Goal: Task Accomplishment & Management: Use online tool/utility

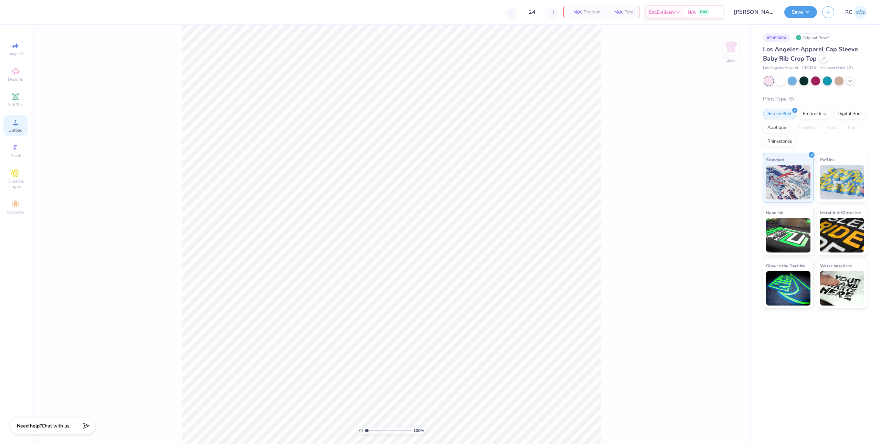
click at [18, 126] on icon at bounding box center [15, 122] width 8 height 8
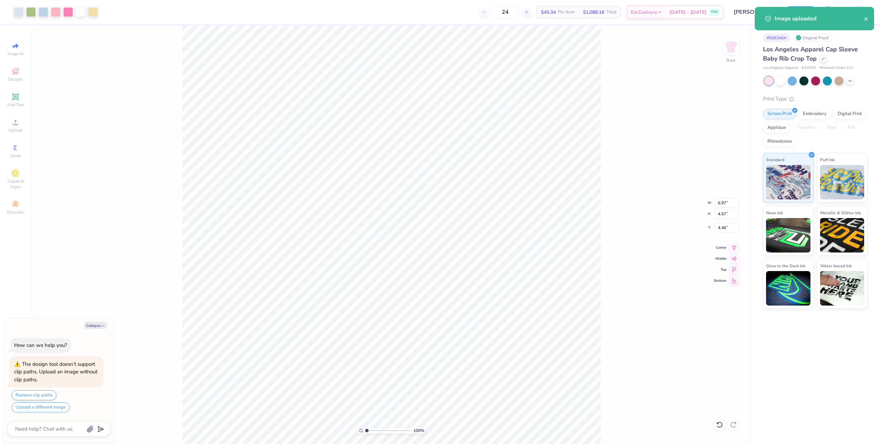
type textarea "x"
type input "1.49212329151837"
type textarea "x"
type input "1.49212329151837"
type textarea "x"
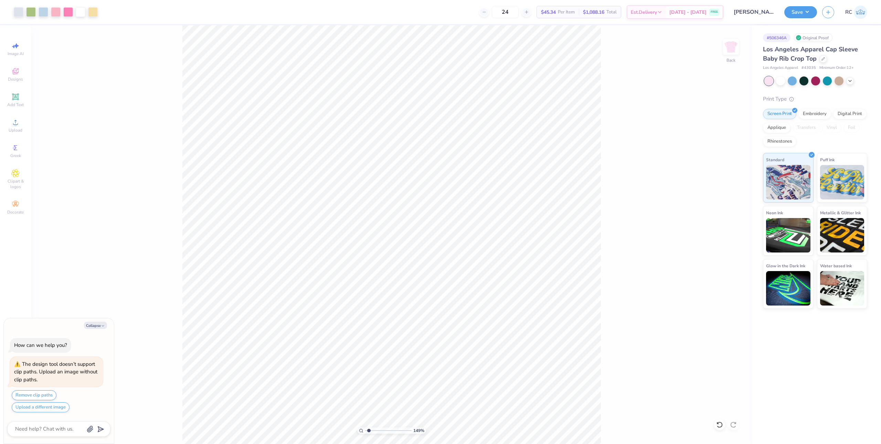
type input "1.49212329151837"
type textarea "x"
type input "1.49212329151837"
type textarea "x"
type input "1.49212329151837"
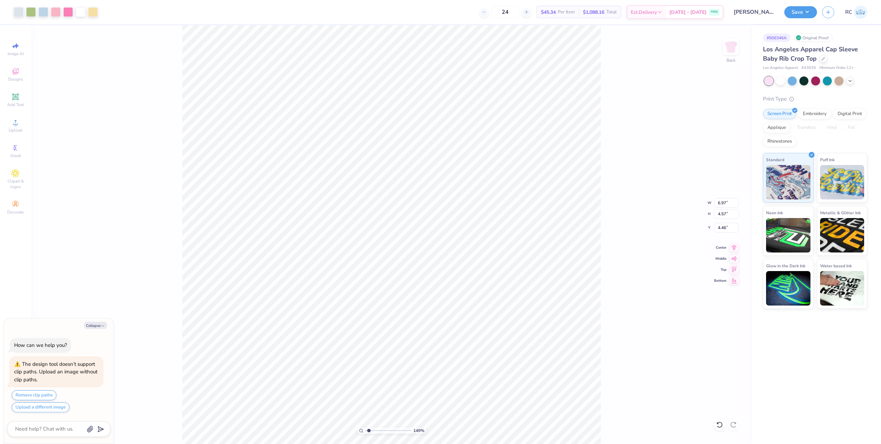
type textarea "x"
type input "1.49212329151837"
type textarea "x"
type input "1.49212329151837"
type textarea "x"
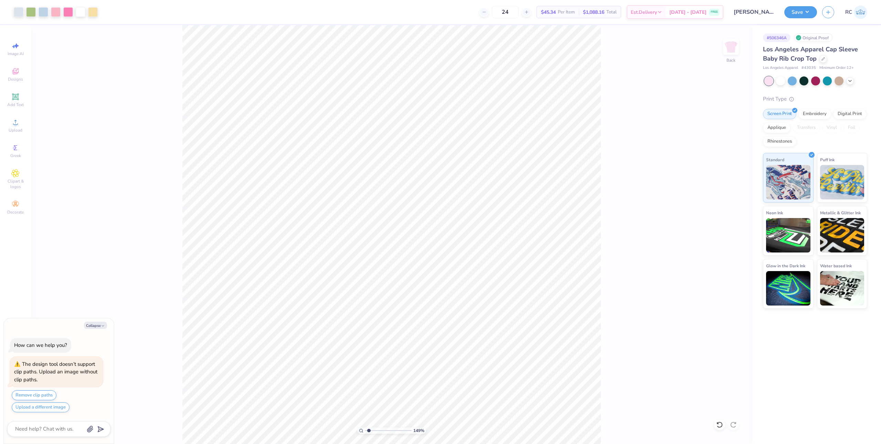
type input "1.49212329151837"
type textarea "x"
type input "1.49212329151837"
type textarea "x"
type input "1.49212329151837"
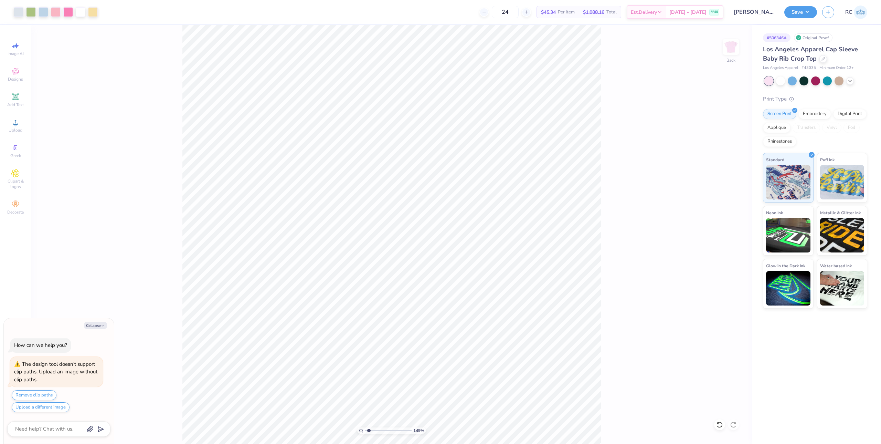
type textarea "x"
type input "1.49212329151837"
type textarea "x"
type input "1.49212329151837"
type textarea "x"
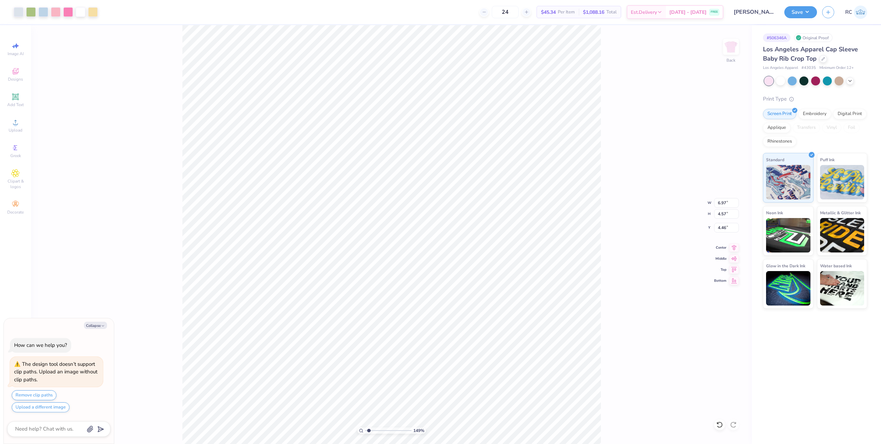
type input "1.49212329151837"
type textarea "x"
type input "1.49212329151837"
type textarea "x"
type input "1.49212329151837"
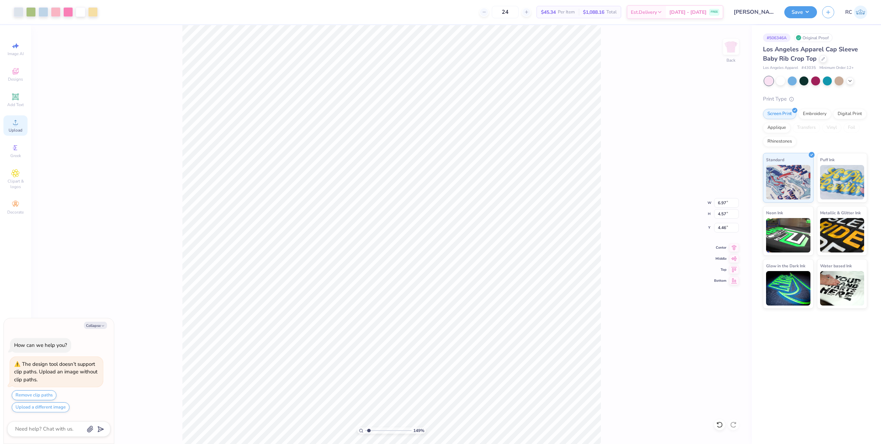
type textarea "x"
click at [16, 126] on circle at bounding box center [15, 125] width 4 height 4
type input "1.49212329151837"
type textarea "x"
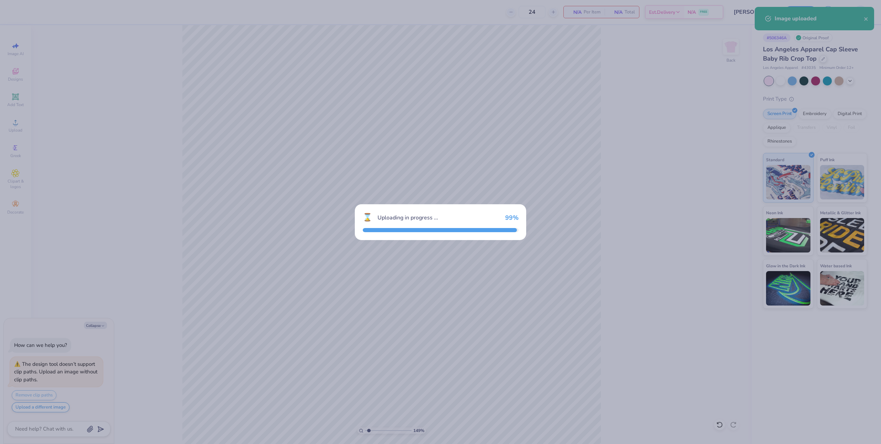
type input "1.49212329151837"
type textarea "x"
type input "1.49212329151837"
type textarea "x"
type input "1.49212329151837"
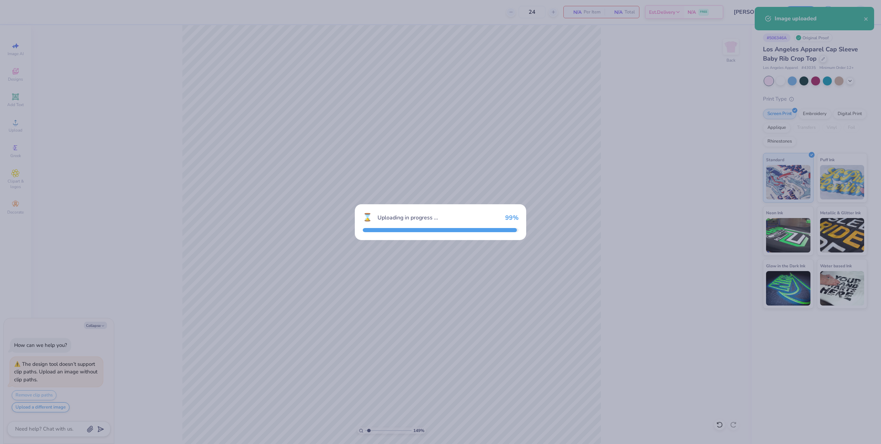
type textarea "x"
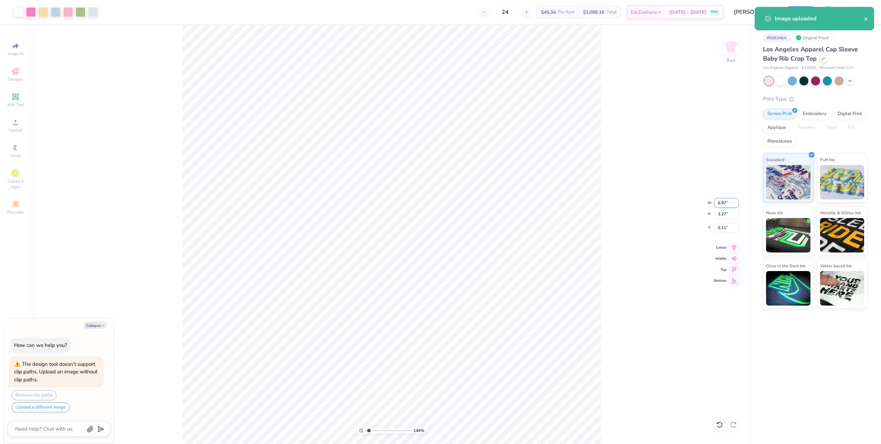
click at [726, 200] on input "6.97" at bounding box center [726, 203] width 25 height 10
type input "7"
type input "1.49212329151837"
type textarea "x"
type input "7.00"
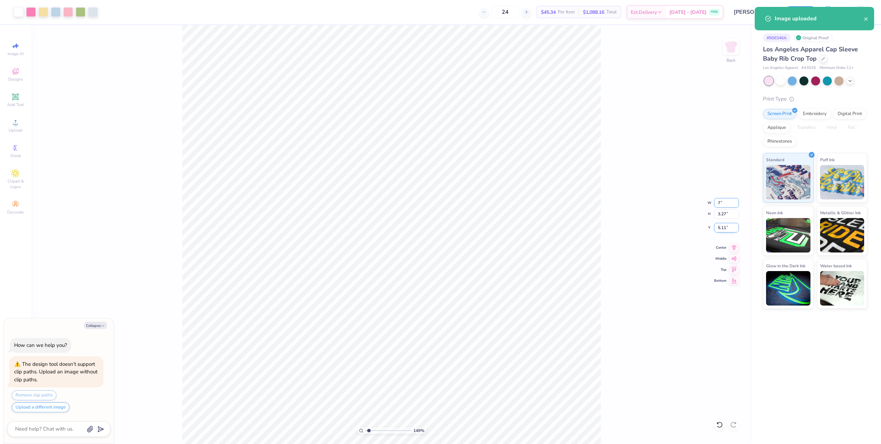
type input "3.28"
click at [730, 227] on input "5.11" at bounding box center [726, 228] width 25 height 10
type input "2"
type input "1.49212329151837"
type textarea "x"
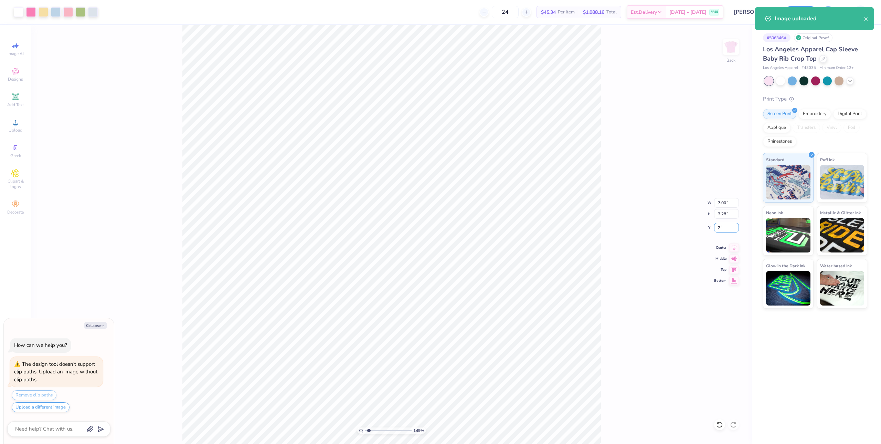
type input "2.00"
click at [812, 13] on button "Save" at bounding box center [800, 11] width 33 height 12
type input "1.49212329151837"
type textarea "x"
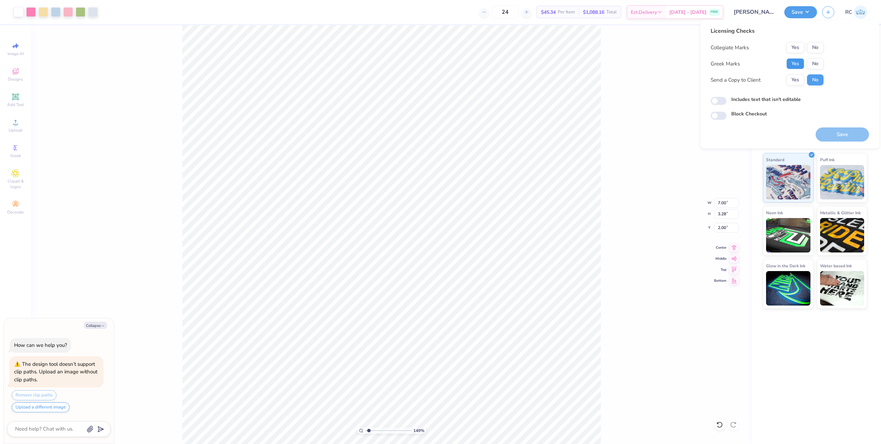
click at [796, 64] on button "Yes" at bounding box center [795, 63] width 18 height 11
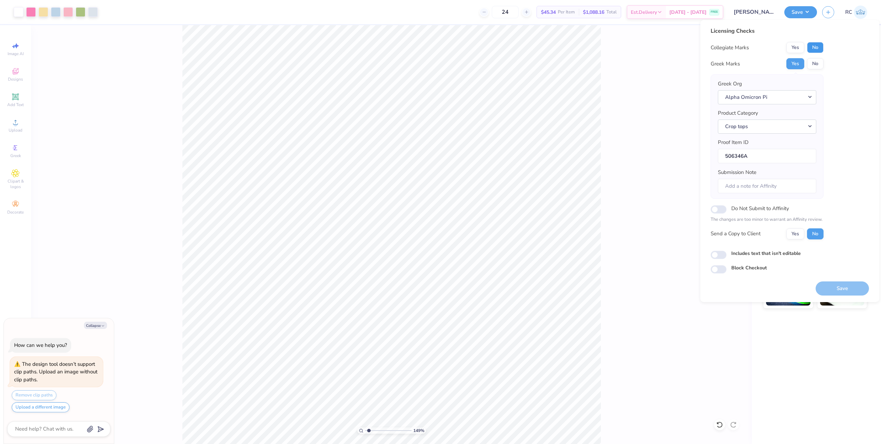
click at [817, 51] on button "No" at bounding box center [815, 47] width 17 height 11
type input "1.49212329151837"
type textarea "x"
type input "1.49212329151837"
type textarea "x"
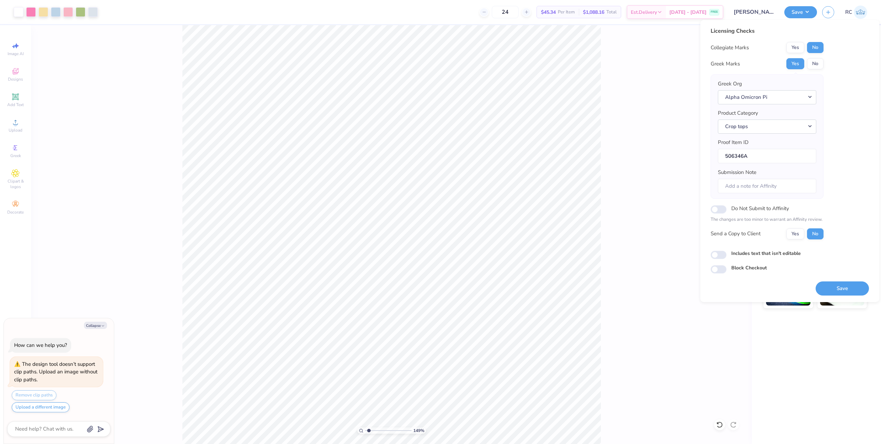
type input "1.49212329151837"
type textarea "x"
type input "1.49212329151837"
type textarea "x"
type input "1.49212329151837"
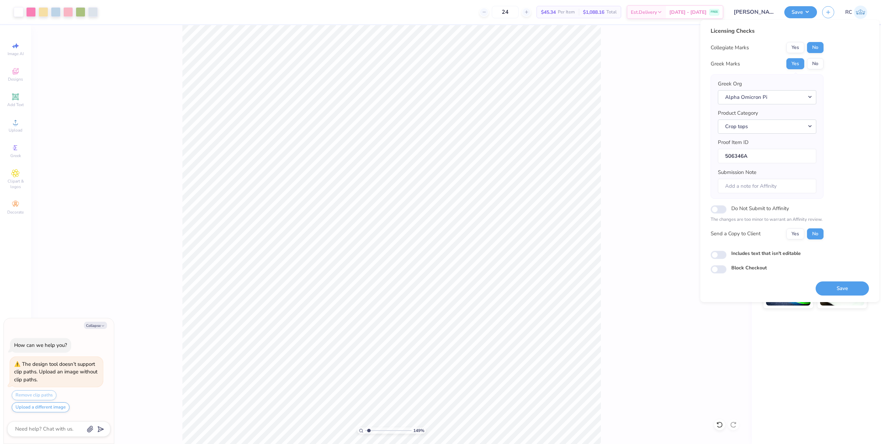
type textarea "x"
type input "1.49212329151837"
type textarea "x"
type input "1.49212329151837"
type textarea "x"
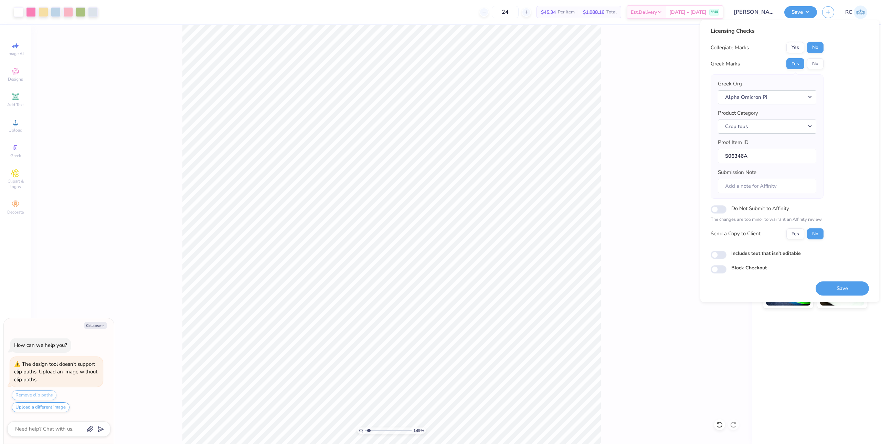
type input "1.49212329151837"
type textarea "x"
type input "1.49212329151837"
type textarea "x"
type input "1.49212329151837"
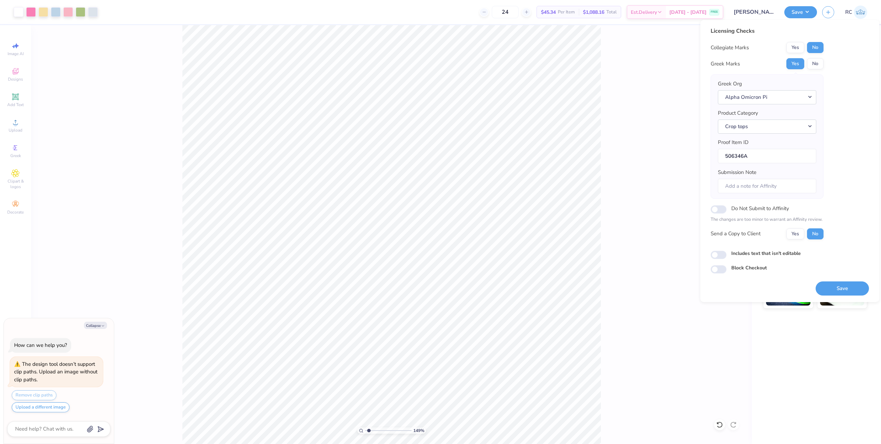
type textarea "x"
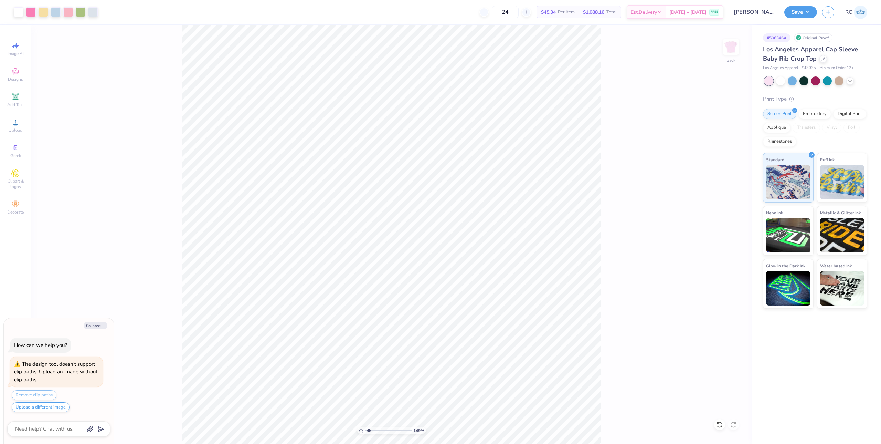
type input "1.49212329151837"
type textarea "x"
type input "1.49212329151837"
type textarea "x"
type input "1.49212329151837"
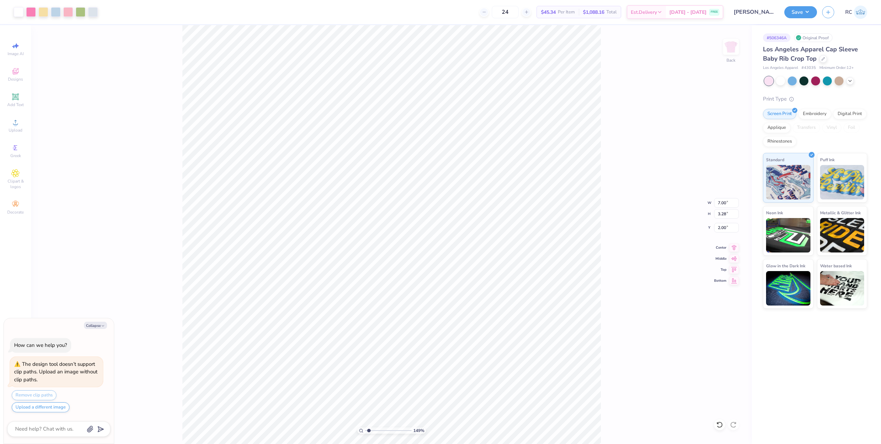
type textarea "x"
type input "1.49212329151837"
type textarea "x"
click at [16, 124] on icon at bounding box center [15, 122] width 5 height 5
type input "1.49212329151837"
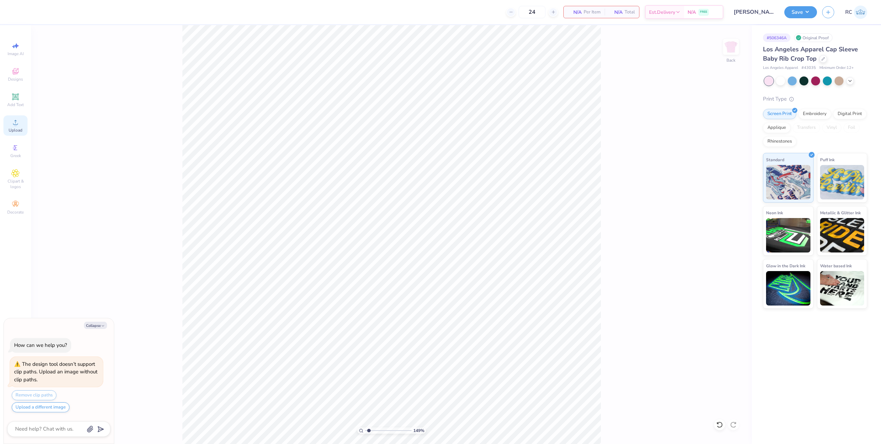
type textarea "x"
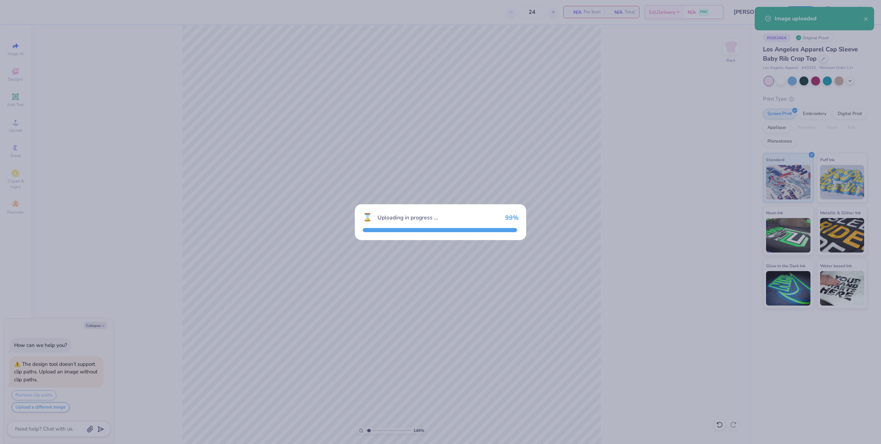
type input "1.49212329151837"
type textarea "x"
type input "1.49212329151837"
type textarea "x"
type input "1.49212329151837"
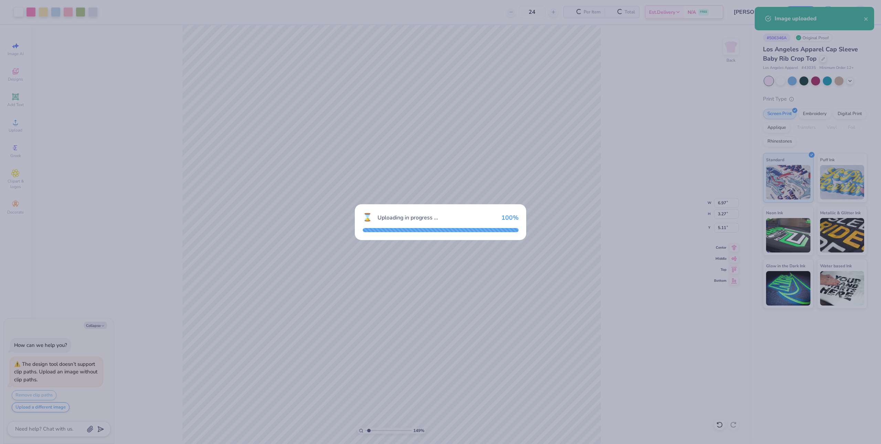
type textarea "x"
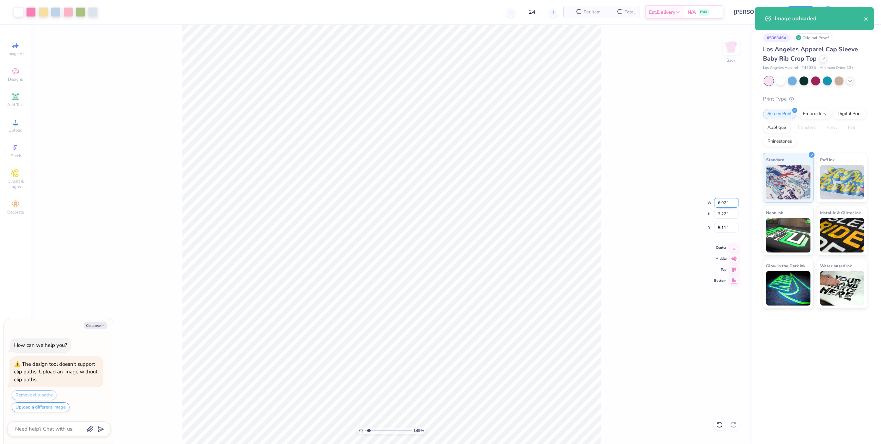
click at [730, 199] on input "6.97" at bounding box center [726, 203] width 25 height 10
type input "7"
type input "1.49212329151837"
type textarea "x"
type input "7.00"
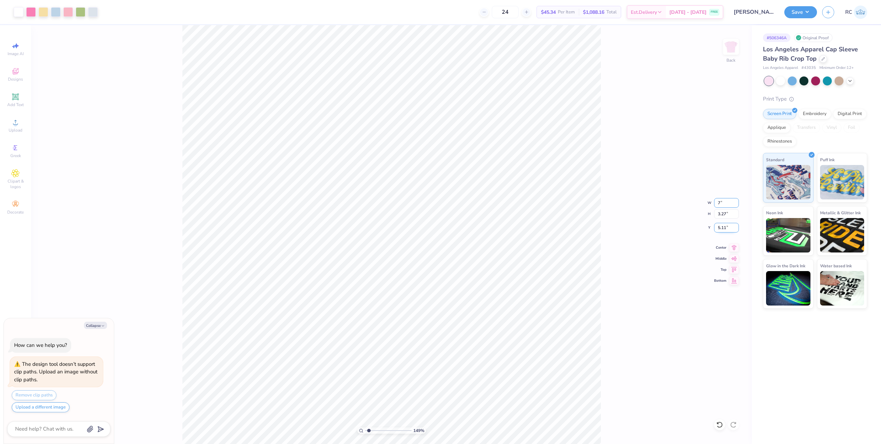
type input "3.28"
click at [727, 227] on input "5.11" at bounding box center [726, 228] width 25 height 10
type input "3"
type input "1.49212329151837"
type textarea "x"
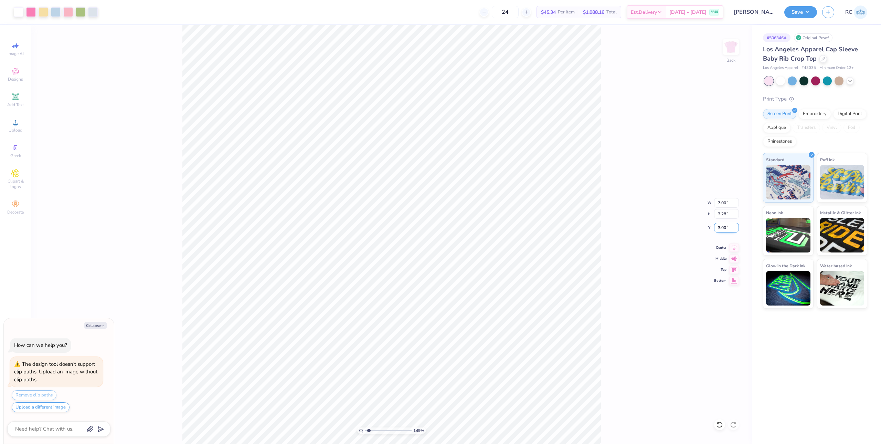
click at [727, 227] on input "3.00" at bounding box center [726, 228] width 25 height 10
type input "2"
type input "1.49212329151837"
type textarea "x"
type input "2.00"
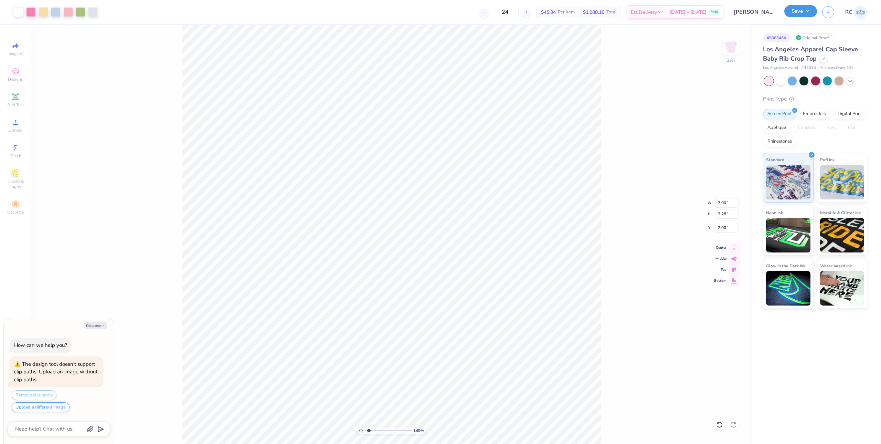
click at [811, 15] on button "Save" at bounding box center [800, 11] width 33 height 12
type input "1.49212329151837"
type textarea "x"
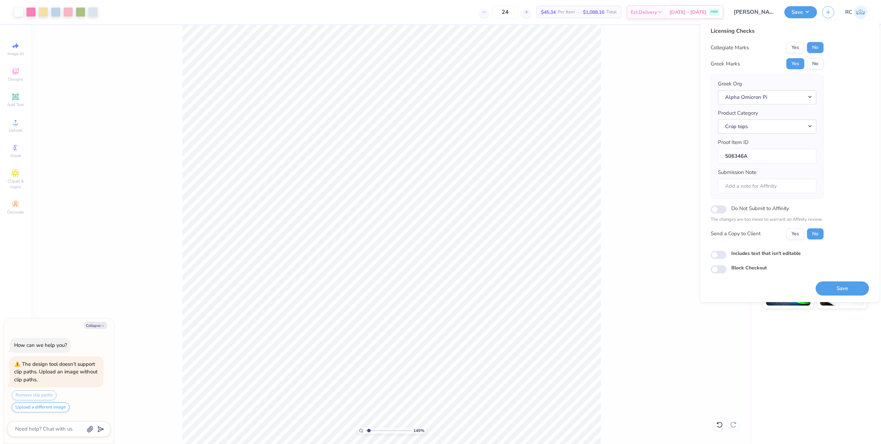
type input "1.49212329151837"
type textarea "x"
type input "1.49212329151837"
type textarea "x"
type input "1.49212329151837"
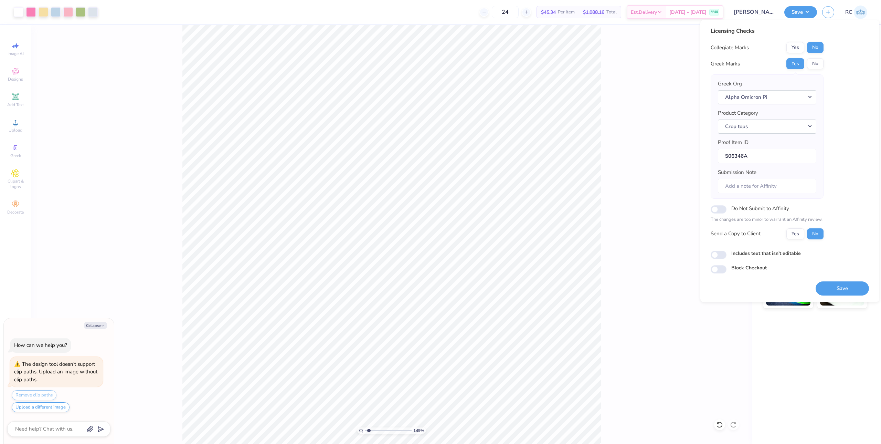
type textarea "x"
type input "1.49212329151837"
type textarea "x"
click at [800, 237] on button "Yes" at bounding box center [795, 233] width 18 height 11
type input "1.49212329151837"
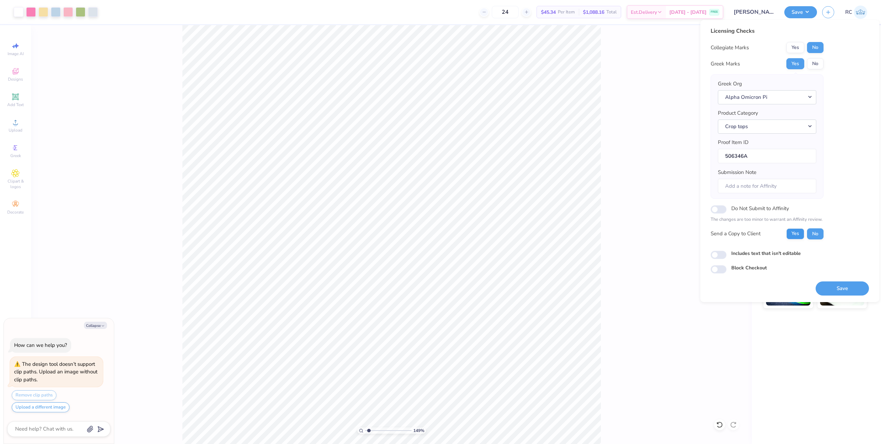
type textarea "x"
click at [835, 286] on button "Save" at bounding box center [842, 288] width 53 height 14
type input "1.49212329151837"
type textarea "x"
type input "1.49212329151837"
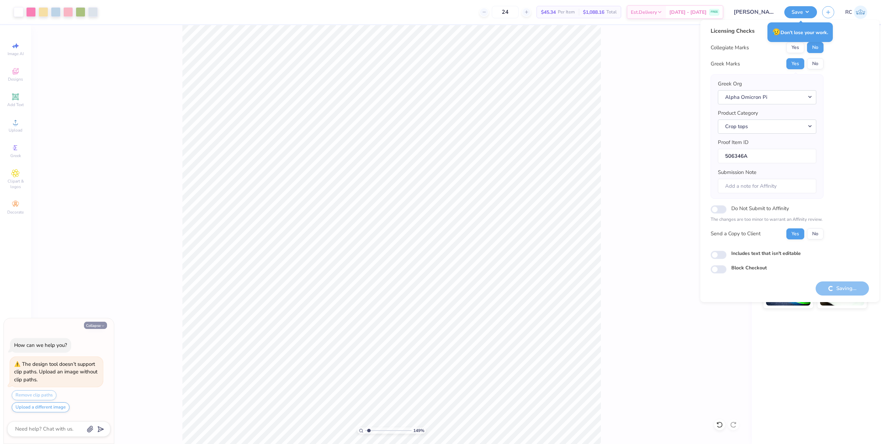
type textarea "x"
type input "1.49212329151837"
type textarea "x"
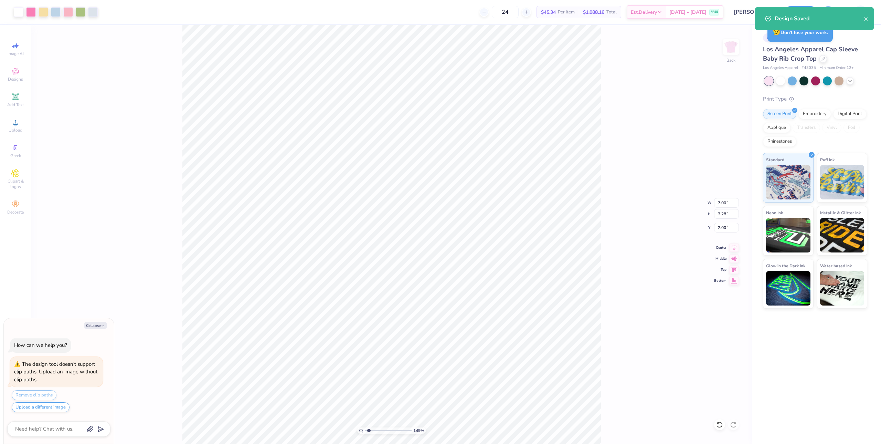
type input "1.49212329151837"
type textarea "x"
type input "1.49212329151837"
type textarea "x"
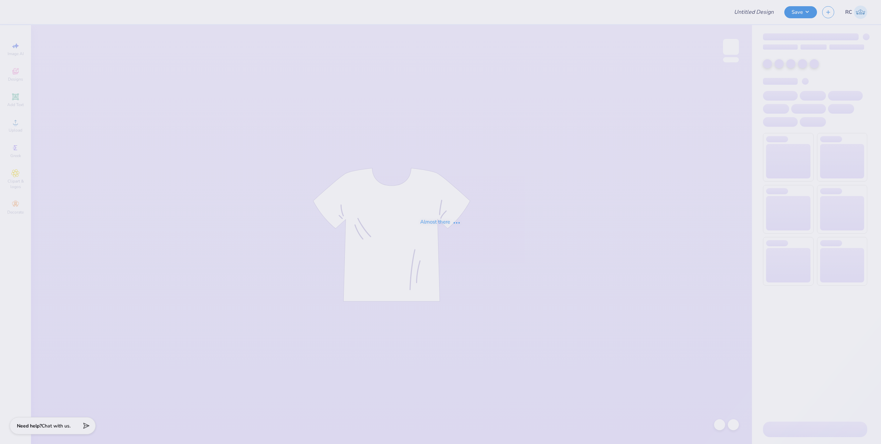
type input "ATO Fall Rush 2025"
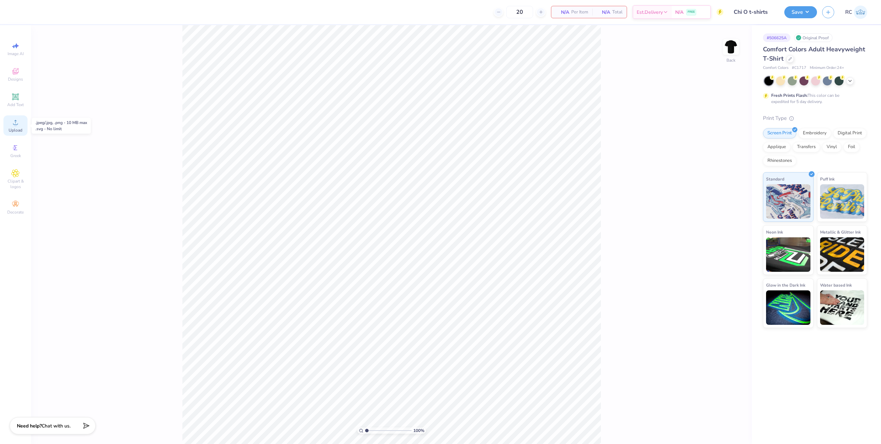
click at [13, 128] on span "Upload" at bounding box center [16, 130] width 14 height 6
click at [11, 126] on icon at bounding box center [15, 122] width 8 height 8
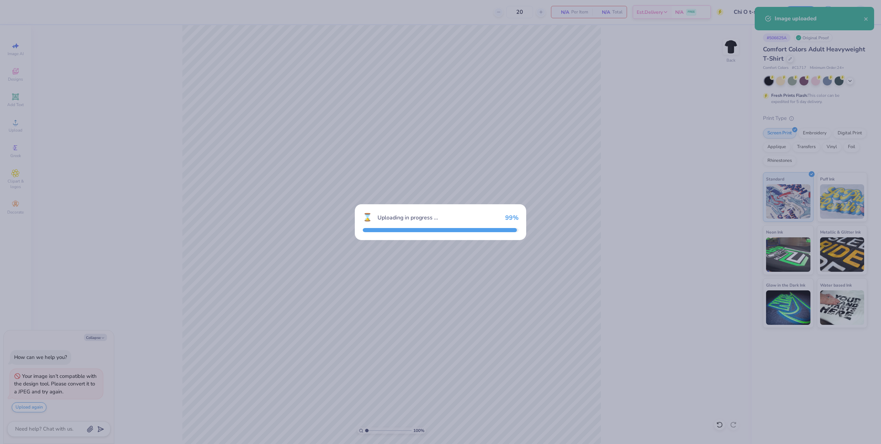
type textarea "x"
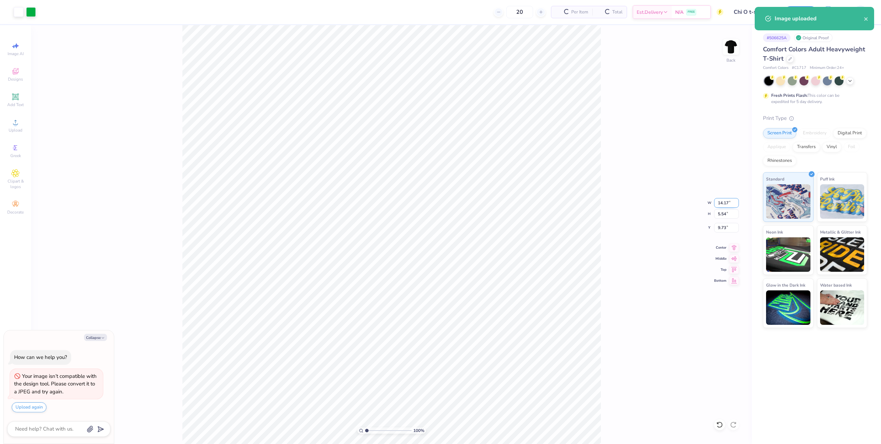
click at [728, 199] on input "14.17" at bounding box center [726, 203] width 25 height 10
type input "12"
type textarea "x"
type input "12.00"
type input "4.69"
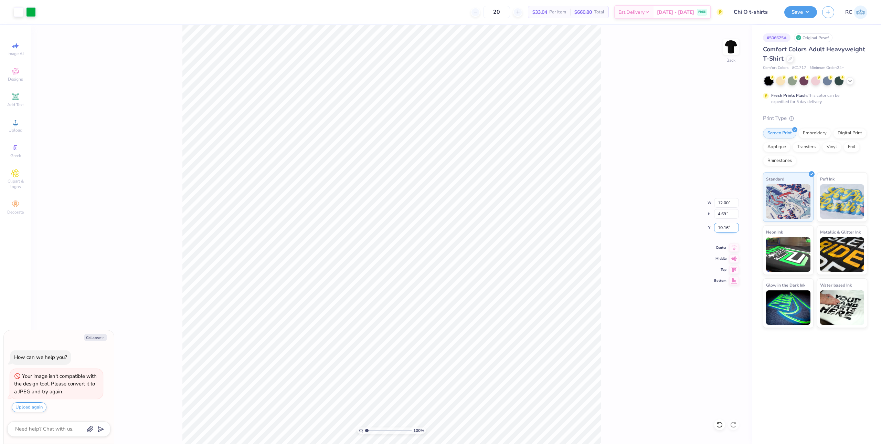
click at [728, 226] on input "10.16" at bounding box center [726, 228] width 25 height 10
type input "3"
type textarea "x"
type input "3.00"
click at [612, 178] on div "100 % Back W 12.00 12.00 " H 4.69 4.69 " Y 3.00 3.00 " Center Middle Top Bottom" at bounding box center [391, 234] width 721 height 418
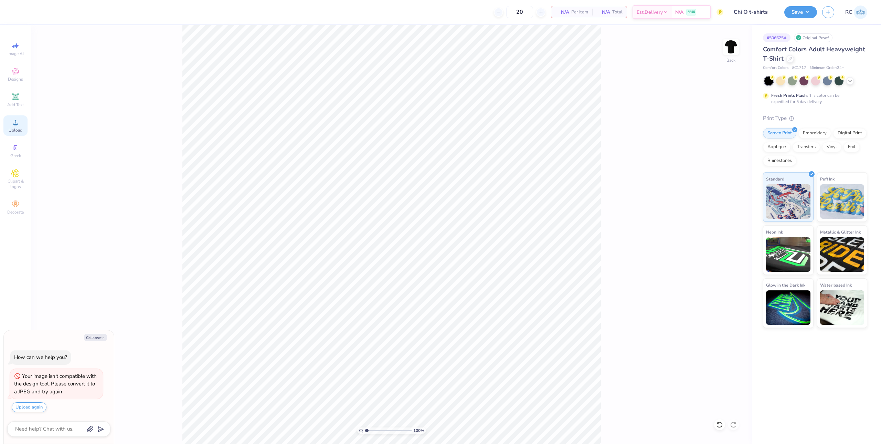
click at [25, 124] on div "Upload" at bounding box center [15, 125] width 24 height 20
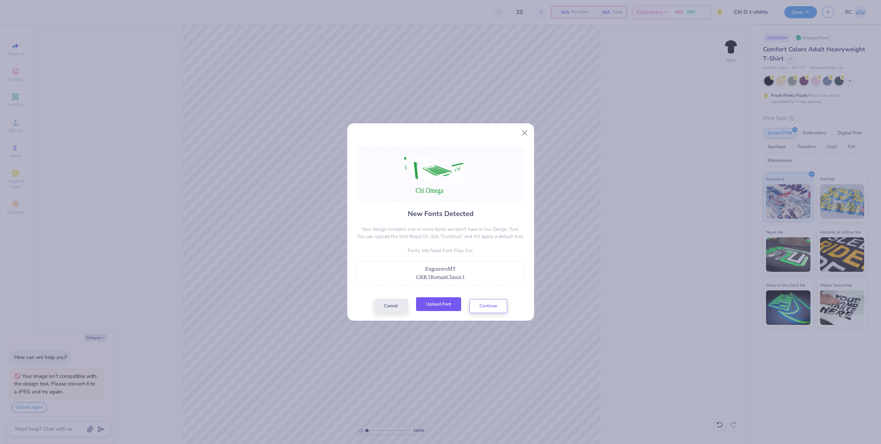
click at [447, 304] on button "Upload Font" at bounding box center [438, 304] width 45 height 14
click at [444, 305] on button "Upload Font" at bounding box center [438, 304] width 45 height 14
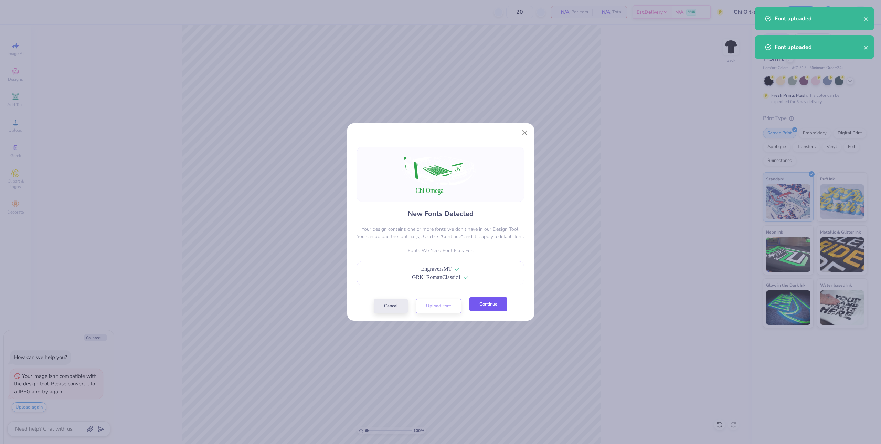
click at [492, 304] on button "Continue" at bounding box center [488, 304] width 38 height 14
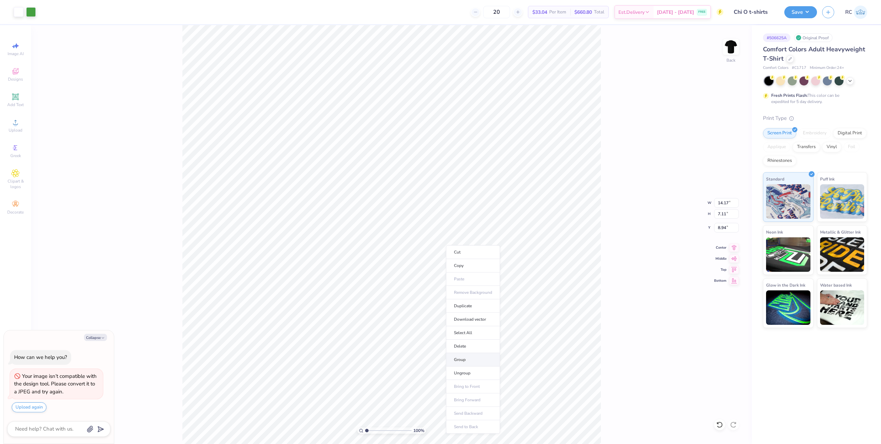
click at [469, 359] on li "Group" at bounding box center [473, 359] width 54 height 13
type textarea "x"
click at [720, 205] on input "14.17" at bounding box center [726, 203] width 25 height 10
type input "12"
type textarea "x"
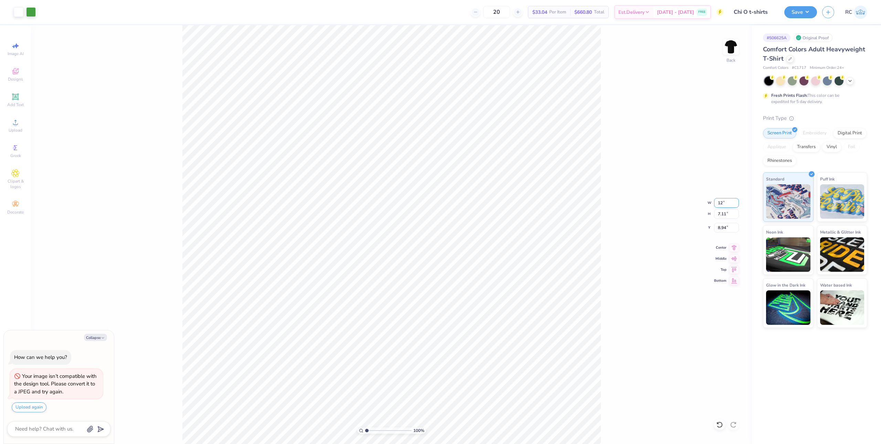
type input "12.00"
type input "6.02"
click at [726, 226] on input "9.49" at bounding box center [726, 228] width 25 height 10
type input "3"
type textarea "x"
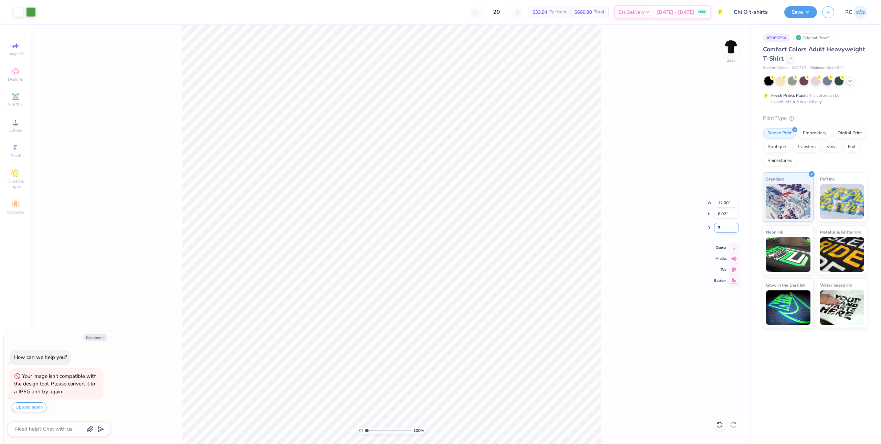
type input "3.00"
click at [809, 13] on button "Save" at bounding box center [800, 11] width 33 height 12
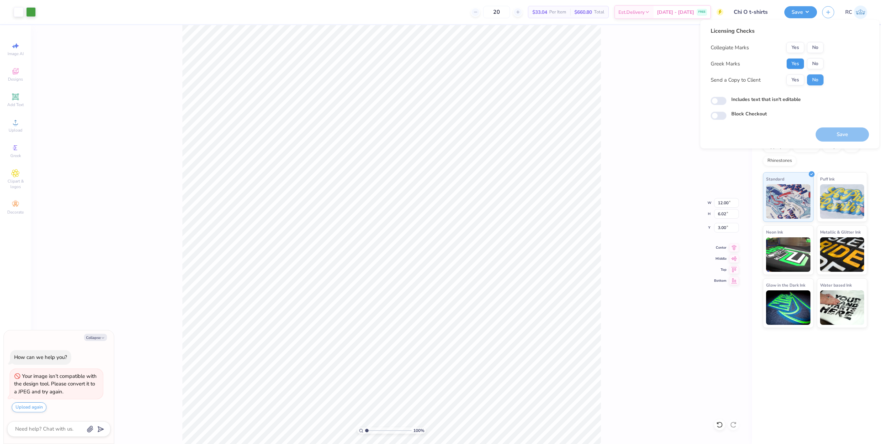
click at [793, 64] on button "Yes" at bounding box center [795, 63] width 18 height 11
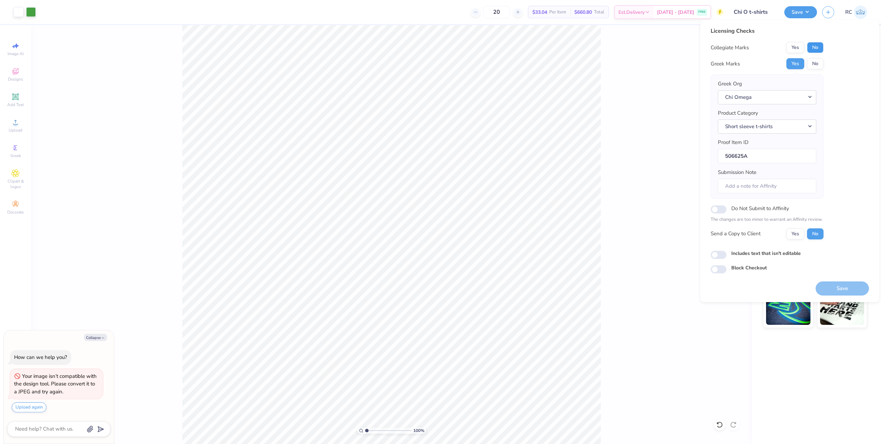
click at [817, 47] on button "No" at bounding box center [815, 47] width 17 height 11
type textarea "x"
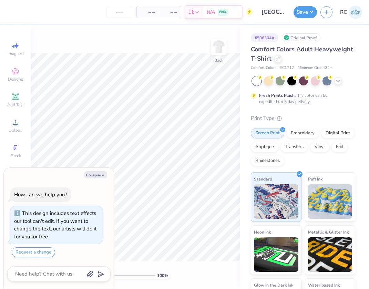
type textarea "x"
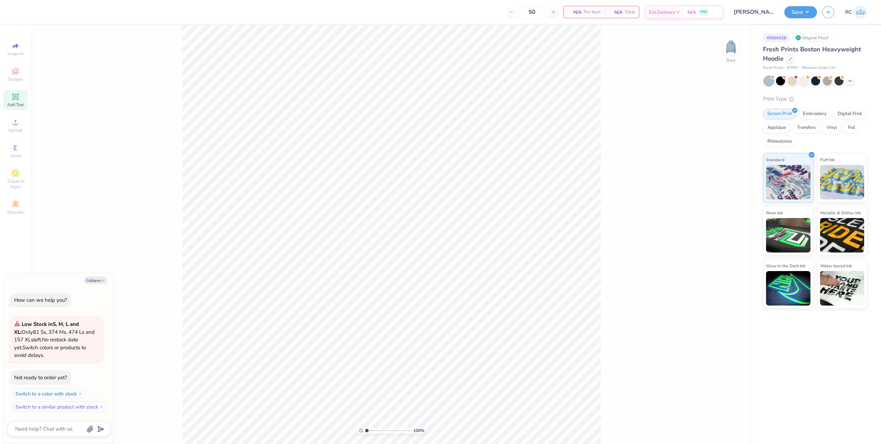
click at [21, 100] on div "Add Text" at bounding box center [15, 100] width 24 height 20
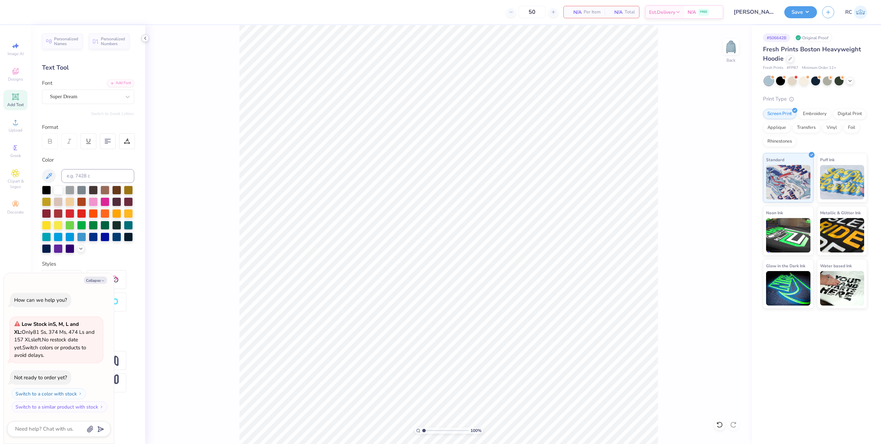
click at [144, 38] on icon at bounding box center [145, 38] width 6 height 6
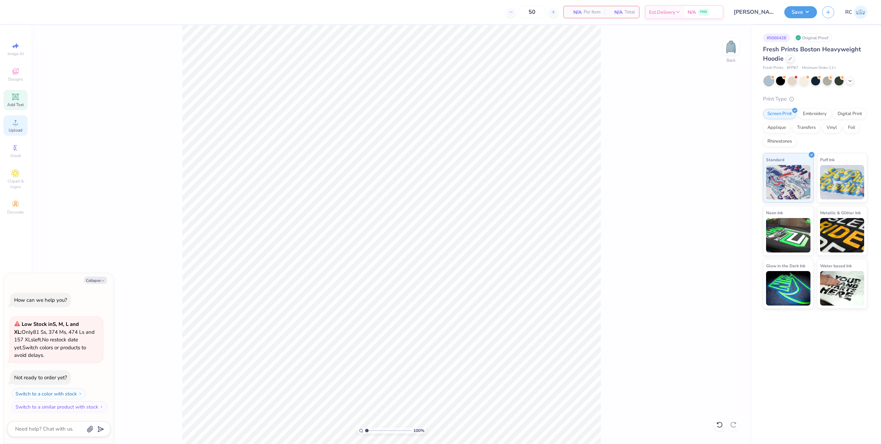
click at [19, 124] on icon at bounding box center [15, 122] width 8 height 8
click at [21, 127] on span "Upload" at bounding box center [16, 130] width 14 height 6
click at [15, 124] on icon at bounding box center [15, 122] width 5 height 5
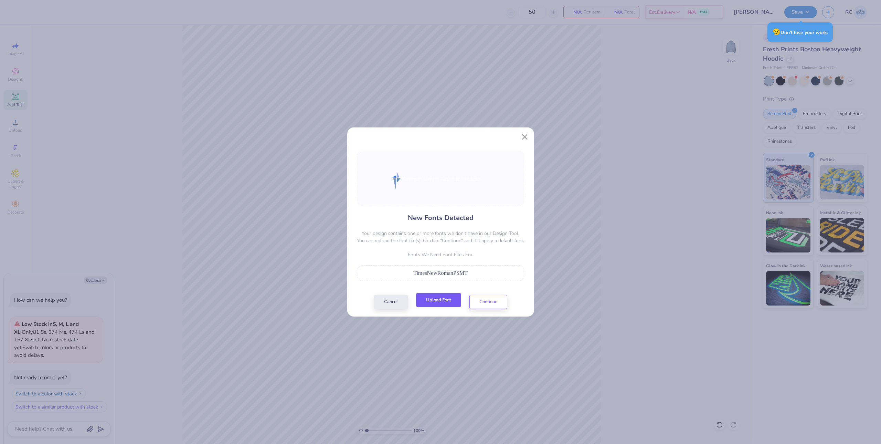
click at [443, 301] on button "Upload Font" at bounding box center [438, 300] width 45 height 14
click at [491, 303] on button "Continue" at bounding box center [488, 300] width 38 height 14
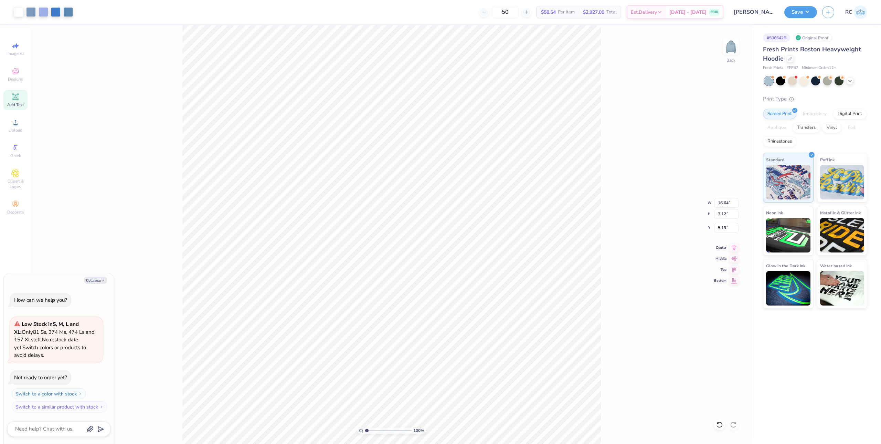
click at [603, 205] on div "100 % Back W 16.64 16.64 " H 3.12 3.12 " Y 5.19 5.19 " Center Middle Top Bottom" at bounding box center [391, 234] width 721 height 418
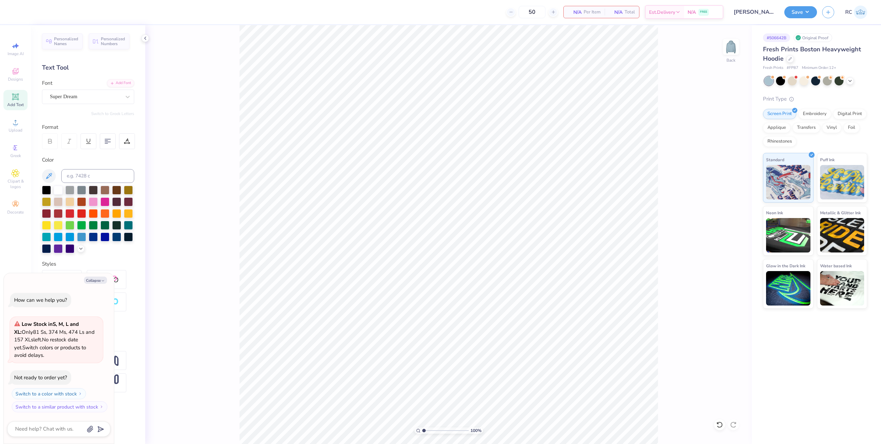
click at [17, 102] on span "Add Text" at bounding box center [15, 105] width 17 height 6
click at [11, 126] on div "Upload" at bounding box center [15, 125] width 24 height 20
click at [22, 131] on div "Upload" at bounding box center [15, 125] width 24 height 20
click at [16, 123] on circle at bounding box center [15, 125] width 4 height 4
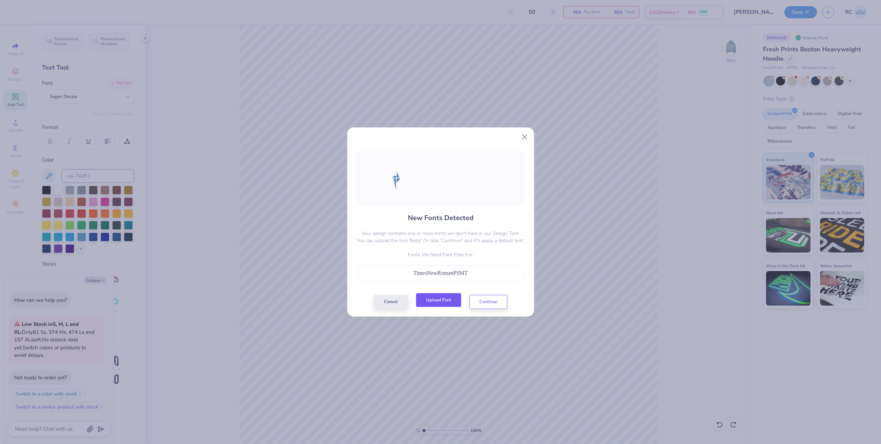
click at [444, 302] on button "Upload Font" at bounding box center [438, 300] width 45 height 14
click at [482, 301] on button "Continue" at bounding box center [488, 300] width 38 height 14
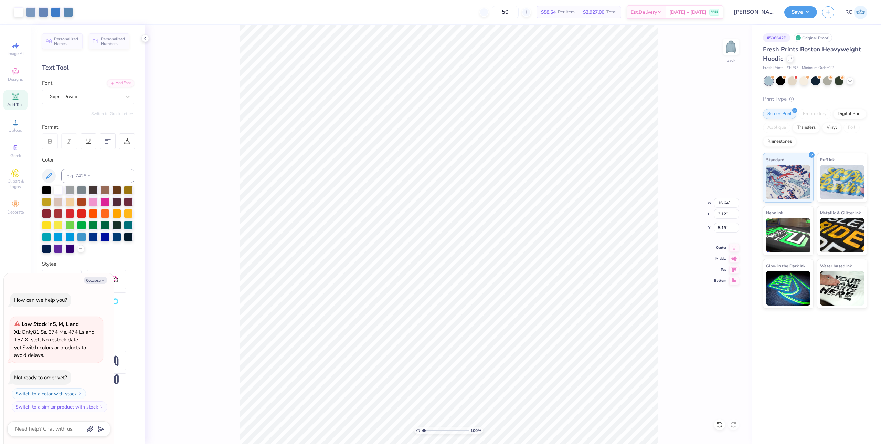
click at [119, 97] on div "New Fonts Detected Your design contains one or more fonts we don't have in our …" at bounding box center [440, 222] width 881 height 444
click at [127, 94] on div "New Fonts Detected Your design contains one or more fonts we don't have in our …" at bounding box center [440, 222] width 881 height 444
click at [301, 135] on div "New Fonts Detected Your design contains one or more fonts we don't have in our …" at bounding box center [440, 222] width 881 height 444
click at [409, 185] on div at bounding box center [440, 165] width 167 height 55
click at [519, 240] on p "Fonts We Need Font Files For:" at bounding box center [440, 241] width 167 height 7
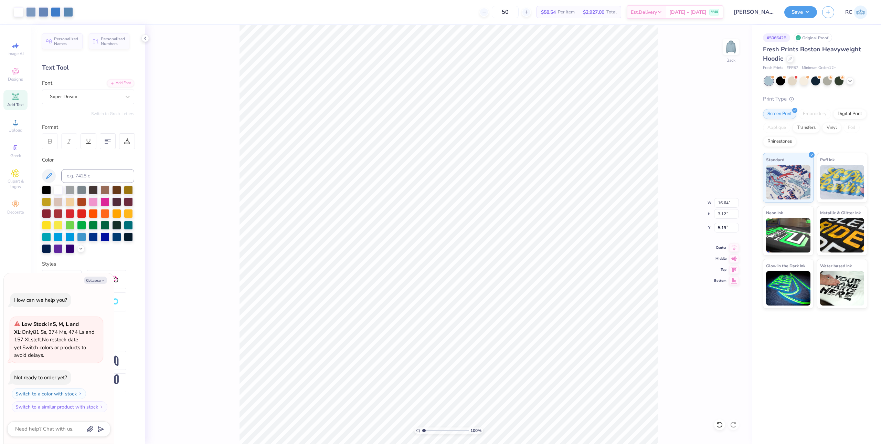
click at [497, 220] on p "Your design contains one or more fonts we don't have in our Design Tool. You ca…" at bounding box center [440, 223] width 167 height 14
click at [12, 127] on div "New Fonts Detected Your design contains one or more fonts we don't have in our …" at bounding box center [440, 222] width 881 height 444
type textarea "x"
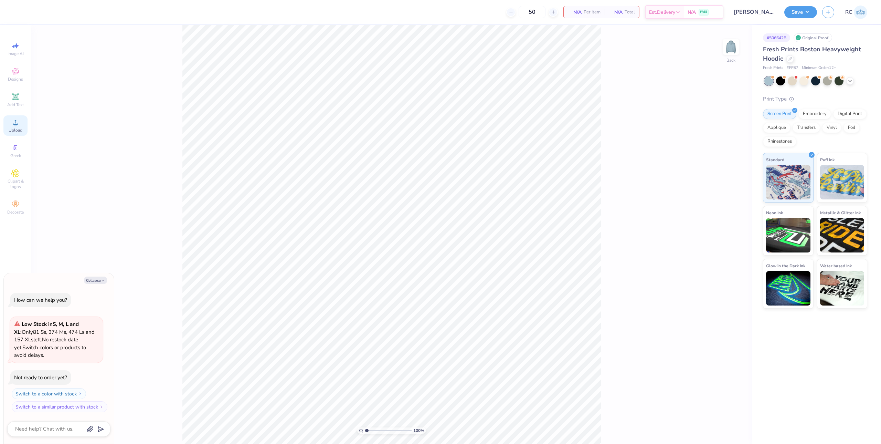
click at [14, 128] on span "Upload" at bounding box center [16, 130] width 14 height 6
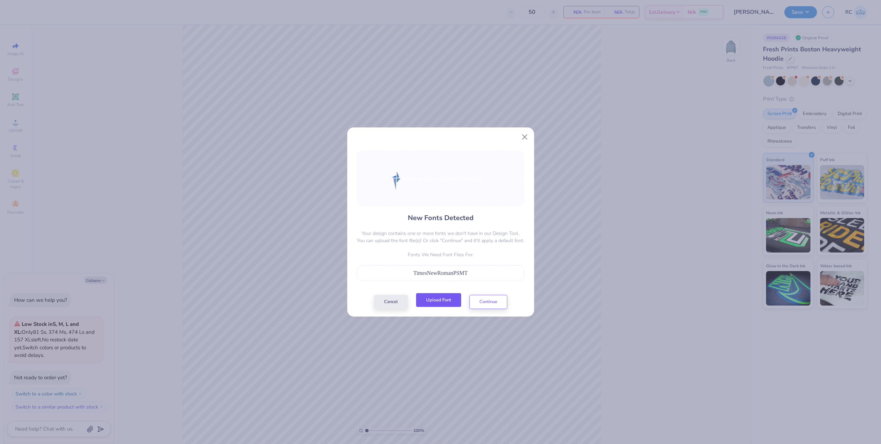
click at [444, 301] on button "Upload Font" at bounding box center [438, 300] width 45 height 14
click at [440, 303] on button "Upload Font" at bounding box center [438, 300] width 45 height 14
click at [486, 302] on button "Continue" at bounding box center [488, 300] width 38 height 14
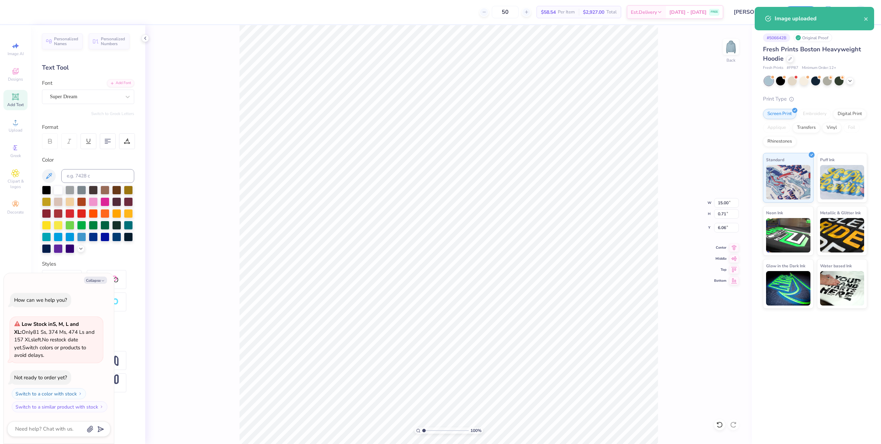
scroll to position [6, 3]
click at [104, 101] on div "Super Dream" at bounding box center [85, 96] width 72 height 11
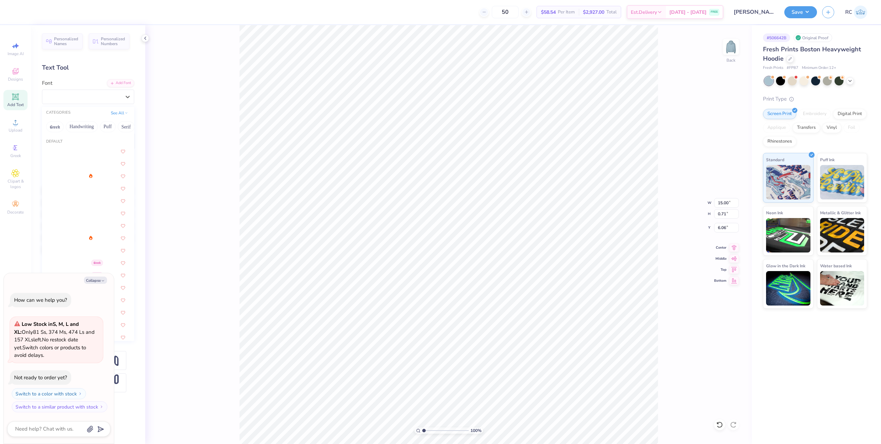
type textarea "x"
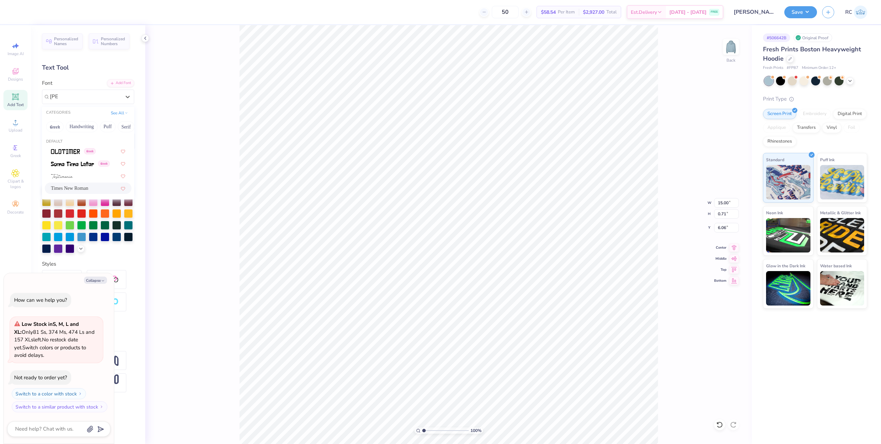
click at [91, 189] on div "Times New Roman" at bounding box center [88, 187] width 74 height 7
type input "tim"
type textarea "x"
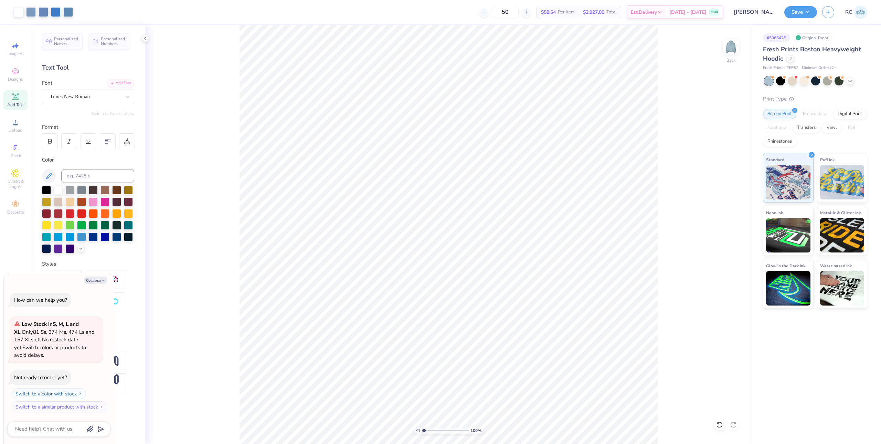
type textarea "x"
type input "1.64913377760655"
type textarea "x"
type input "1.64913377760655"
type textarea "x"
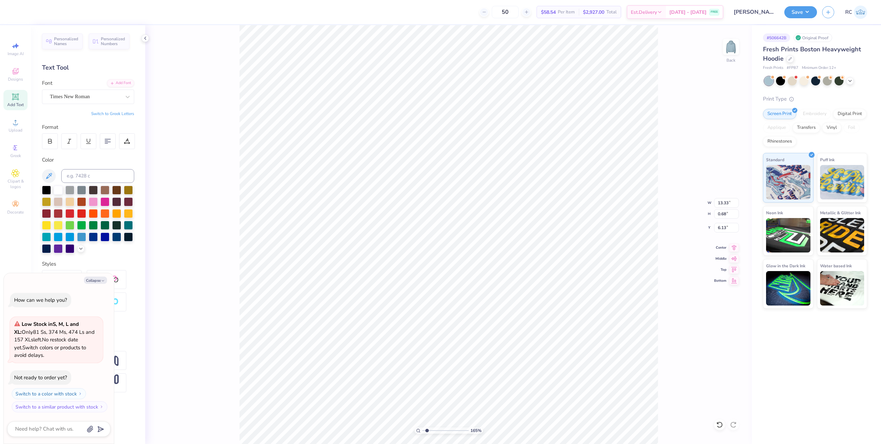
type input "6.07"
type input "1.64913377760655"
type textarea "x"
type input "1.64913377760655"
type textarea "x"
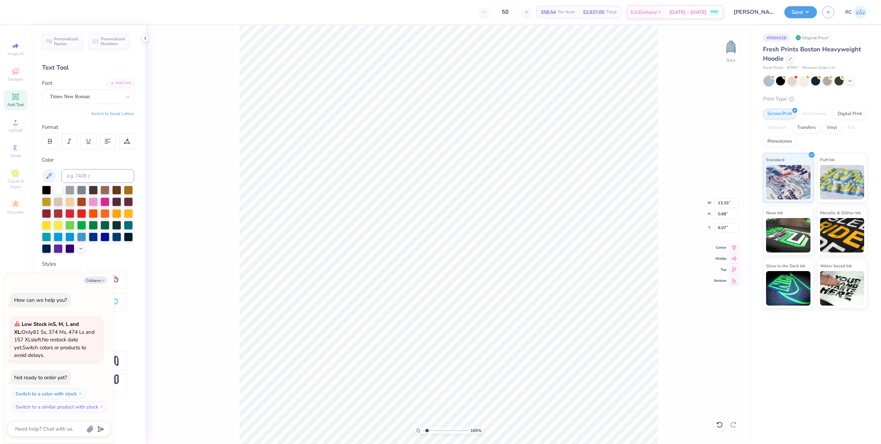
type input "1.64913377760655"
type textarea "x"
type input "1.64913377760655"
type textarea "x"
type input "1.64913377760655"
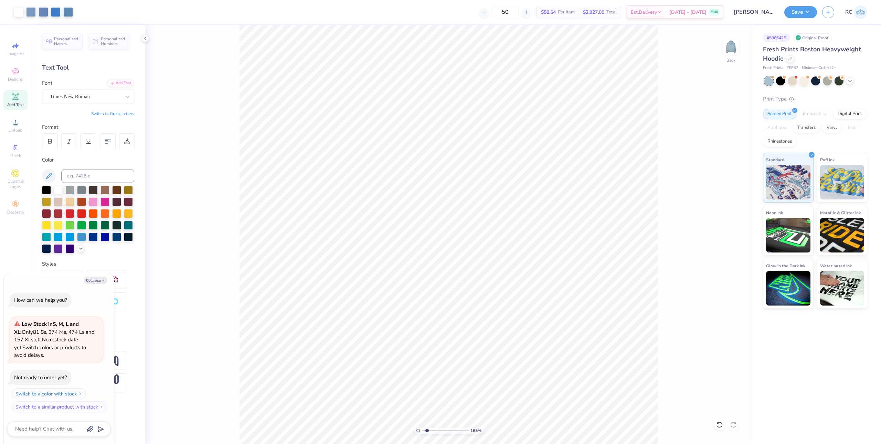
type textarea "x"
type input "1.64913377760655"
type textarea "x"
type input "1.64913377760655"
type textarea "x"
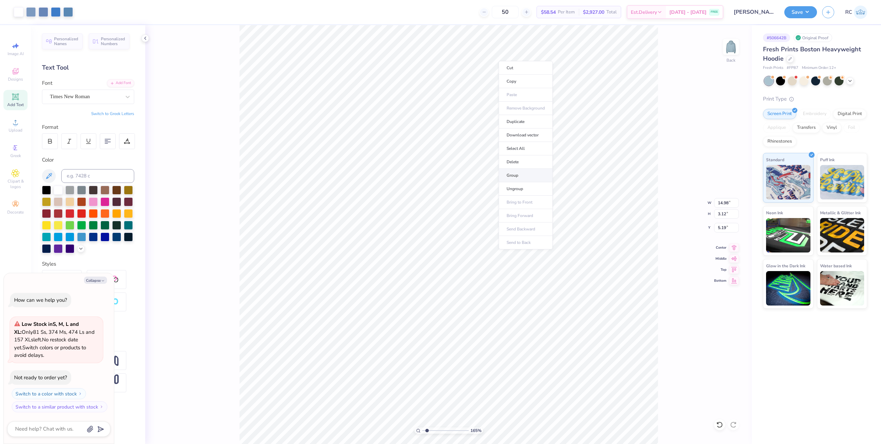
click at [523, 176] on li "Group" at bounding box center [526, 175] width 54 height 13
type input "1.64913377760655"
type textarea "x"
type input "1.64913377760655"
type textarea "x"
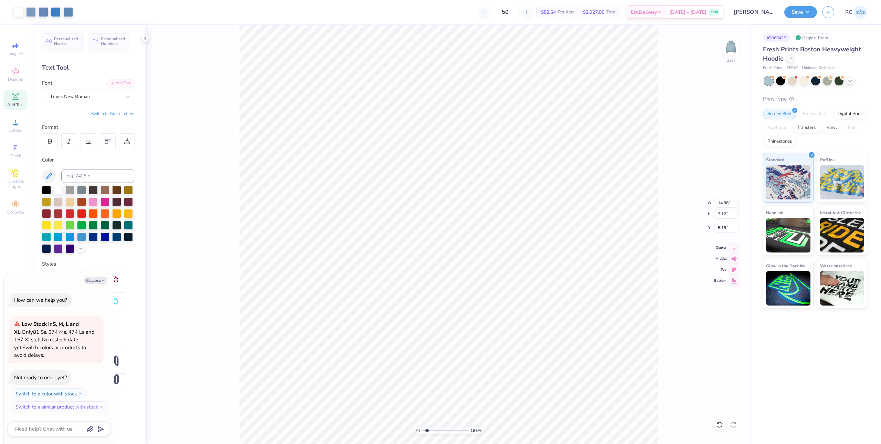
type input "1.64913377760655"
type textarea "x"
type input "1.64913377760655"
type textarea "x"
type input "1.64913377760655"
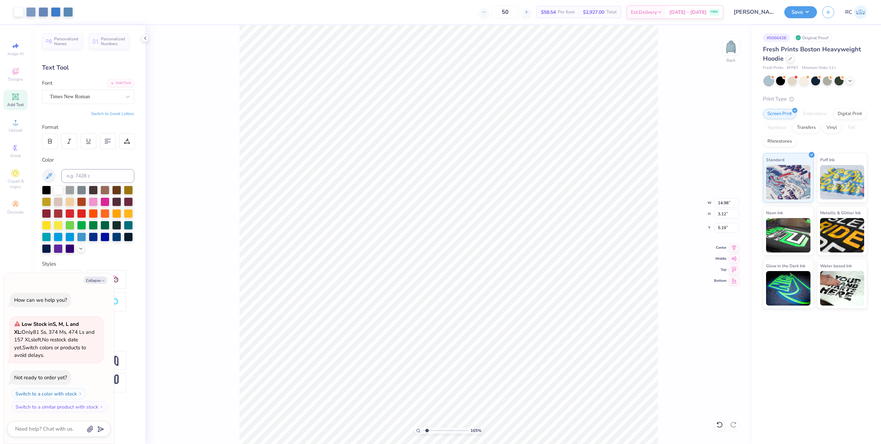
type textarea "x"
type input "1.64913377760655"
type textarea "x"
type input "1.64913377760655"
type textarea "x"
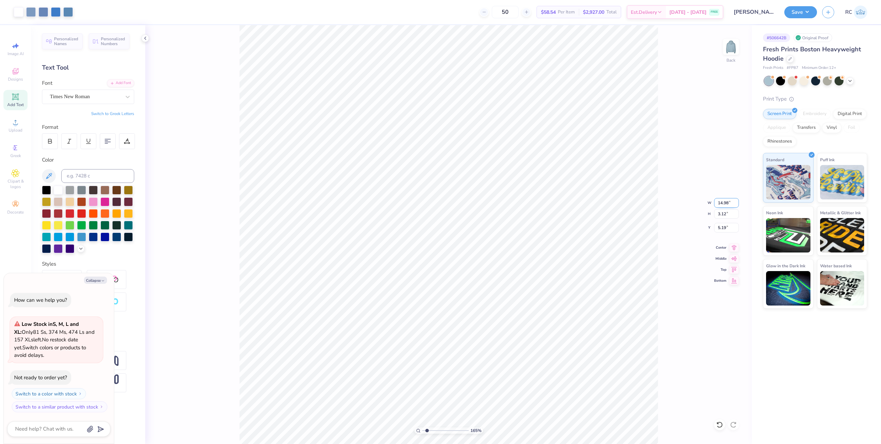
type input "1.64913377760655"
type textarea "x"
type input "14.36"
type input "2.99"
click at [726, 206] on input "14.36" at bounding box center [726, 203] width 25 height 10
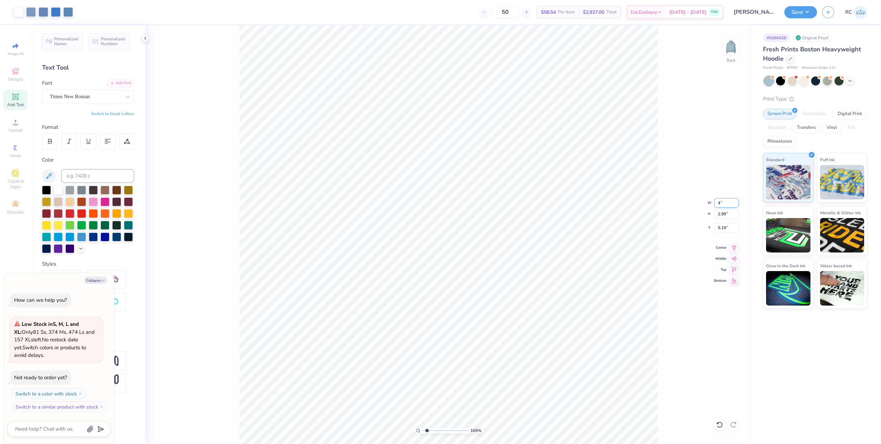
type input "4"
type input "1.64913377760655"
type textarea "x"
type input "4.00"
type input "0.83"
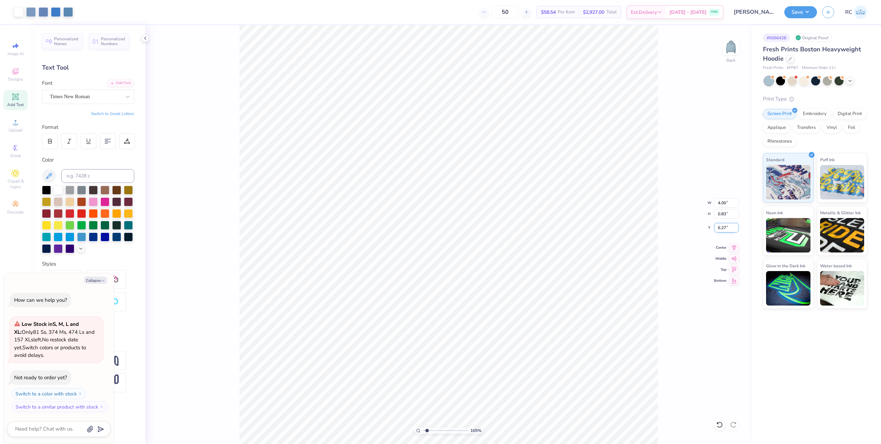
click at [730, 227] on input "6.27" at bounding box center [726, 228] width 25 height 10
type input "3"
type input "1.64913377760655"
type textarea "x"
type input "3.00"
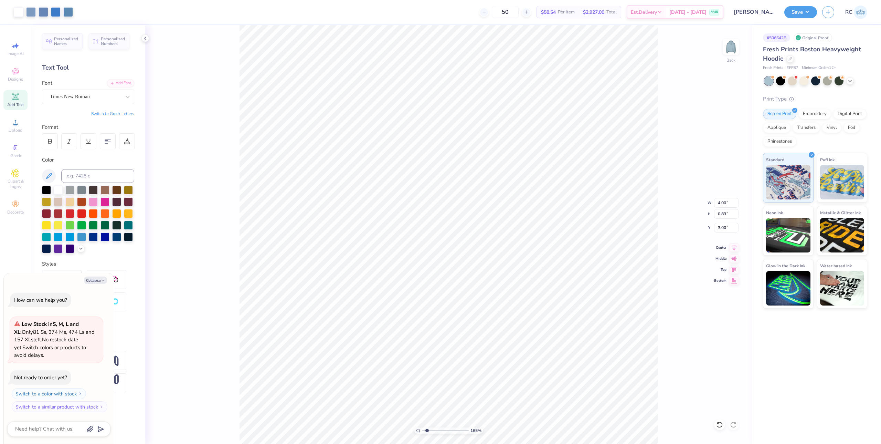
type input "1.64913377760655"
type textarea "x"
type input "1.64913377760655"
type textarea "x"
drag, startPoint x: 730, startPoint y: 203, endPoint x: 726, endPoint y: 203, distance: 4.2
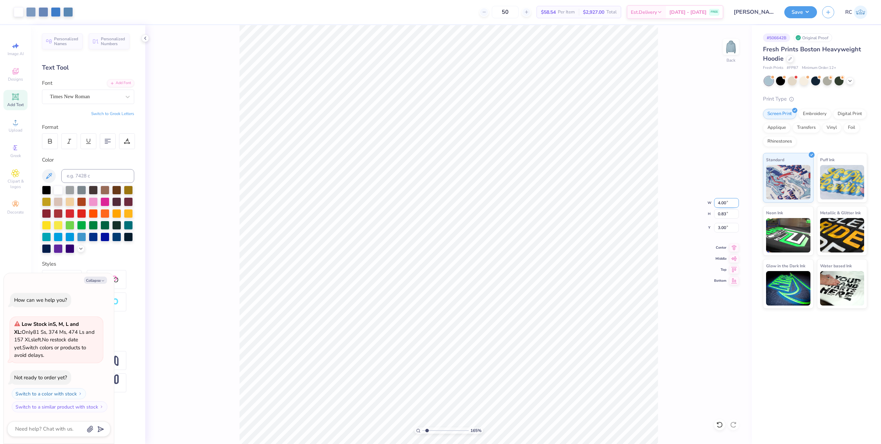
click at [729, 203] on input "4.00" at bounding box center [726, 203] width 25 height 10
type input "6"
type input "1.64913377760655"
type textarea "x"
type input "6.00"
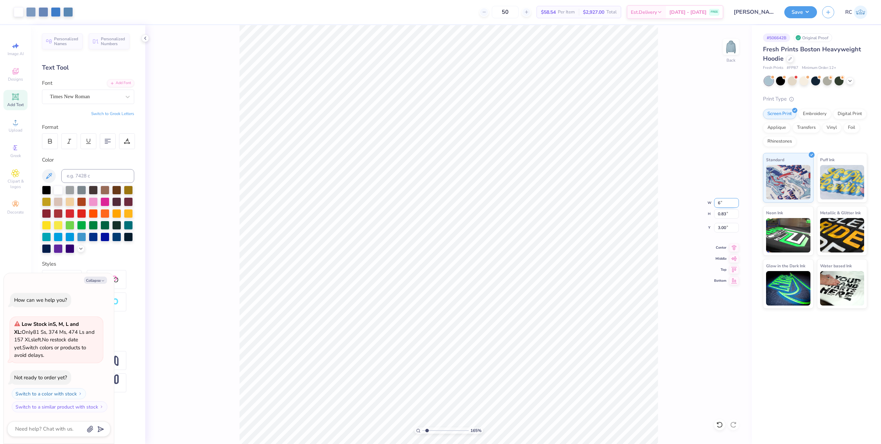
type input "1.25"
click at [724, 229] on input "2.79" at bounding box center [726, 228] width 25 height 10
type input "3"
type input "1.64913377760655"
type textarea "x"
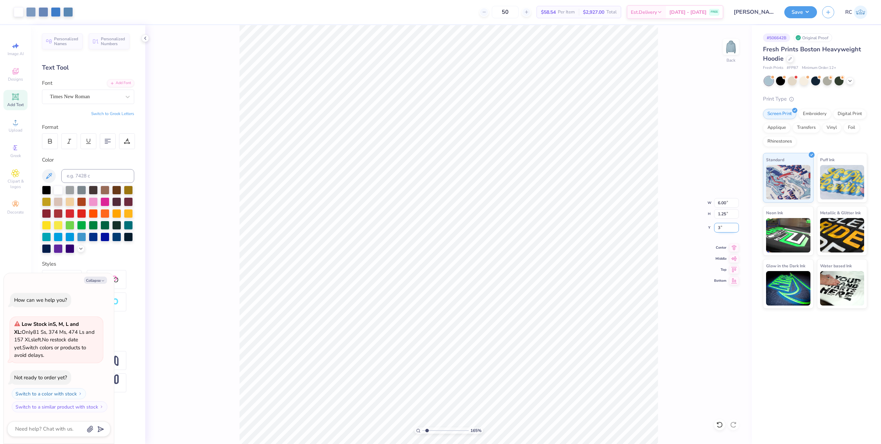
type input "3.00"
type input "1.64913377760655"
type textarea "x"
type input "1.64913377760655"
type textarea "x"
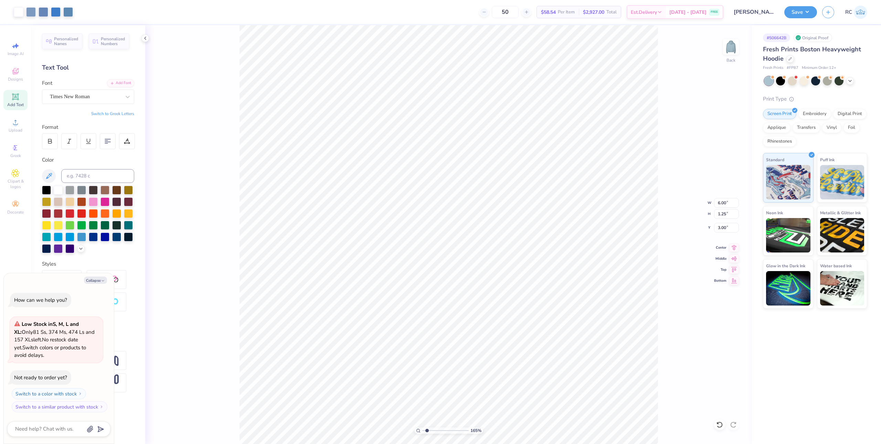
type input "1.64913377760655"
type textarea "x"
type input "1.64913377760655"
type textarea "x"
click at [730, 210] on input "1.25" at bounding box center [726, 214] width 25 height 10
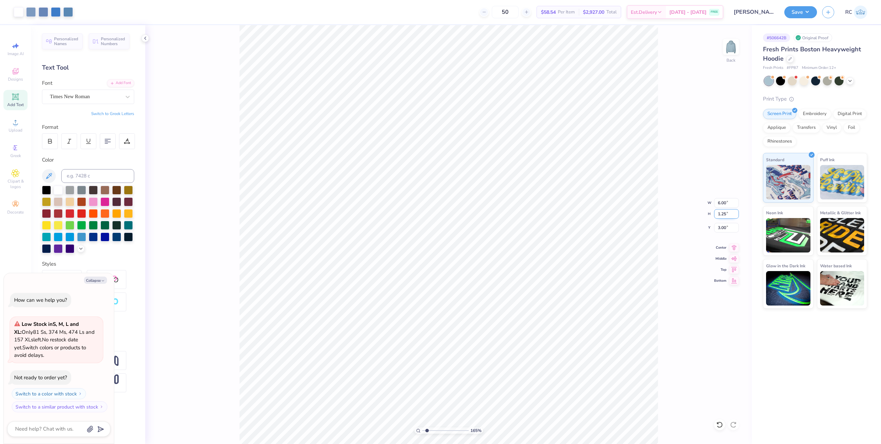
click at [731, 214] on input "1.25" at bounding box center [726, 214] width 25 height 10
type input "3"
type input "1.64913377760655"
type textarea "x"
type input "14.38"
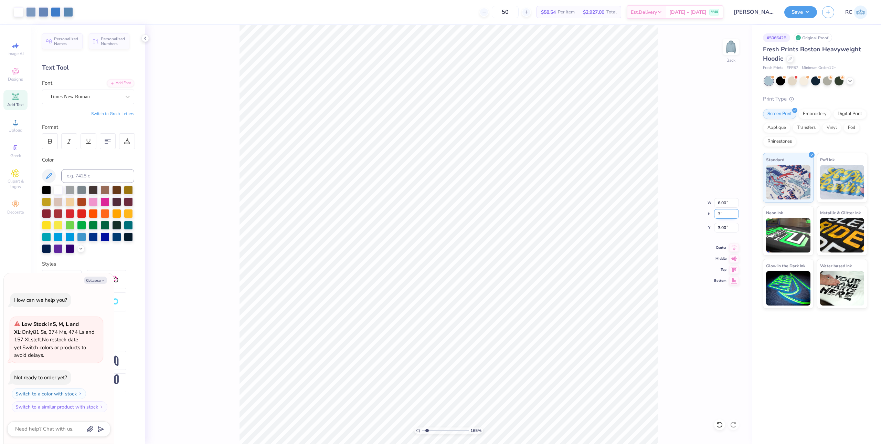
type input "3.00"
type input "2.13"
click at [731, 215] on input "3.00" at bounding box center [726, 214] width 25 height 10
type input "2"
type input "1.64913377760655"
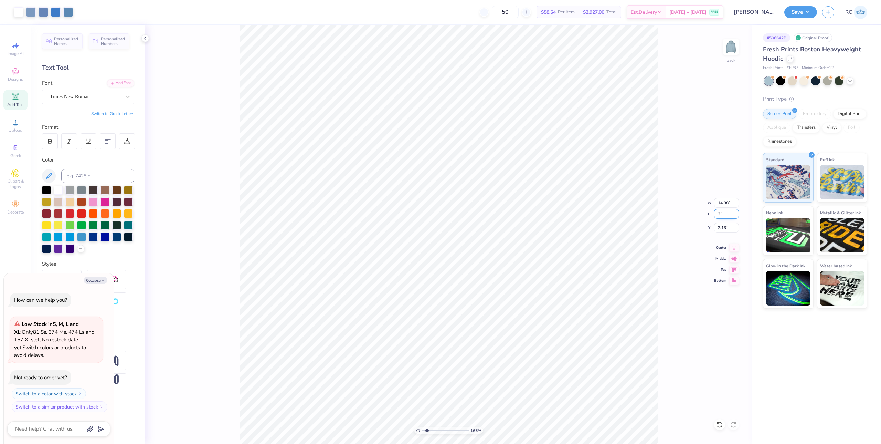
type textarea "x"
type input "9.59"
type input "2.00"
type input "2.63"
type input "1.64913377760655"
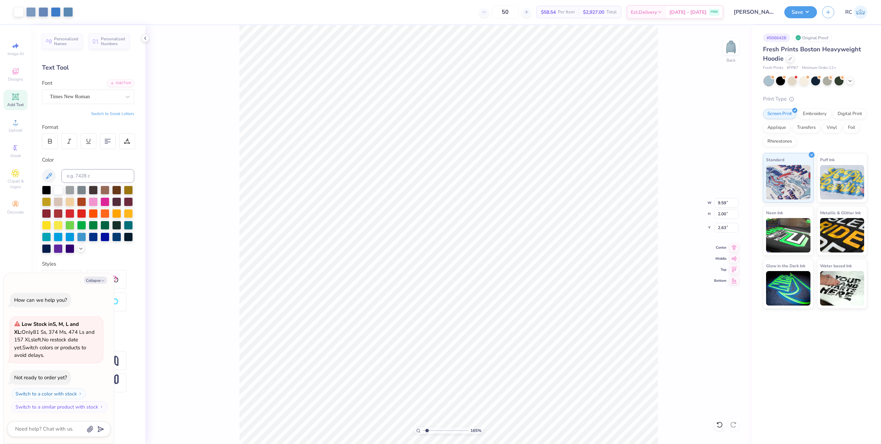
type textarea "x"
type input "1.64913377760655"
type textarea "x"
type input "1.64913377760655"
type textarea "x"
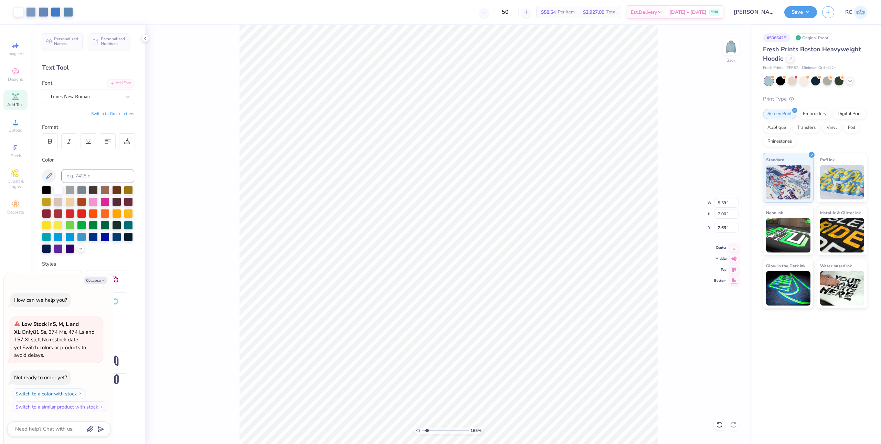
type input "1.64913377760655"
type textarea "x"
type input "1.64913377760655"
type textarea "x"
type input "1.64913377760655"
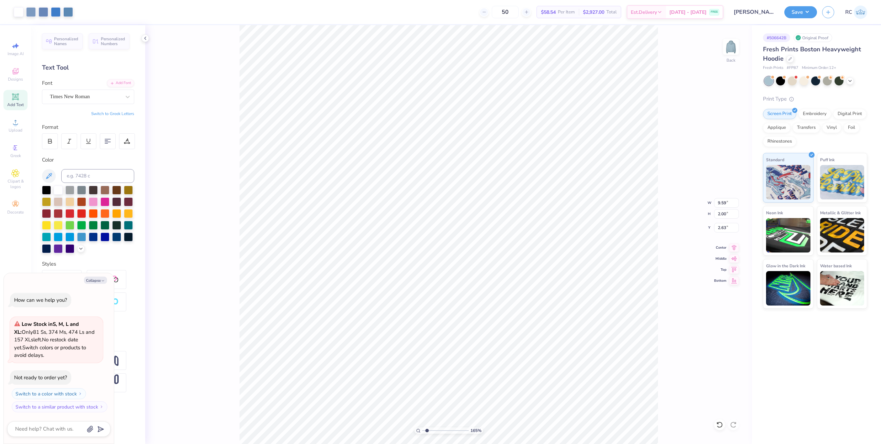
type textarea "x"
type input "6.32"
type input "1.32"
type input "1.64913377760655"
type textarea "x"
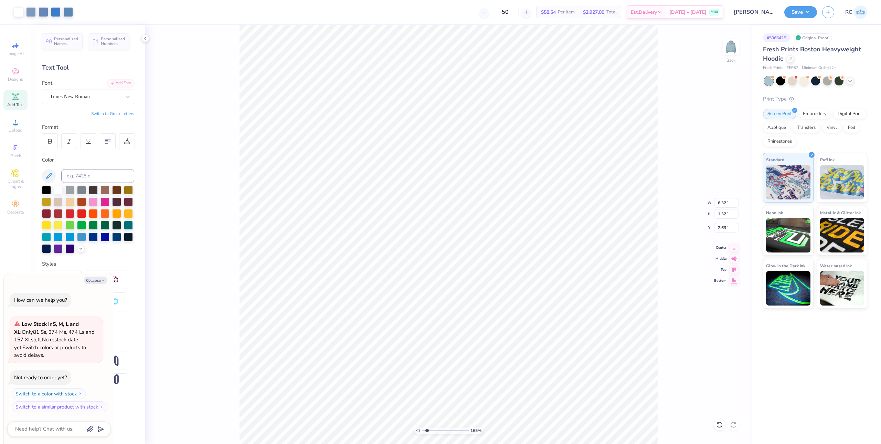
type input "1.64913377760655"
type textarea "x"
type input "9.59"
type input "2.00"
type input "1.64913377760655"
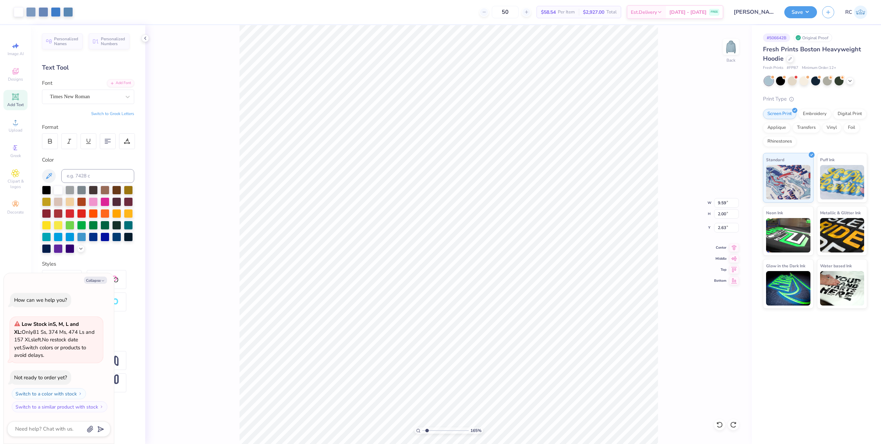
type textarea "x"
type input "1.64913377760655"
type textarea "x"
type input "1.49212329151837"
type textarea "x"
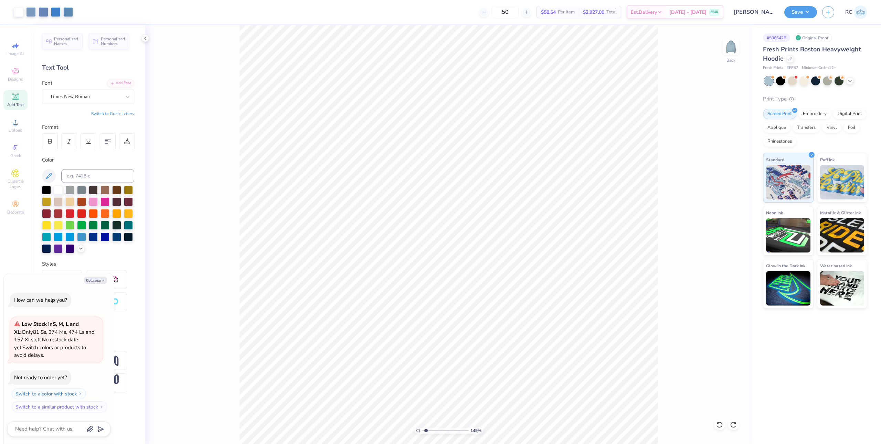
type input "1.49212329151837"
type textarea "x"
type input "1.49212329151837"
type textarea "x"
type input "1.49212329151837"
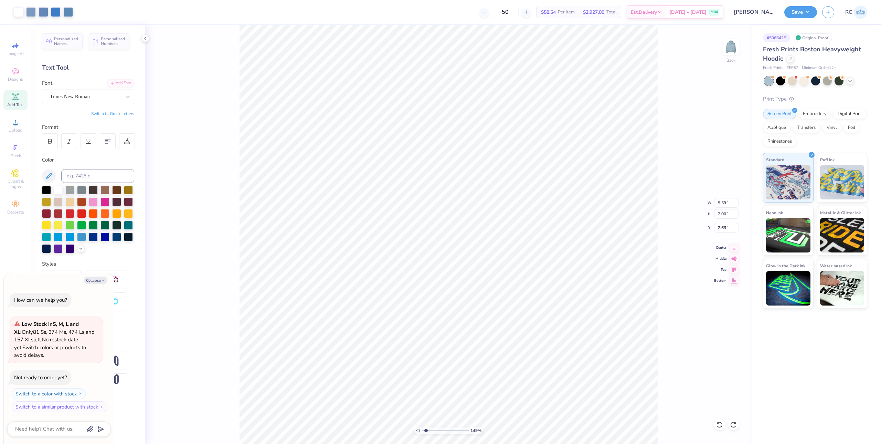
type textarea "x"
type input "1.49212329151837"
type textarea "x"
type input "1.49212329151837"
type textarea "x"
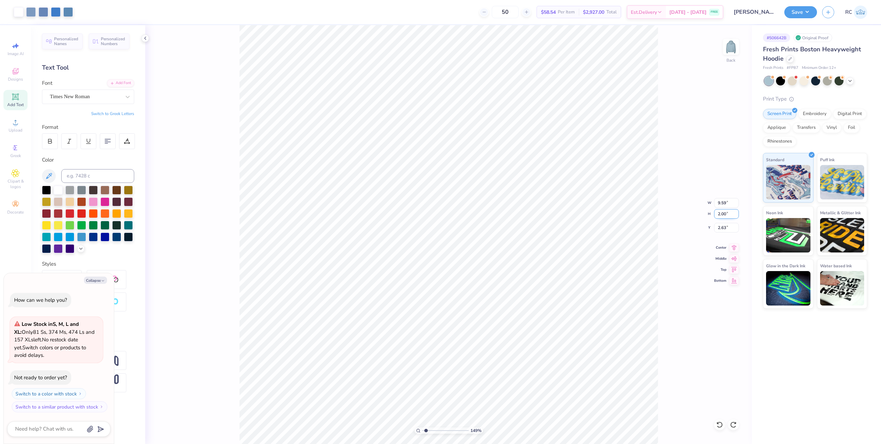
click at [731, 210] on input "2.00" at bounding box center [726, 214] width 25 height 10
drag, startPoint x: 730, startPoint y: 203, endPoint x: 709, endPoint y: 198, distance: 21.3
click at [708, 199] on div "149 % Back W 9.59 9.59 " H 2.00 2.00 " Y 2.63 2.63 " Center Middle Top Bottom" at bounding box center [448, 234] width 607 height 418
type input "1.49212329151837"
type textarea "x"
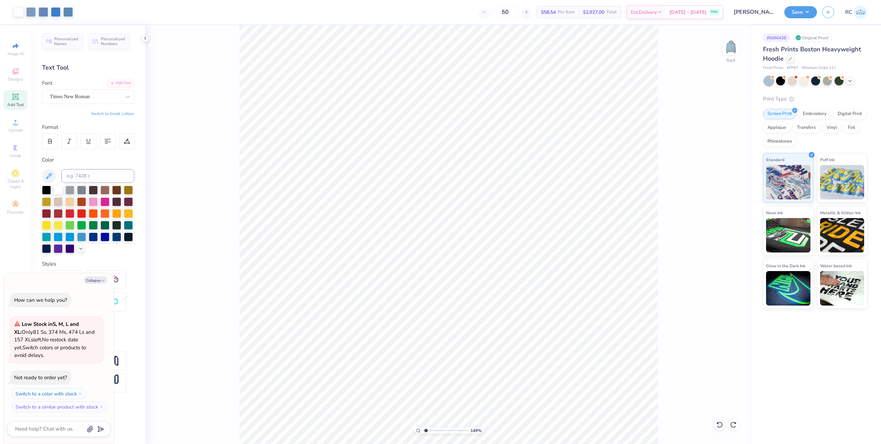
type input "1.49212329151837"
type textarea "x"
click at [729, 217] on input "2.00" at bounding box center [726, 214] width 25 height 10
drag, startPoint x: 731, startPoint y: 215, endPoint x: 776, endPoint y: 233, distance: 48.3
click at [712, 212] on div "149 % Back W 9.59 9.59 " H 2.00 2.00 " Y 2.63 2.63 " Center Middle Top Bottom" at bounding box center [448, 234] width 607 height 418
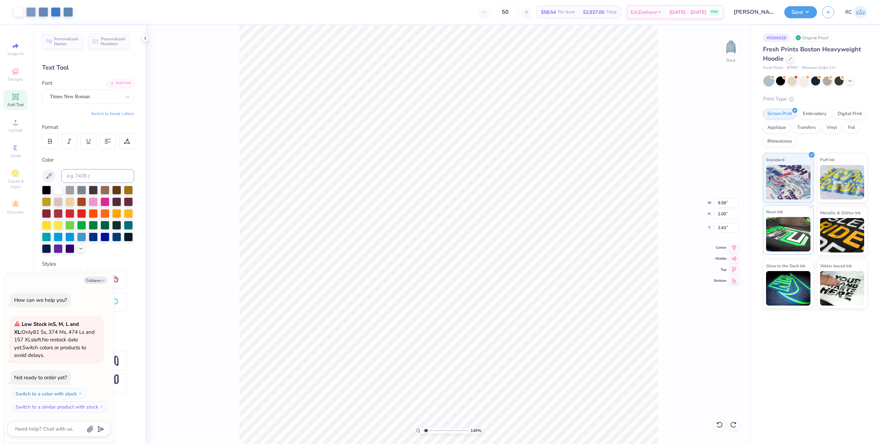
type input "1.49212329151837"
type textarea "x"
type input "1.49212329151837"
type textarea "x"
type input "1.49212329151837"
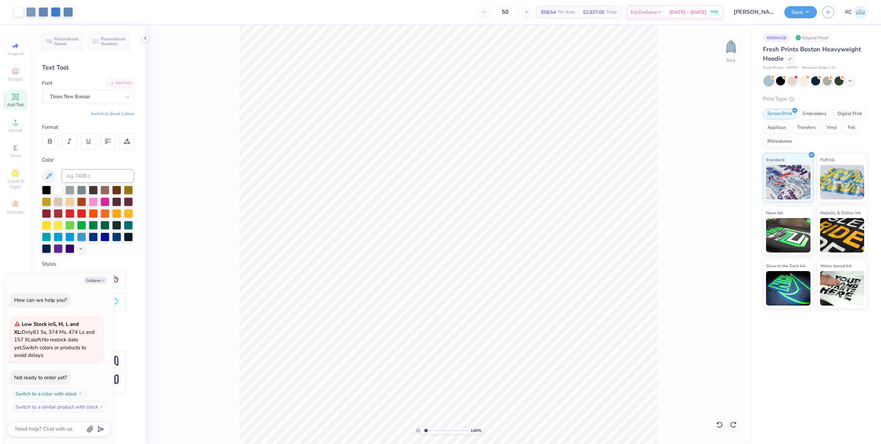
type textarea "x"
click at [731, 216] on input "2.00" at bounding box center [726, 214] width 25 height 10
drag, startPoint x: 733, startPoint y: 215, endPoint x: 717, endPoint y: 215, distance: 16.2
click at [717, 215] on input "2.00" at bounding box center [726, 214] width 25 height 10
type input "1"
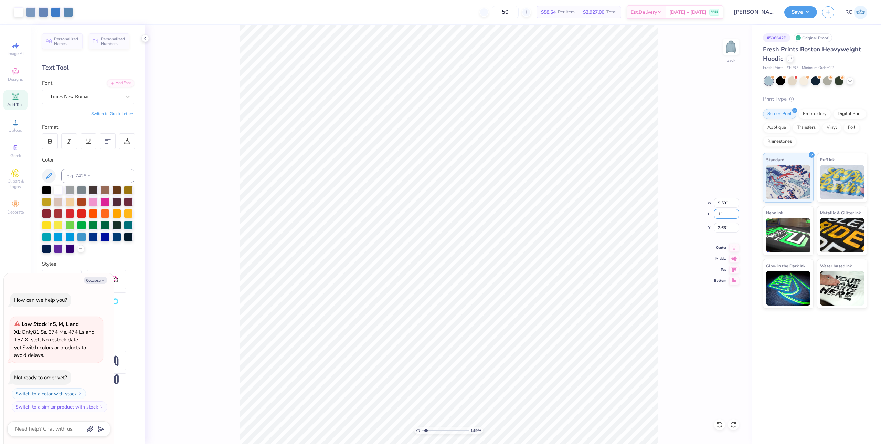
type input "1.49212329151837"
type textarea "x"
type input "4.79"
type input "1.00"
type input "3.13"
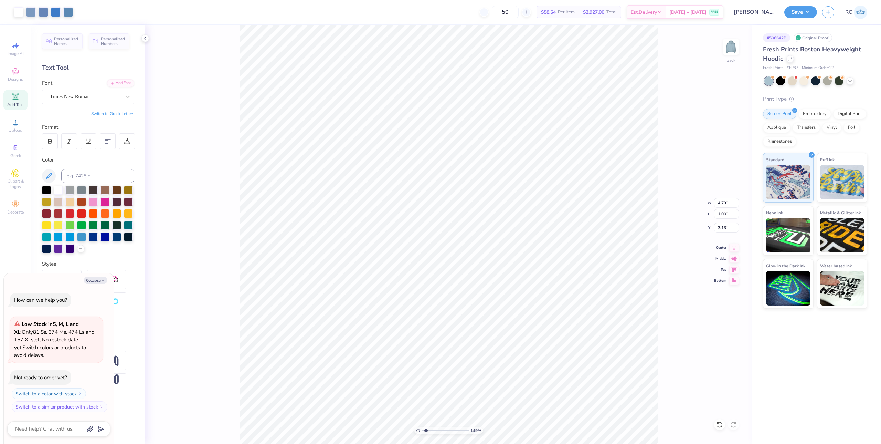
type input "1.49212329151837"
type textarea "x"
type input "1.49212329151837"
type textarea "x"
type input "1.49212329151837"
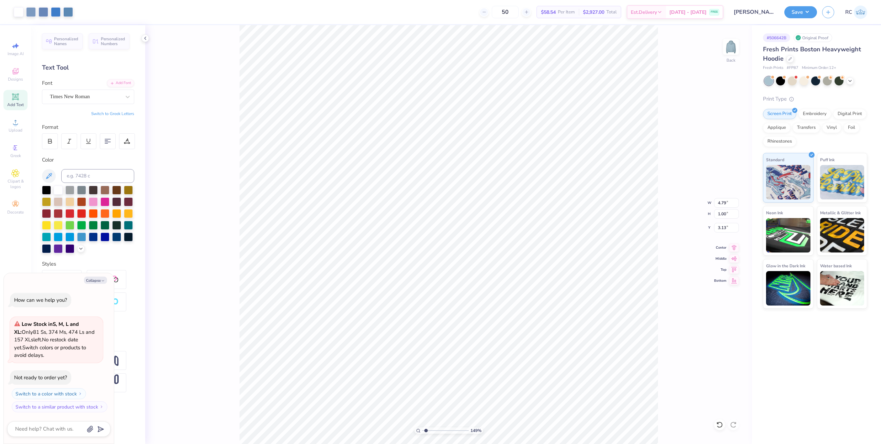
type textarea "x"
type input "3.00"
type input "1.49212329151837"
type textarea "x"
type input "1.49212329151837"
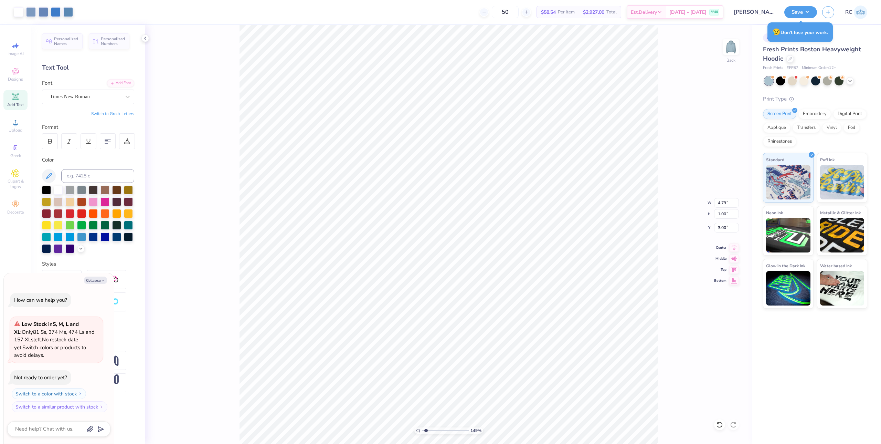
type textarea "x"
click at [732, 44] on img at bounding box center [731, 47] width 28 height 28
type input "1.49212329151837"
type textarea "x"
type input "1.49212329151837"
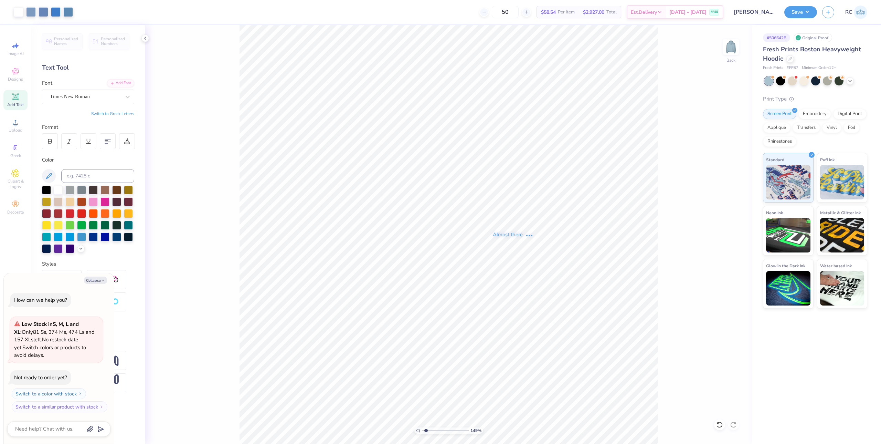
type textarea "x"
type input "1.49212329151837"
type textarea "x"
type input "1.49212329151837"
type textarea "x"
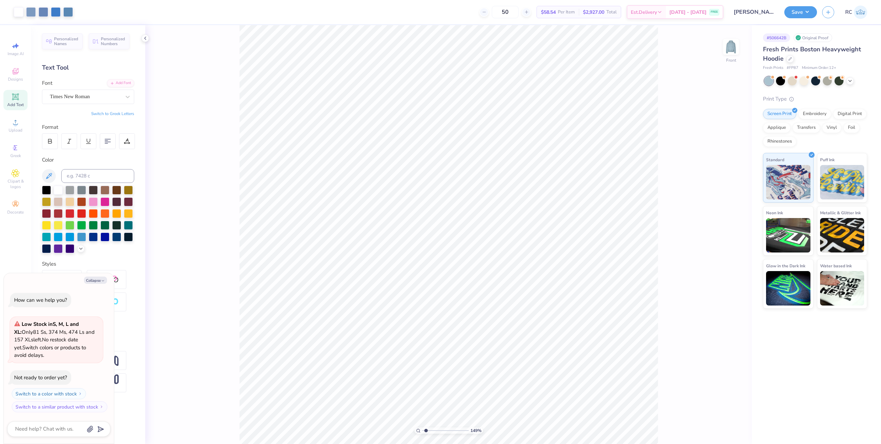
type input "1.49212329151837"
type textarea "x"
type input "1.49212329151837"
type textarea "x"
click at [13, 126] on icon at bounding box center [15, 122] width 8 height 8
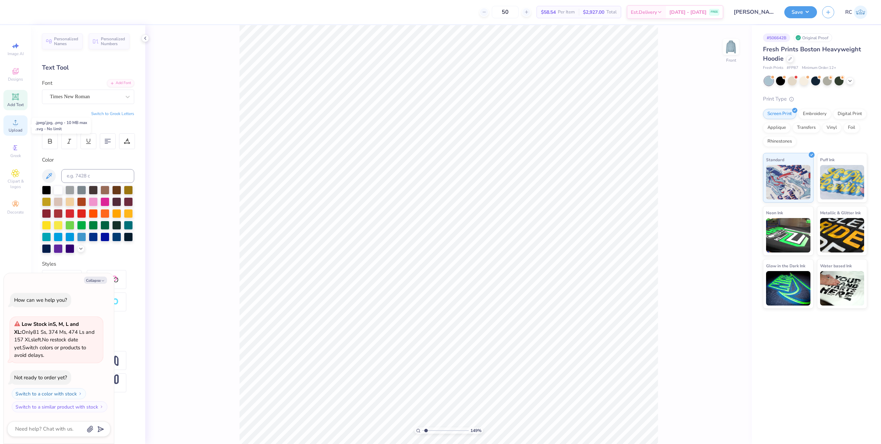
type input "1.49212329151837"
type textarea "x"
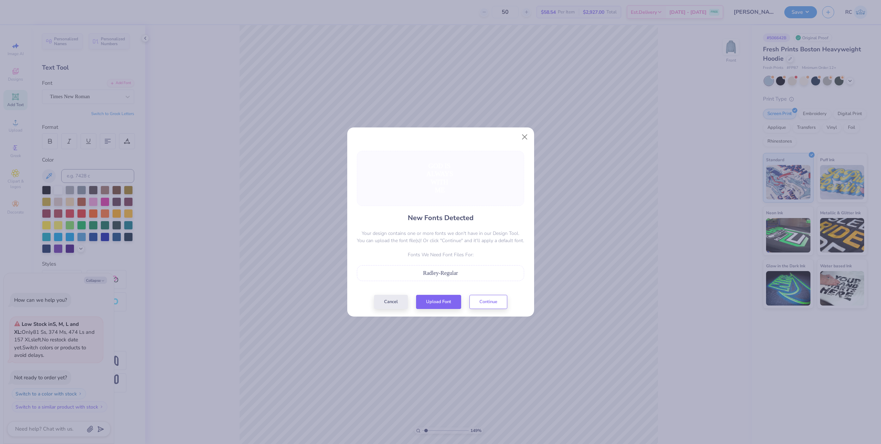
click at [474, 265] on div "Radley-Regular" at bounding box center [440, 273] width 167 height 16
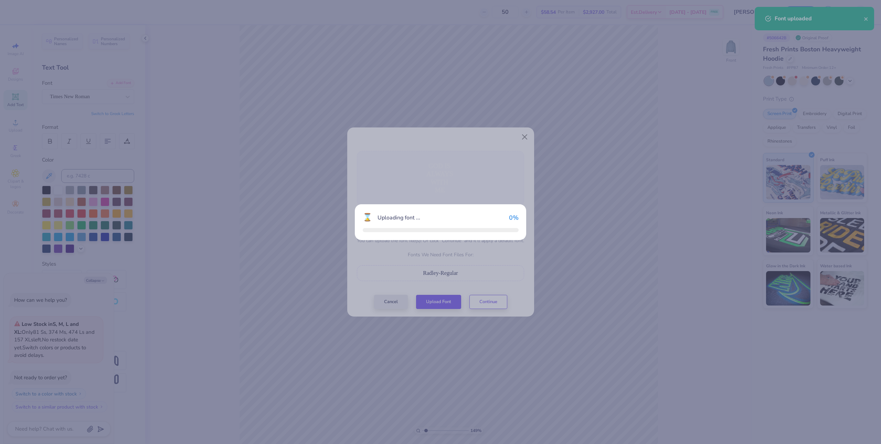
type input "1.49212329151837"
type textarea "x"
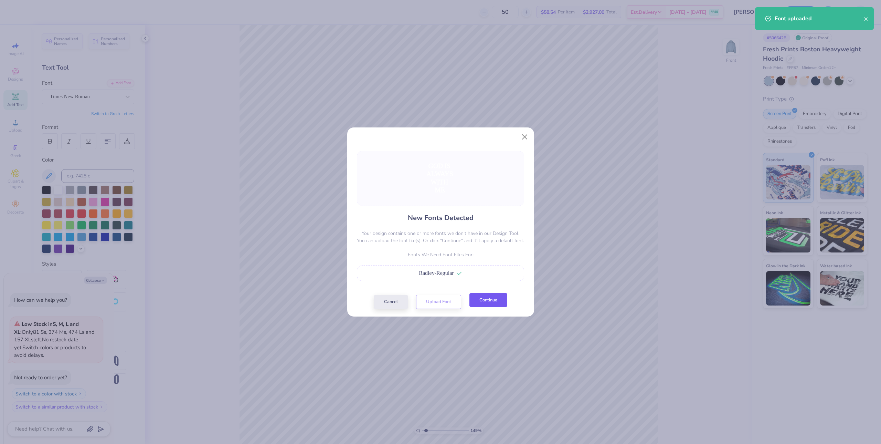
click at [487, 299] on button "Continue" at bounding box center [488, 300] width 38 height 14
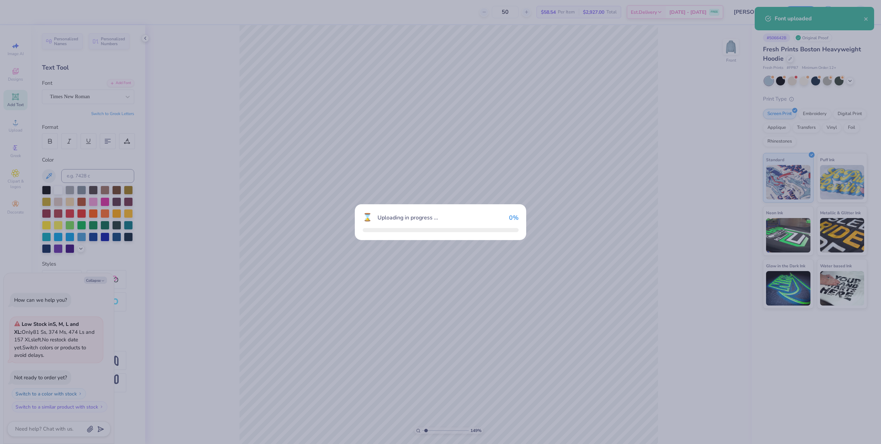
type input "1.49212329151837"
type textarea "x"
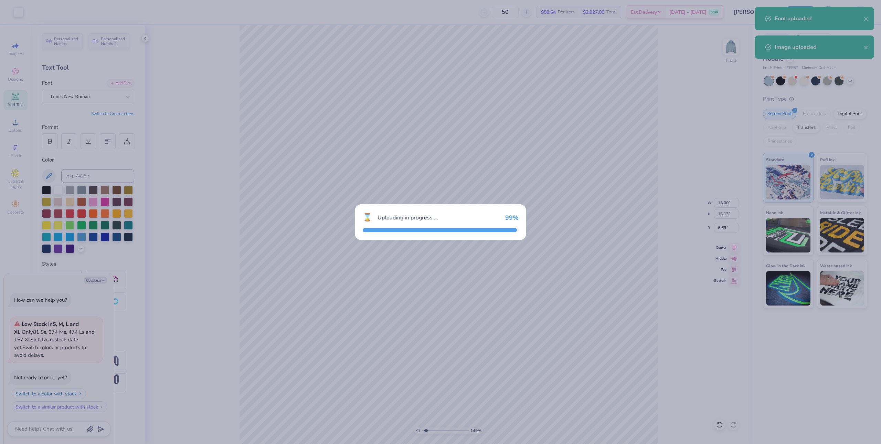
type input "1.49212329151837"
type textarea "x"
type input "1.49212329151837"
type textarea "x"
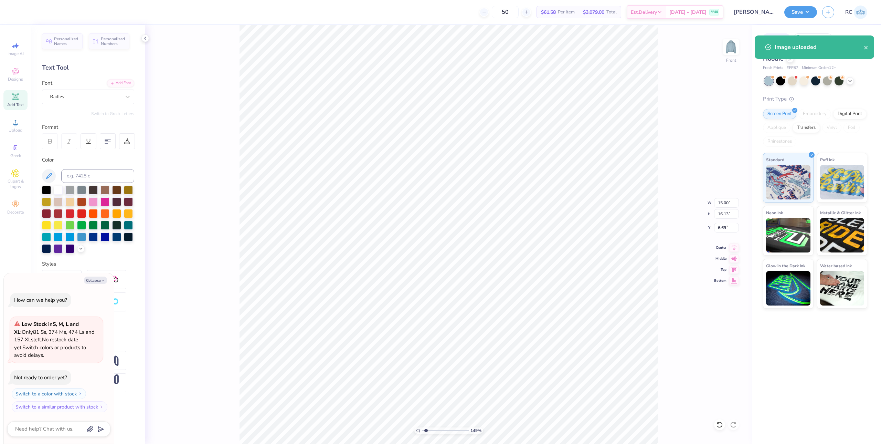
click at [105, 144] on div "New Fonts Detected Your design contains one or more fonts we don't have in our …" at bounding box center [440, 222] width 881 height 444
click at [107, 142] on div "New Fonts Detected Your design contains one or more fonts we don't have in our …" at bounding box center [440, 222] width 881 height 444
click at [449, 247] on div "New Fonts Detected Your design contains one or more fonts we don't have in our …" at bounding box center [440, 199] width 167 height 122
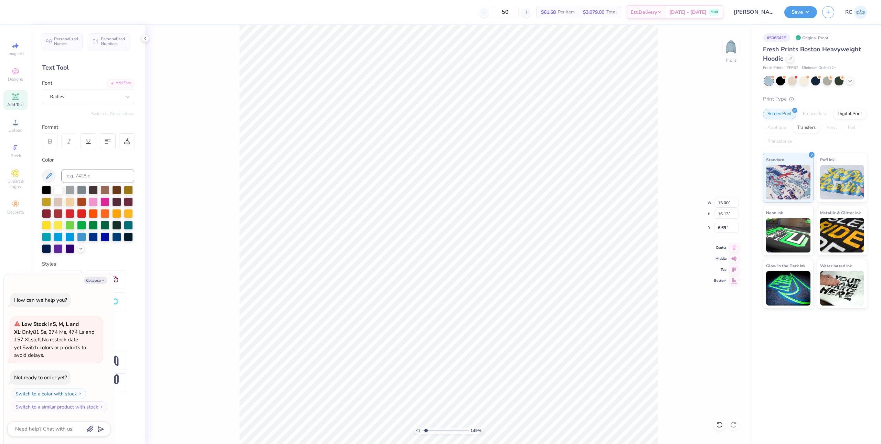
click at [469, 197] on div "New Fonts Detected Your design contains one or more fonts we don't have in our …" at bounding box center [440, 199] width 167 height 122
click at [471, 204] on h4 "New Fonts Detected" at bounding box center [441, 205] width 66 height 10
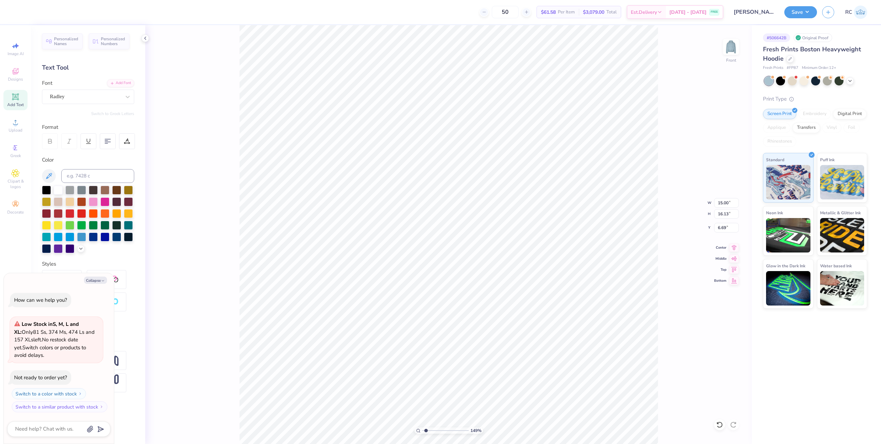
click at [471, 204] on h4 "New Fonts Detected" at bounding box center [441, 205] width 66 height 10
type input "1.49212329151837"
type textarea "x"
type input "1.49212329151837"
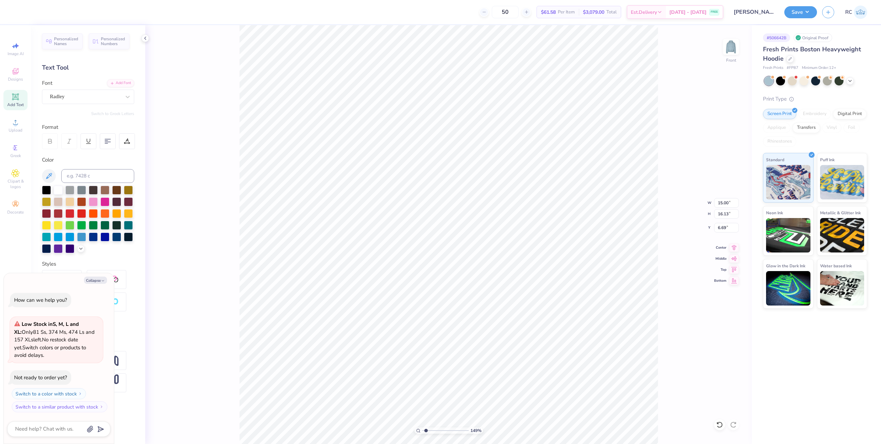
type textarea "x"
click at [452, 205] on h4 "New Fonts Detected" at bounding box center [441, 205] width 66 height 10
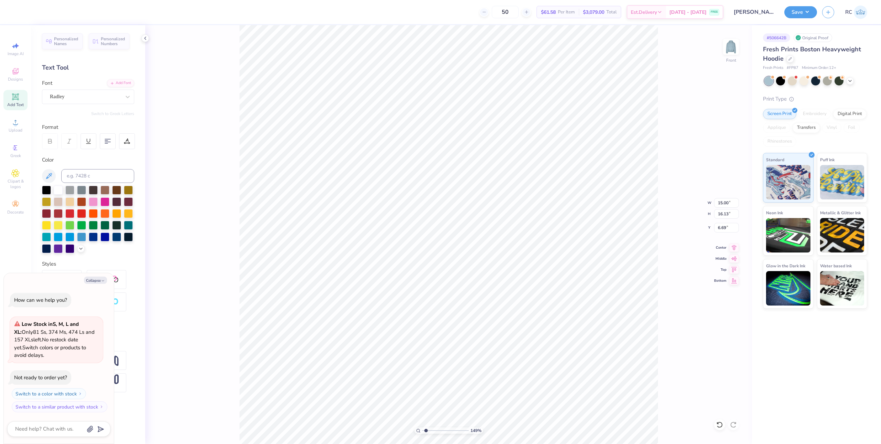
click at [365, 192] on div at bounding box center [440, 165] width 167 height 55
click at [450, 167] on div at bounding box center [440, 165] width 167 height 55
click at [457, 183] on div at bounding box center [440, 165] width 167 height 55
click at [606, 187] on div "New Fonts Detected Your design contains one or more fonts we don't have in our …" at bounding box center [440, 222] width 881 height 444
click at [564, 199] on div "New Fonts Detected Your design contains one or more fonts we don't have in our …" at bounding box center [440, 222] width 881 height 444
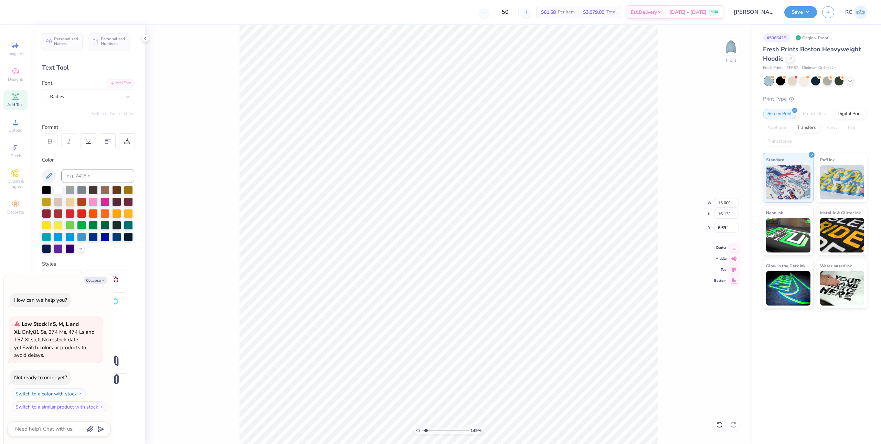
click at [523, 149] on div at bounding box center [440, 165] width 167 height 55
click at [521, 176] on div at bounding box center [440, 165] width 167 height 55
type input "1.49212329151837"
type textarea "x"
type input "1.49212329151837"
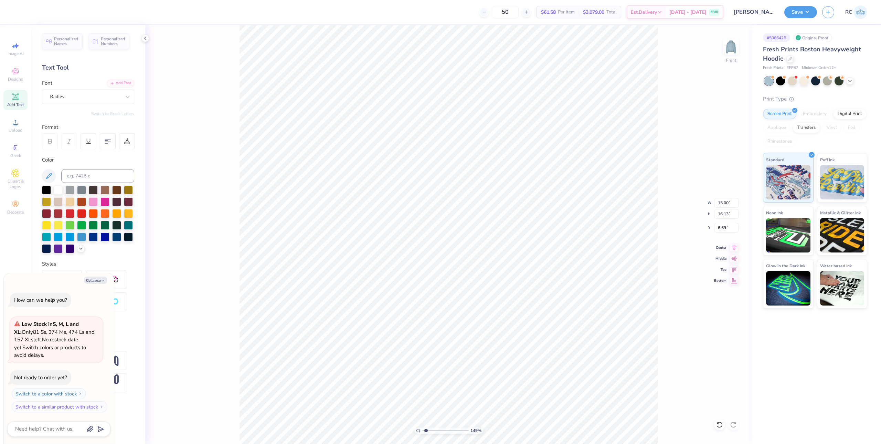
type textarea "x"
type input "1.49212329151837"
type textarea "x"
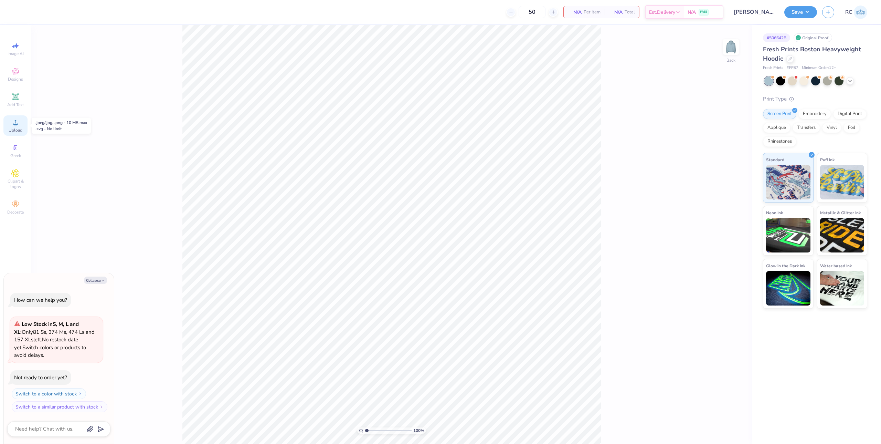
click at [17, 123] on icon at bounding box center [15, 122] width 8 height 8
click at [727, 47] on img at bounding box center [731, 47] width 28 height 28
click at [14, 124] on circle at bounding box center [15, 125] width 4 height 4
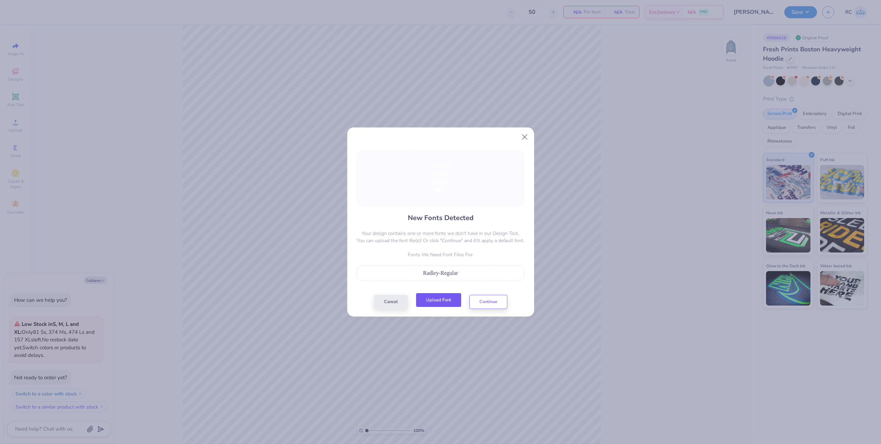
click at [441, 301] on button "Upload Font" at bounding box center [438, 300] width 45 height 14
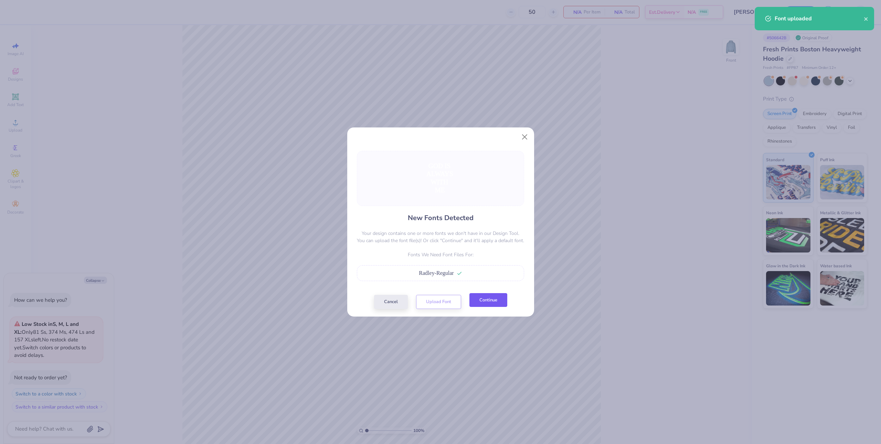
click at [494, 305] on button "Continue" at bounding box center [488, 300] width 38 height 14
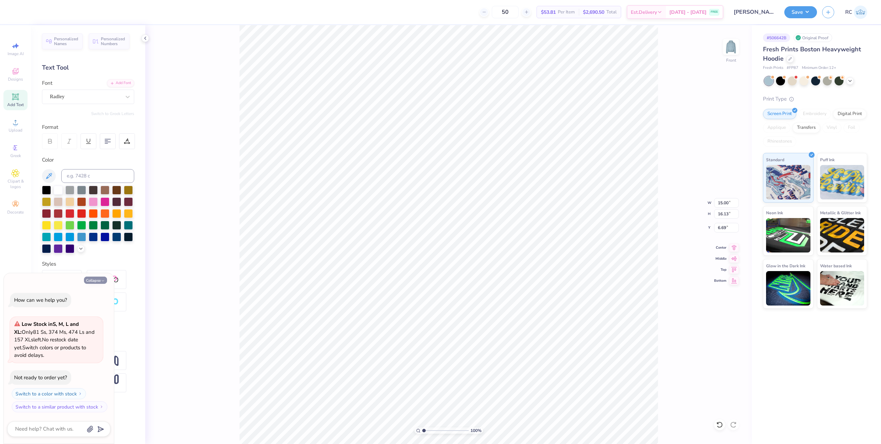
click at [93, 281] on button "Collapse" at bounding box center [95, 279] width 23 height 7
type textarea "x"
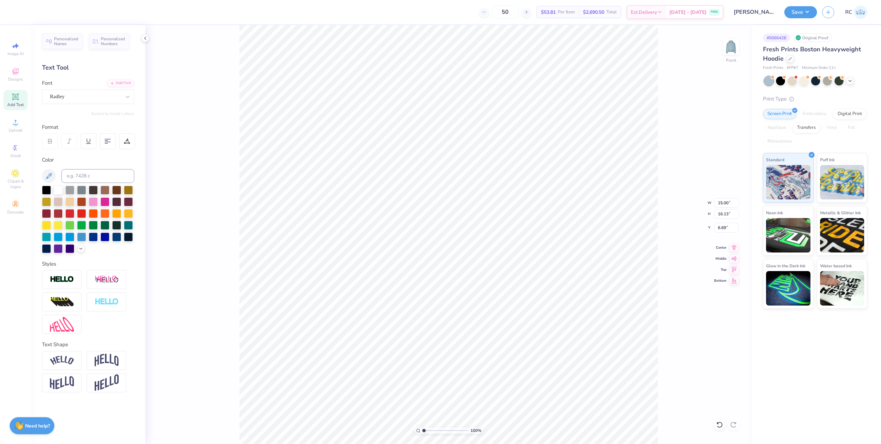
scroll to position [6, 1]
click at [109, 142] on icon at bounding box center [108, 141] width 6 height 6
click at [725, 206] on input "14.81" at bounding box center [726, 203] width 25 height 10
type input "12.00"
type input "12.90"
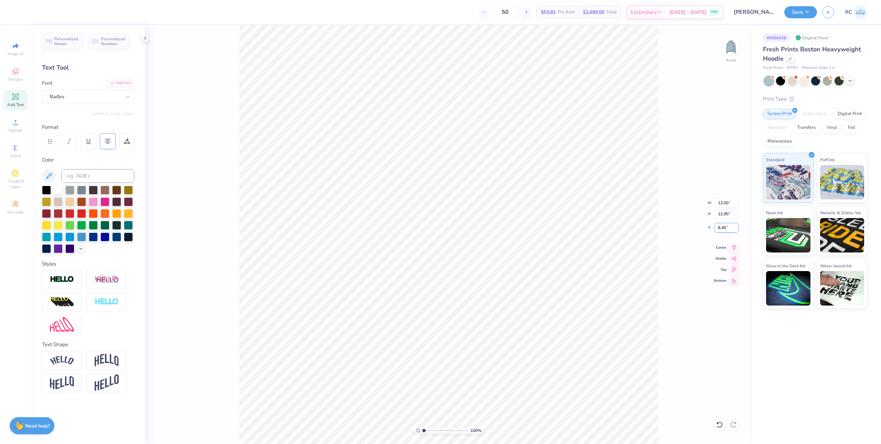
click at [729, 228] on input "8.45" at bounding box center [726, 228] width 25 height 10
type input "6.00"
click at [735, 245] on icon at bounding box center [734, 246] width 4 height 6
click at [724, 205] on input "12.00" at bounding box center [726, 203] width 25 height 10
click at [727, 205] on input "12.00" at bounding box center [726, 203] width 25 height 10
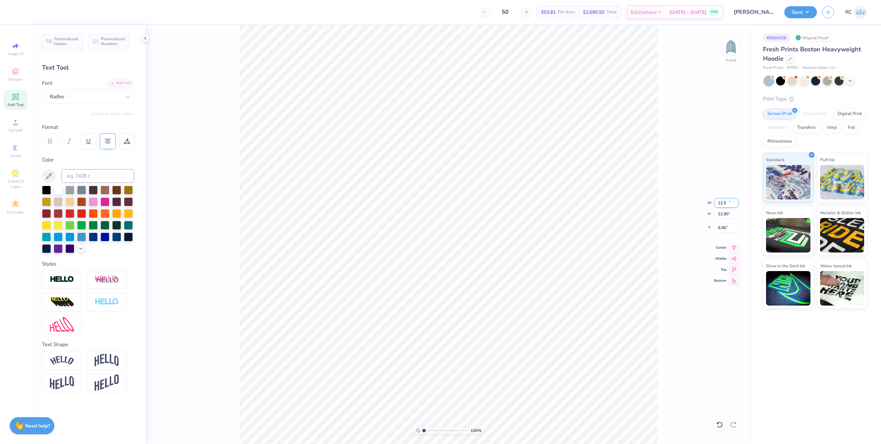
type input "12.50"
type input "13.43"
click at [723, 229] on input "5.73" at bounding box center [726, 228] width 25 height 10
type input "6.00"
click at [733, 48] on img at bounding box center [731, 47] width 14 height 14
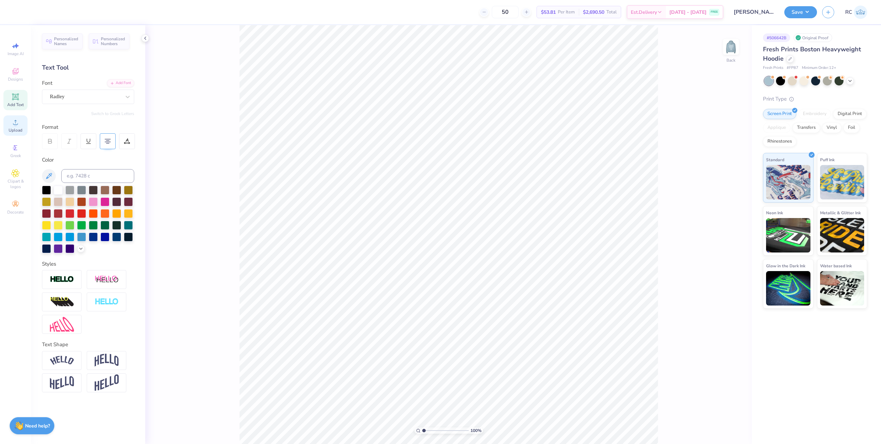
click at [19, 128] on span "Upload" at bounding box center [16, 130] width 14 height 6
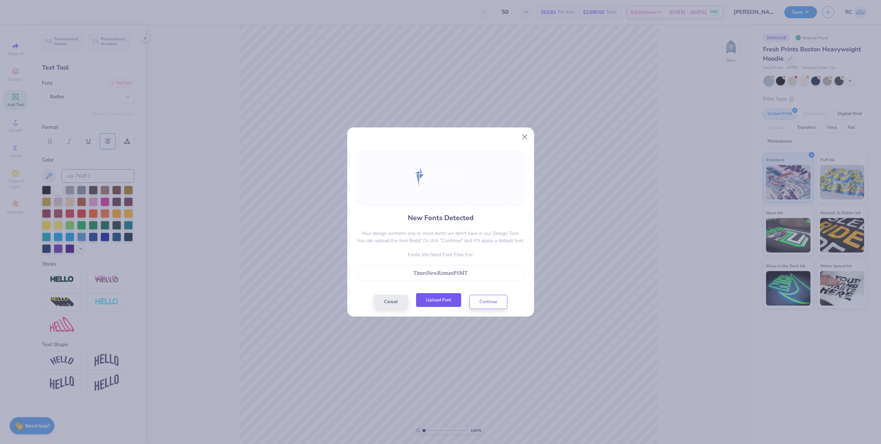
click at [446, 298] on button "Upload Font" at bounding box center [438, 300] width 45 height 14
click at [484, 304] on button "Continue" at bounding box center [488, 300] width 38 height 14
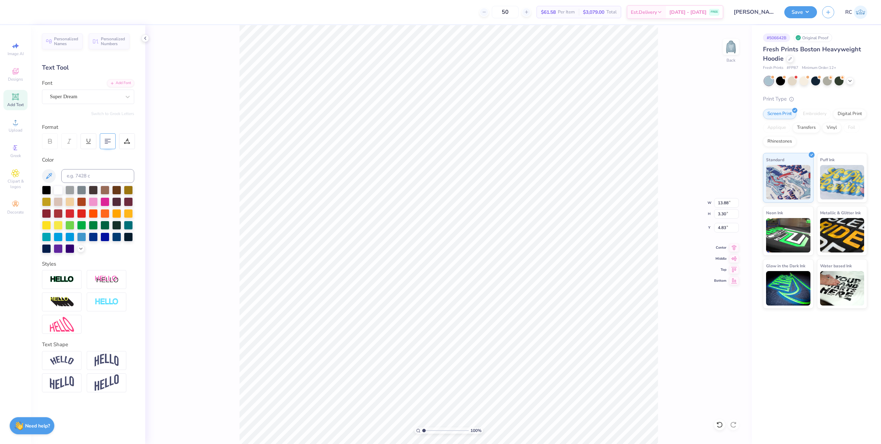
scroll to position [6, 3]
click at [98, 97] on div "Super Dream" at bounding box center [85, 96] width 72 height 11
click at [68, 150] on span "Times New Roman" at bounding box center [69, 150] width 37 height 7
type input "times"
type input "15.19"
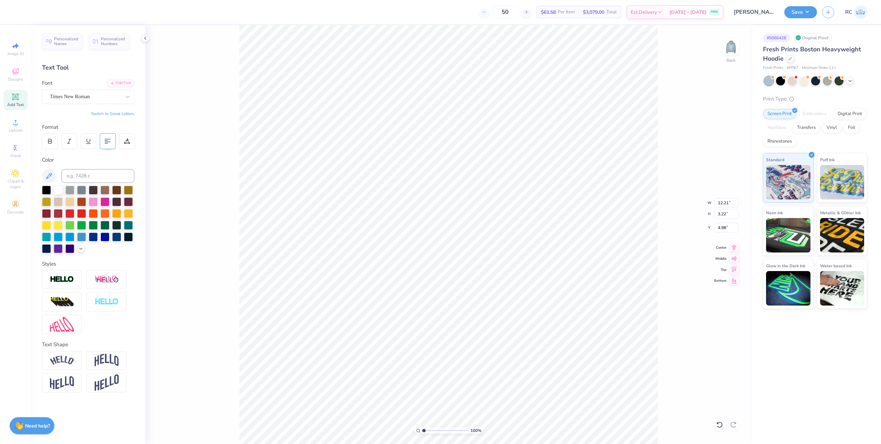
type input "5.57"
type input "3.97"
click at [511, 294] on li "Group" at bounding box center [518, 294] width 54 height 13
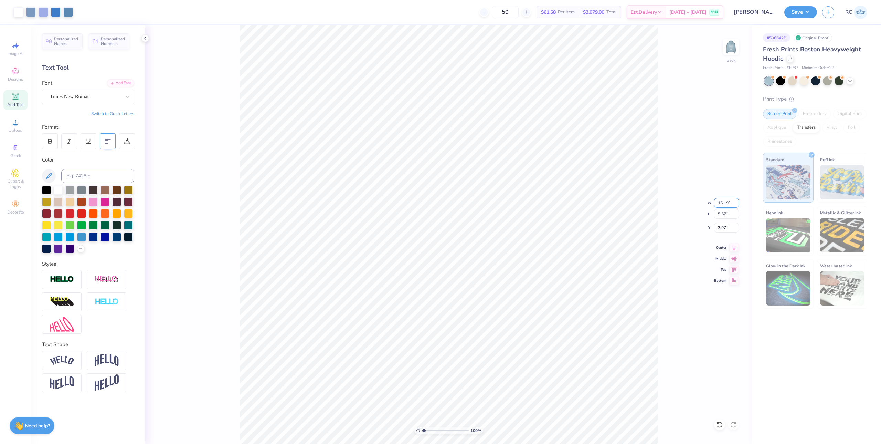
click at [724, 205] on input "15.19" at bounding box center [726, 203] width 25 height 10
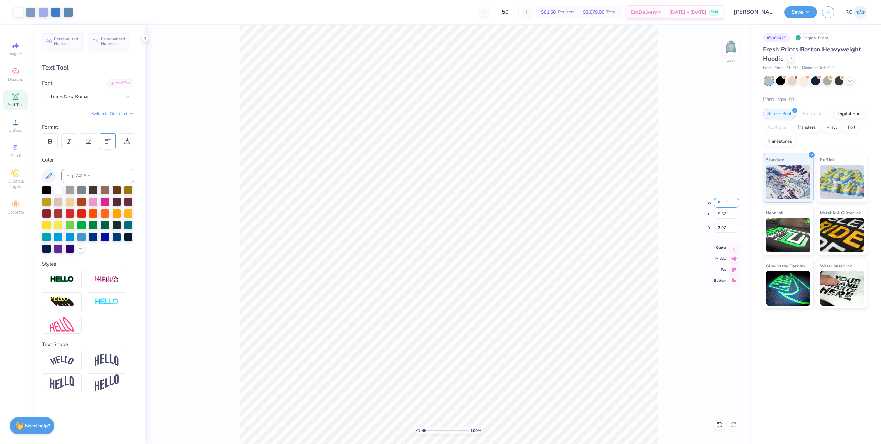
type input "5.00"
type input "1.83"
click at [725, 229] on input "5.83" at bounding box center [726, 228] width 25 height 10
type input "3.00"
click at [723, 203] on input "5.00" at bounding box center [726, 203] width 25 height 10
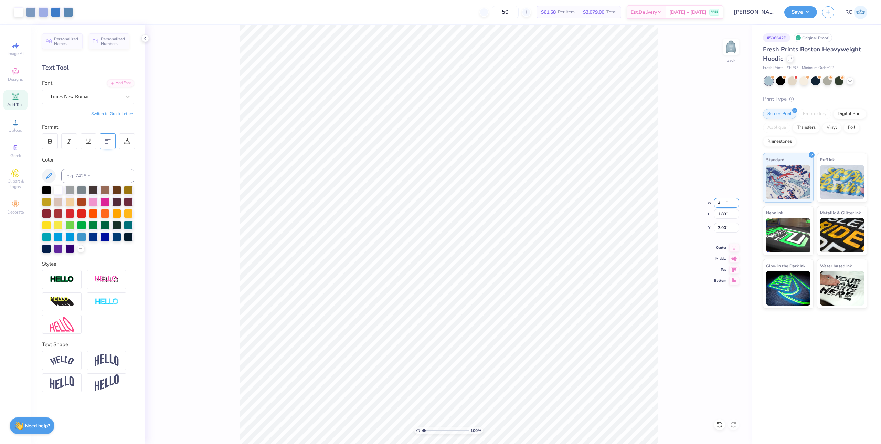
type input "4.00"
type input "1.47"
click at [721, 225] on input "3.18" at bounding box center [726, 228] width 25 height 10
type input "3.00"
type input "2.71964221644285"
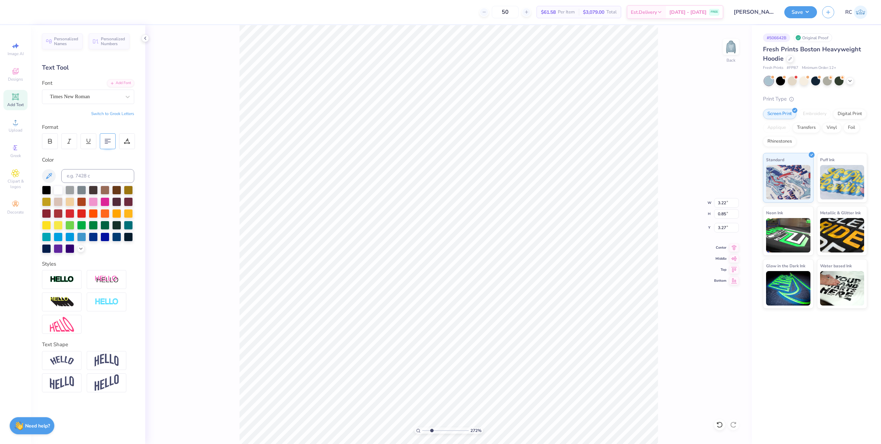
type input "0.68"
type input "1.47"
type input "3.00"
type input "2.71964221644285"
click at [99, 175] on input at bounding box center [97, 176] width 73 height 14
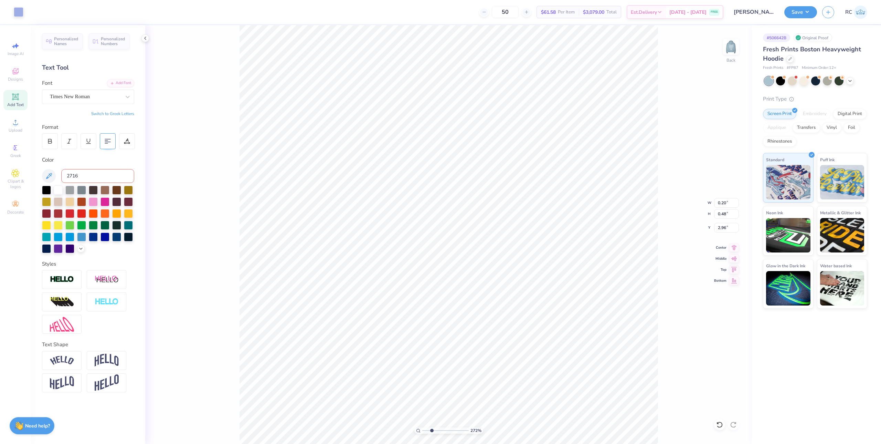
type input "2716"
click at [192, 205] on div "272 % Back W 0.20 0.20 " H 0.48 0.48 " Y 2.96 2.96 " Center Middle Top Bottom" at bounding box center [448, 234] width 607 height 418
type input "2.71964221644285"
type input "0.23"
type input "0.94"
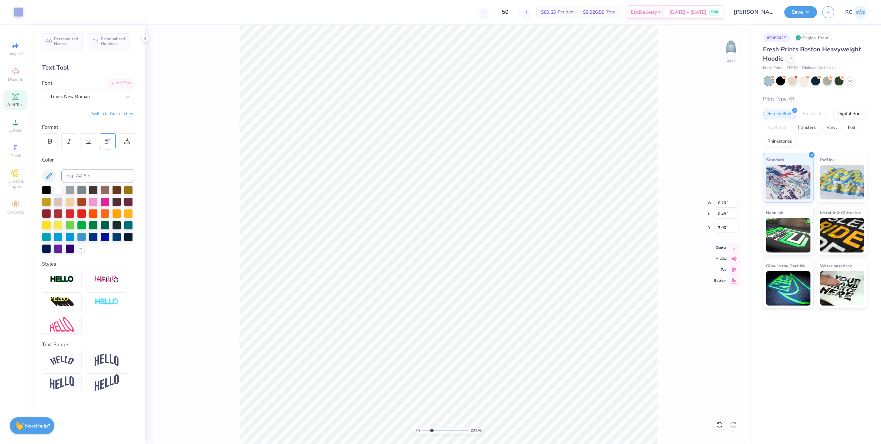
type input "3.49"
type input "2.71964221644285"
type input "0.20"
type input "0.48"
type input "3.00"
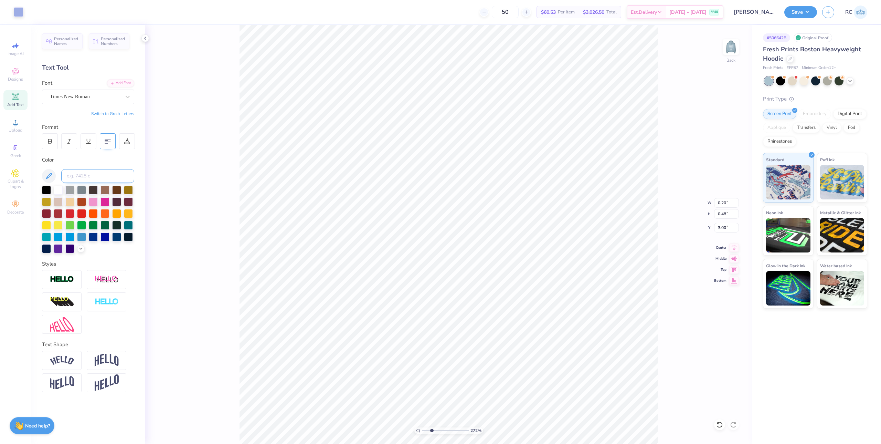
click at [79, 177] on input at bounding box center [97, 176] width 73 height 14
type input "652"
type input "2.71964221644285"
type input "2.96"
click at [20, 12] on div at bounding box center [19, 12] width 10 height 10
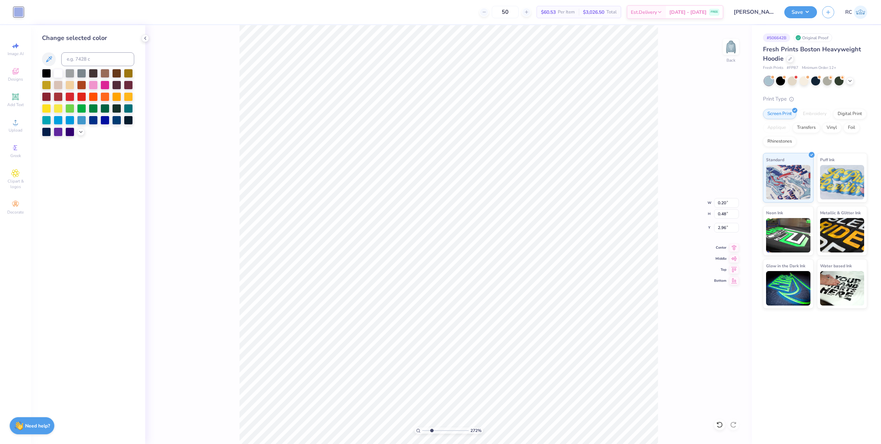
click at [192, 272] on div "272 % Back W 0.20 0.20 " H 0.48 0.48 " Y 2.96 2.96 " Center Middle Top Bottom" at bounding box center [448, 234] width 607 height 418
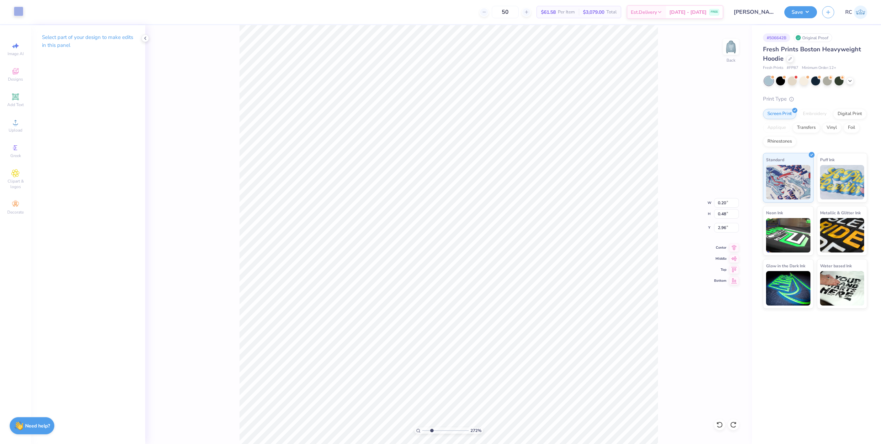
click at [20, 14] on div at bounding box center [19, 12] width 10 height 10
type input "2.71964221644285"
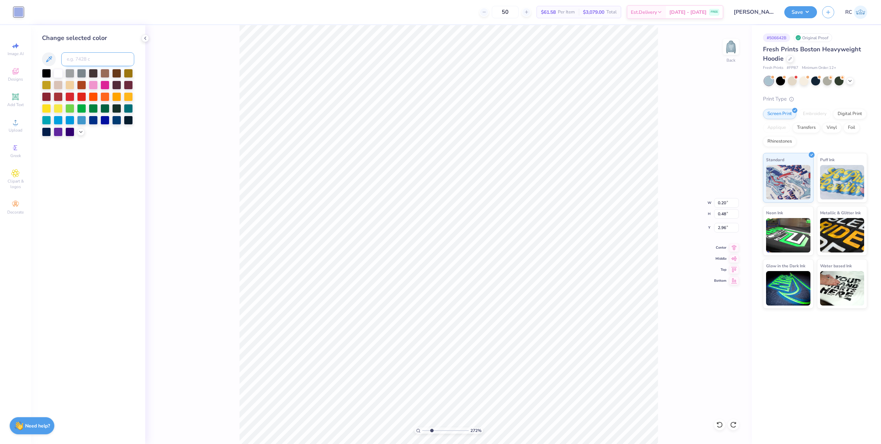
click at [93, 60] on input at bounding box center [97, 59] width 73 height 14
type input "652"
click at [202, 226] on div "272 % Back W 0.20 0.20 " H 0.48 0.48 " Y 2.96 2.96 " Center Middle Top Bottom" at bounding box center [448, 234] width 607 height 418
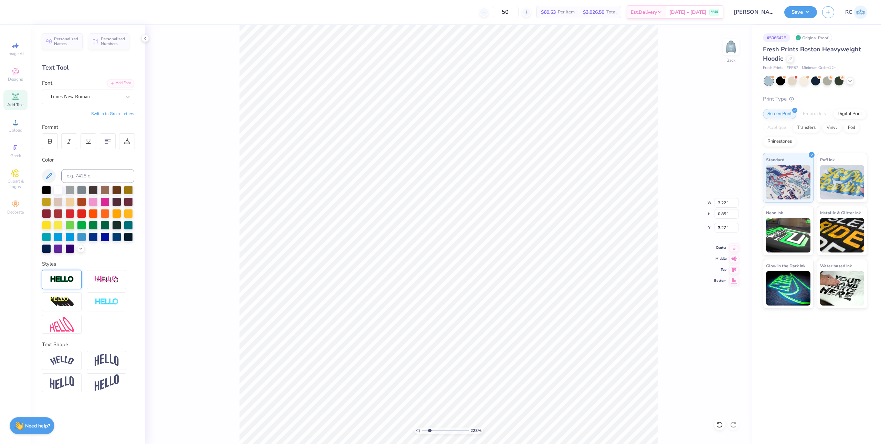
click at [67, 278] on img at bounding box center [62, 279] width 24 height 8
type input "2.22643191709162"
type input "3.23"
type input "0.86"
type input "3.26"
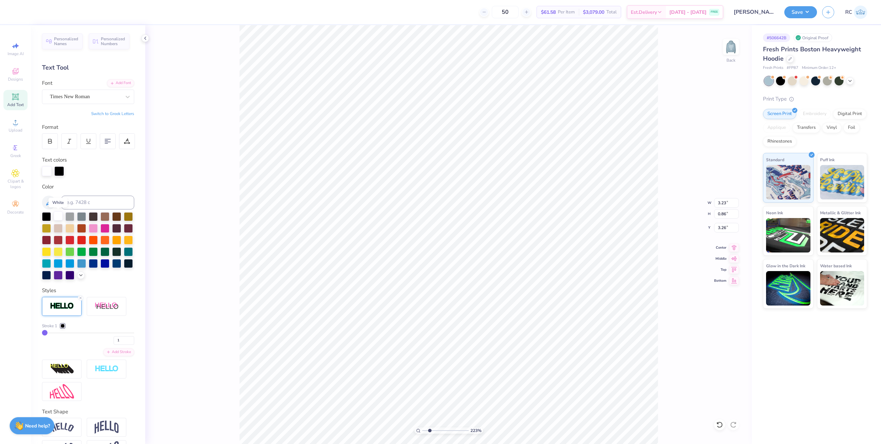
click at [59, 215] on div at bounding box center [58, 215] width 9 height 9
click at [64, 328] on div at bounding box center [63, 326] width 4 height 4
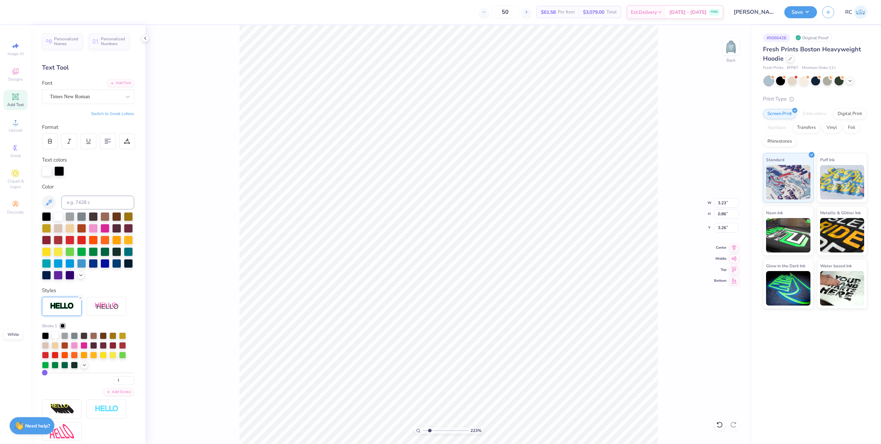
click at [53, 338] on div at bounding box center [55, 334] width 7 height 7
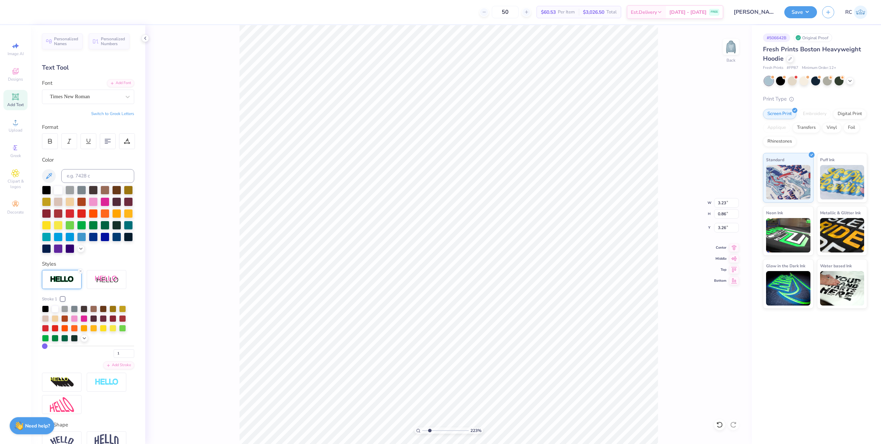
click at [28, 345] on div "Image AI Designs Add Text Upload Greek Clipart & logos Decorate" at bounding box center [15, 234] width 31 height 418
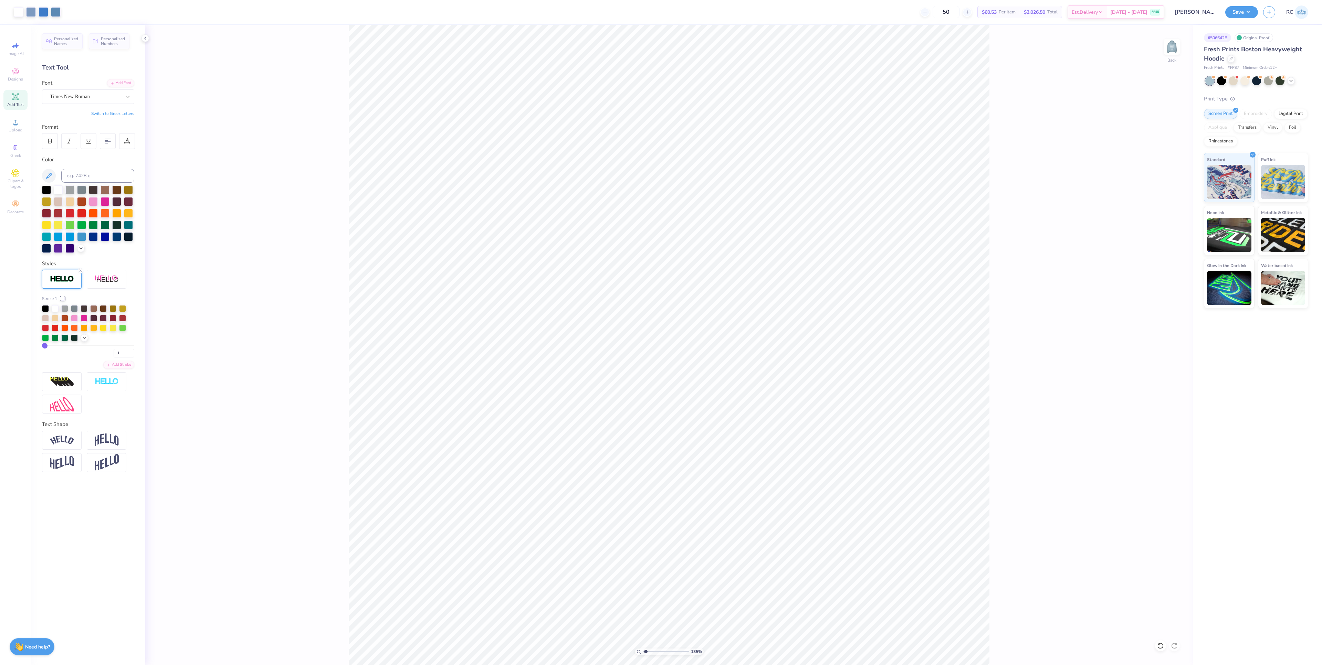
type input "1.35006142461476"
click at [881, 313] on input "4.01" at bounding box center [1167, 314] width 25 height 10
type input "4"
type input "1.35006142461476"
type input "4.00"
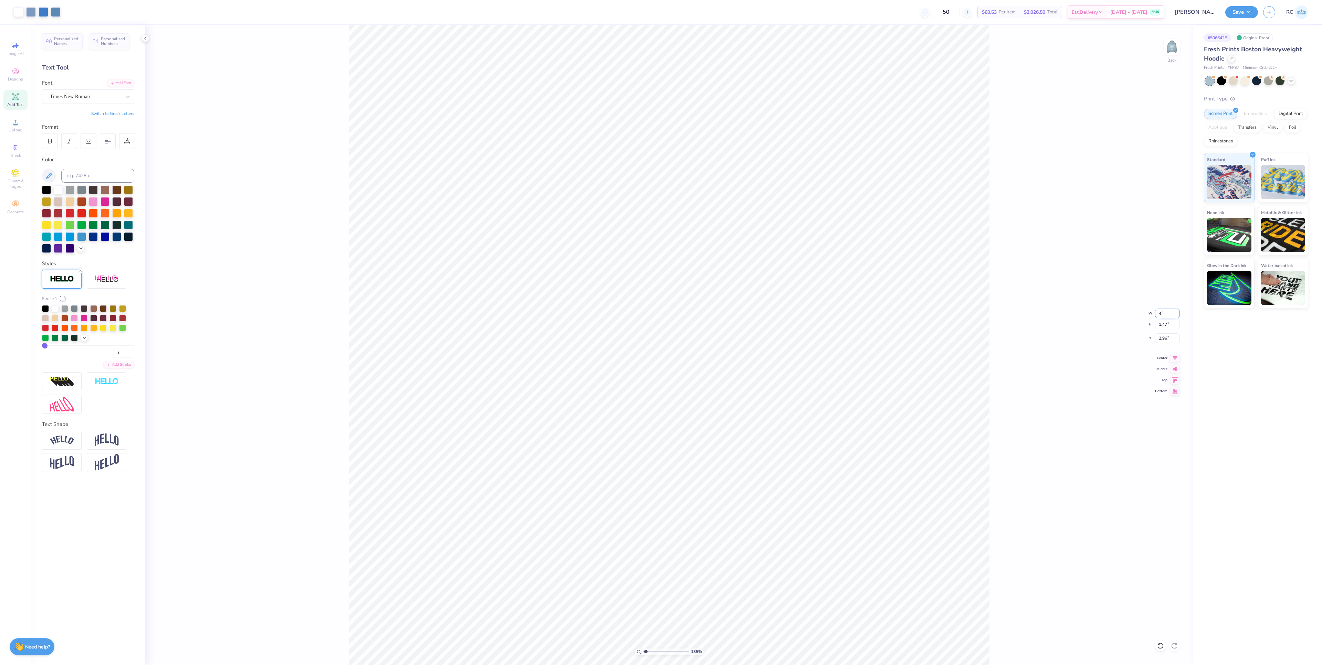
type input "1.46"
click at [881, 338] on input "2.96" at bounding box center [1167, 338] width 25 height 10
type input "3"
type input "1.35006142461476"
type input "3.00"
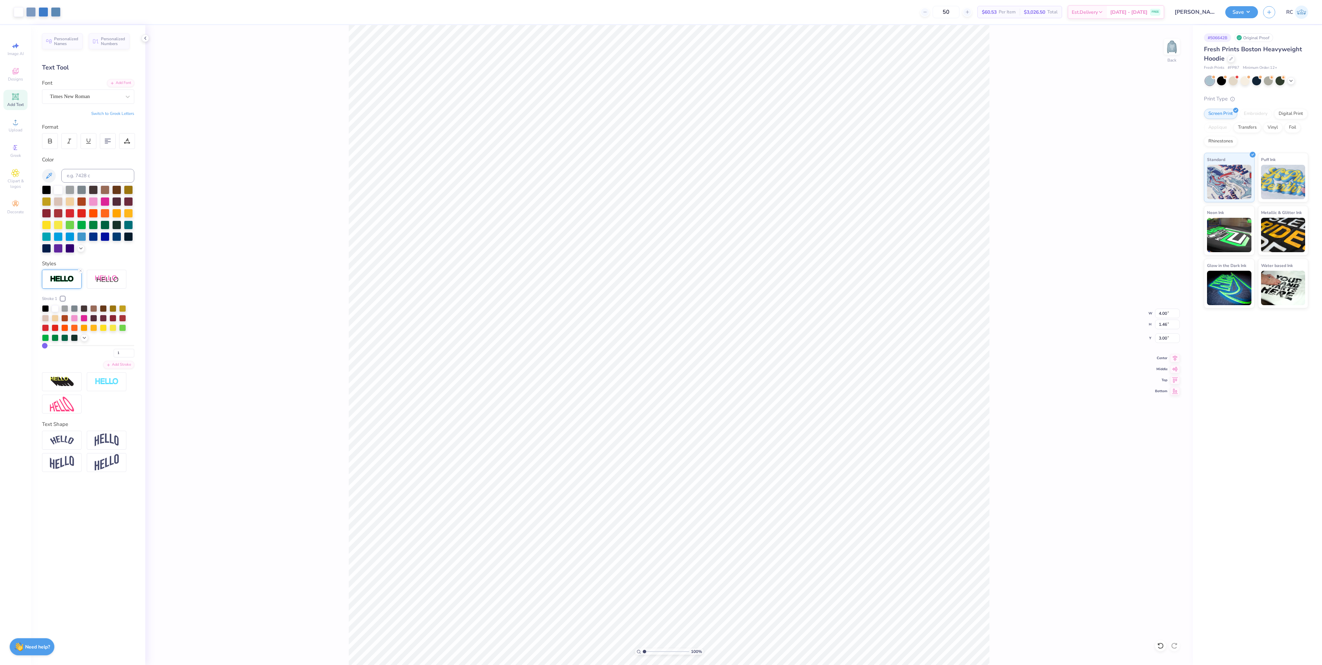
type input "1.16192143650711"
click at [881, 8] on div at bounding box center [966, 12] width 9 height 9
click at [881, 11] on div at bounding box center [924, 12] width 9 height 9
type input "50"
click at [881, 16] on button "Save" at bounding box center [1241, 11] width 33 height 12
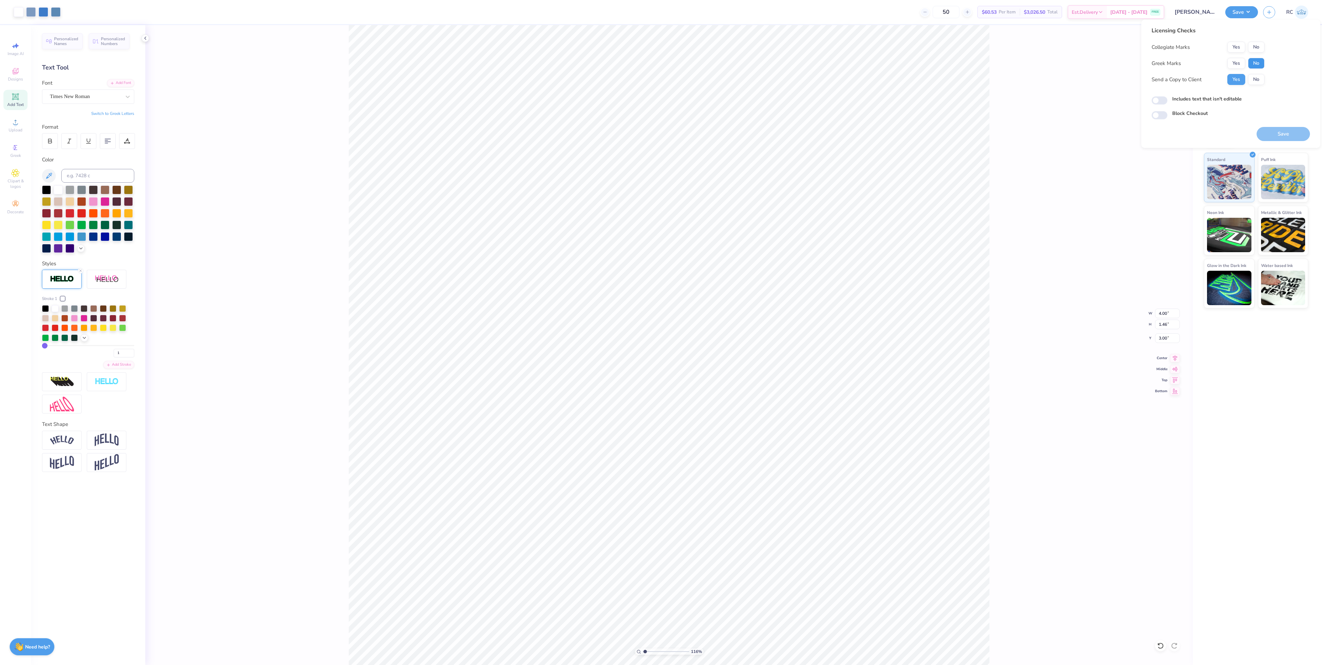
click at [881, 59] on button "No" at bounding box center [1256, 63] width 17 height 11
click at [881, 52] on button "No" at bounding box center [1256, 47] width 17 height 11
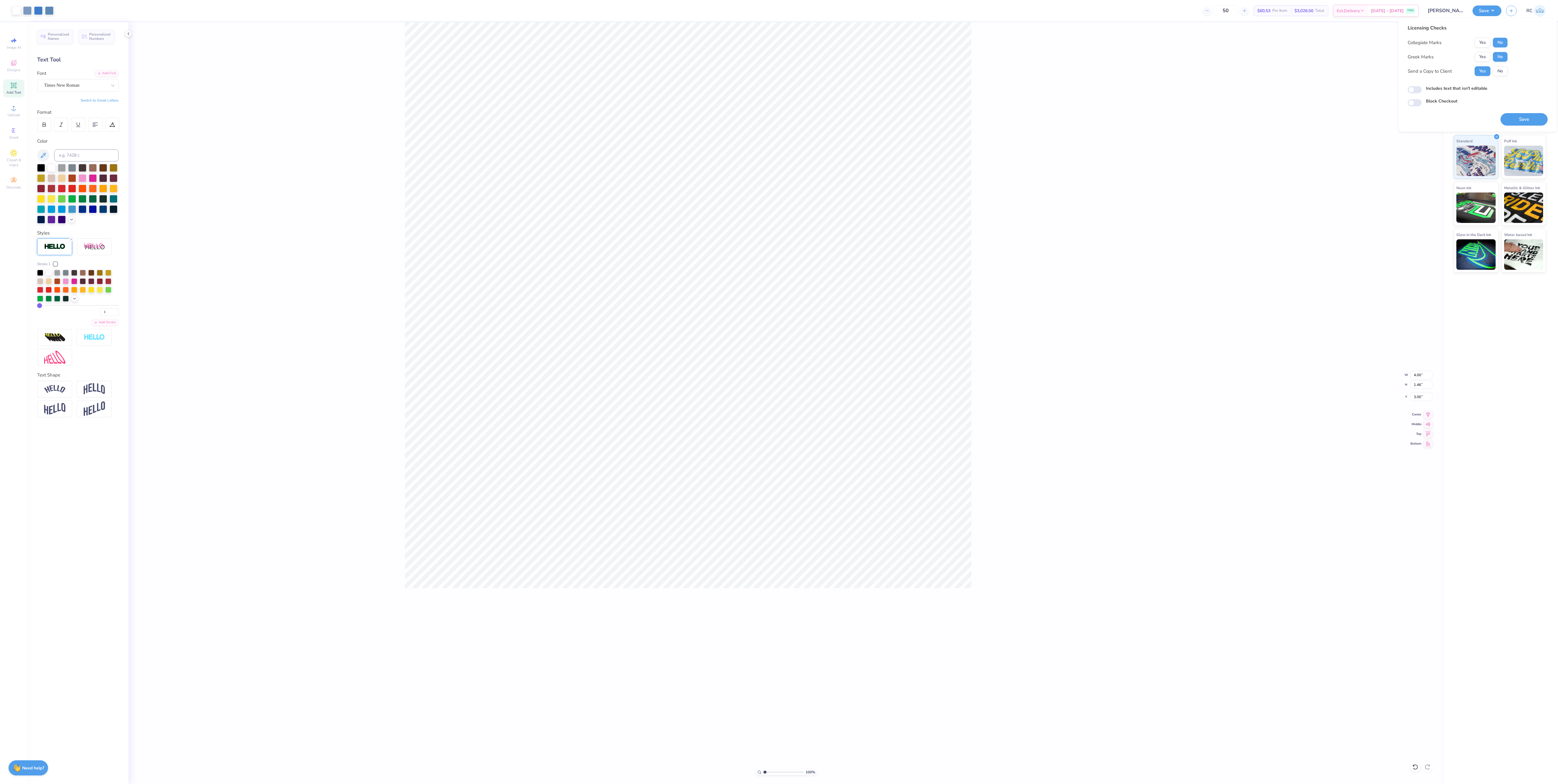
type input "1"
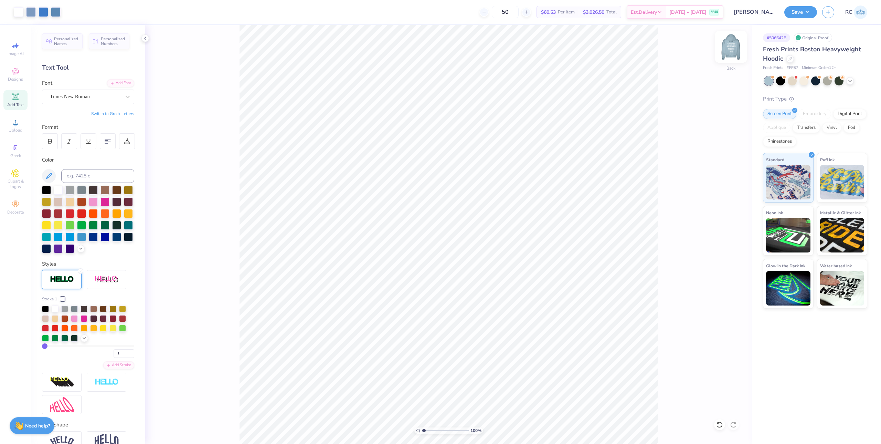
click at [729, 45] on img at bounding box center [731, 47] width 28 height 28
click at [209, 300] on div "100 % Front" at bounding box center [448, 234] width 607 height 418
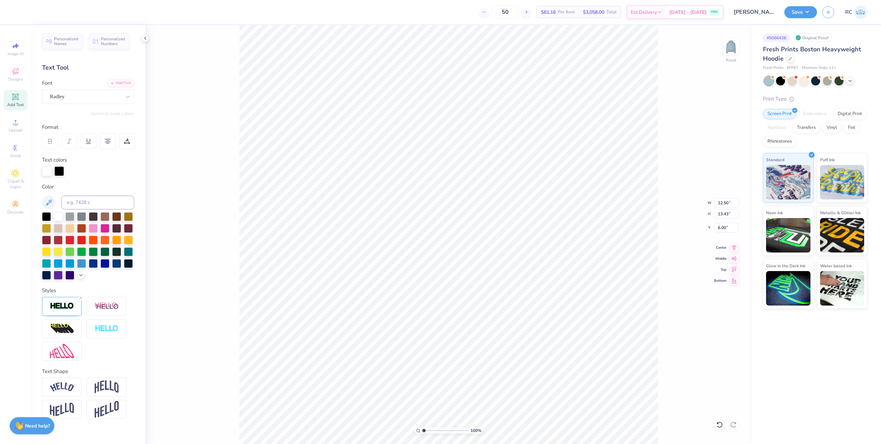
click at [216, 181] on div "100 % Front W 12.50 12.50 " H 13.43 13.43 " Y 6.00 6.00 " Center Middle Top Bot…" at bounding box center [448, 234] width 607 height 418
click at [33, 10] on div at bounding box center [31, 12] width 10 height 10
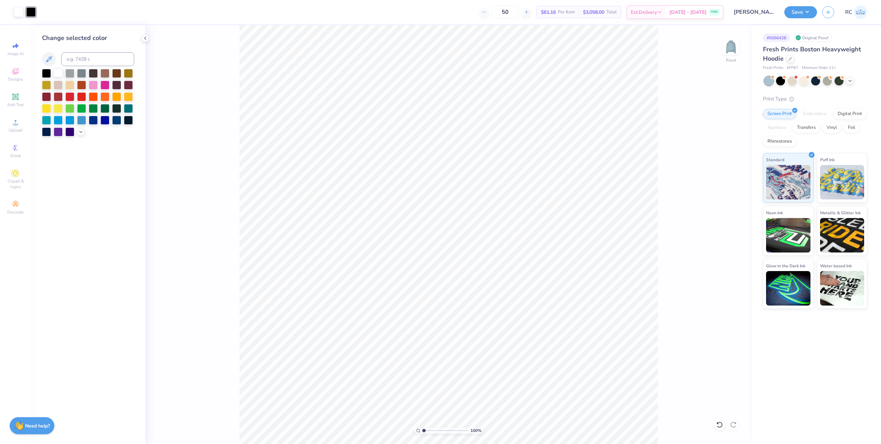
click at [59, 71] on div at bounding box center [58, 72] width 9 height 9
click at [221, 153] on div "100 % Front" at bounding box center [448, 234] width 607 height 418
click at [212, 106] on div "100 % Front" at bounding box center [448, 234] width 607 height 418
click at [234, 122] on div "100 % Front" at bounding box center [448, 234] width 607 height 418
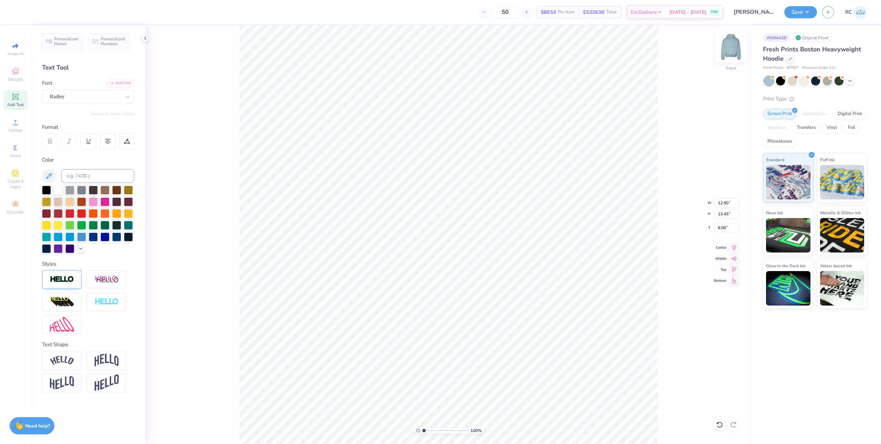
click at [729, 47] on img at bounding box center [731, 47] width 28 height 28
click at [802, 12] on button "Save" at bounding box center [800, 11] width 33 height 12
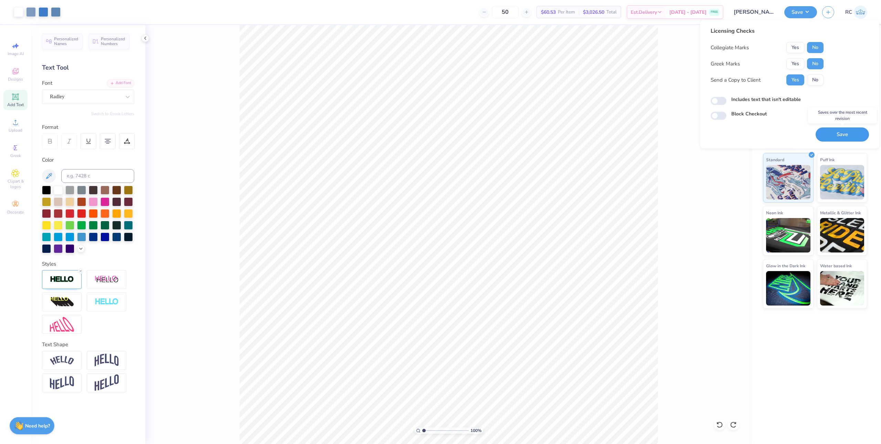
click at [840, 137] on button "Save" at bounding box center [842, 134] width 53 height 14
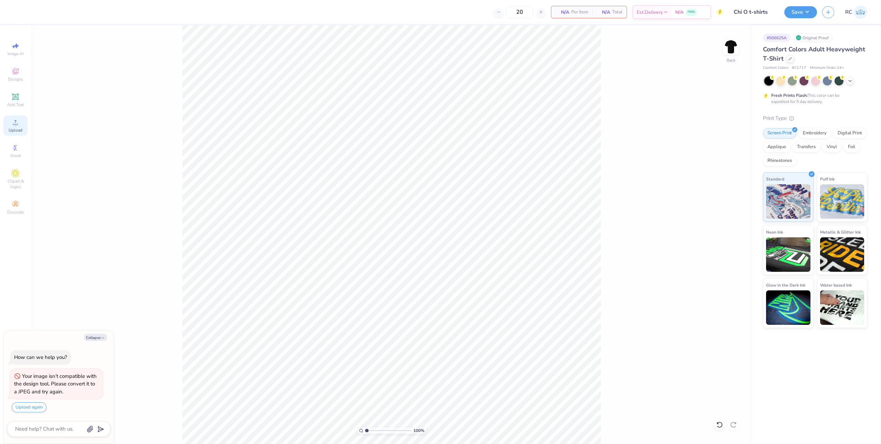
click at [18, 127] on div "Upload" at bounding box center [15, 125] width 24 height 20
click at [13, 131] on span "Upload" at bounding box center [16, 130] width 14 height 6
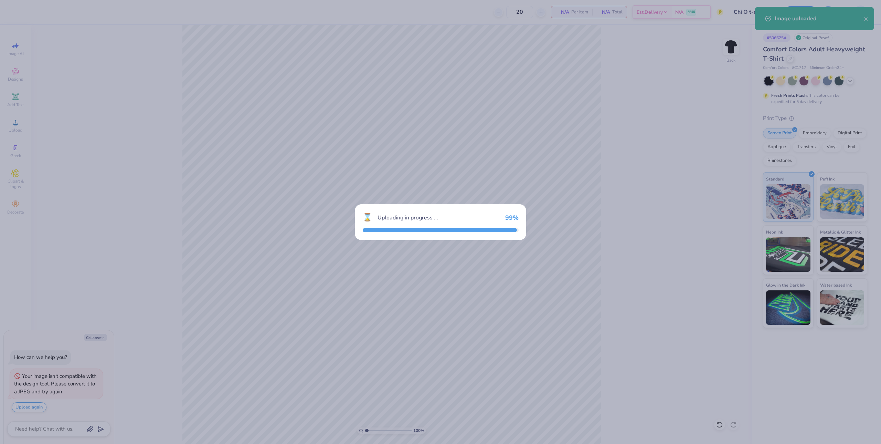
type textarea "x"
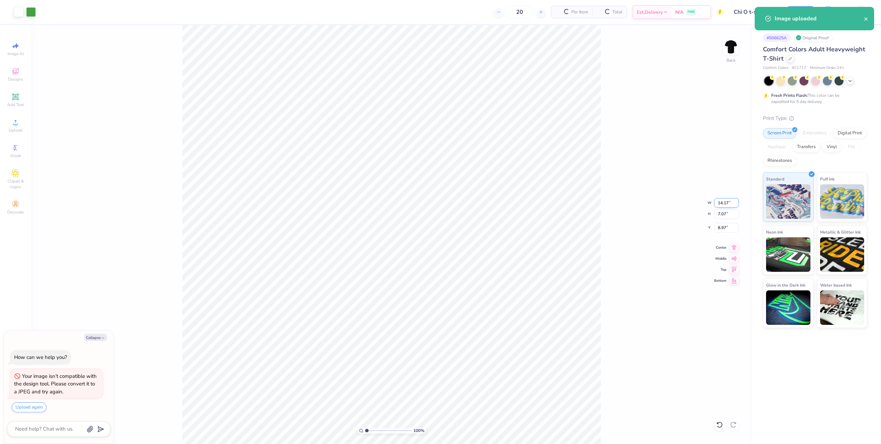
click at [727, 207] on input "14.17" at bounding box center [726, 203] width 25 height 10
type input "12"
type textarea "x"
type input "12.00"
type input "5.98"
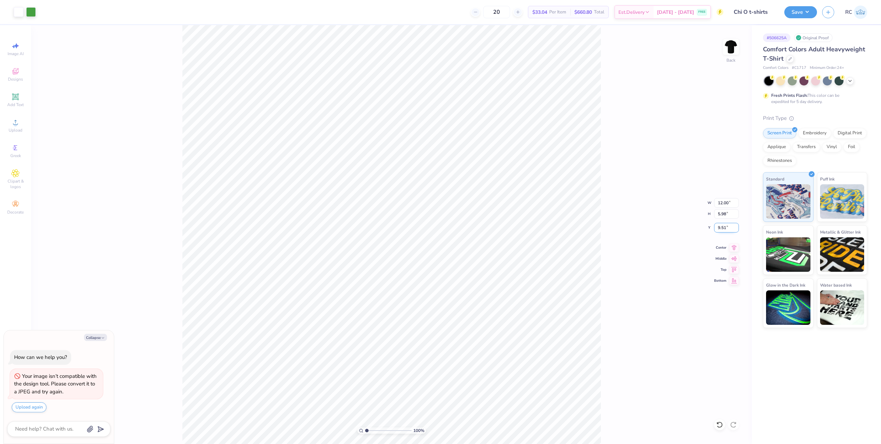
click at [730, 229] on input "9.51" at bounding box center [726, 228] width 25 height 10
type input "3"
type textarea "x"
type input "3.00"
type input "1.49212329151837"
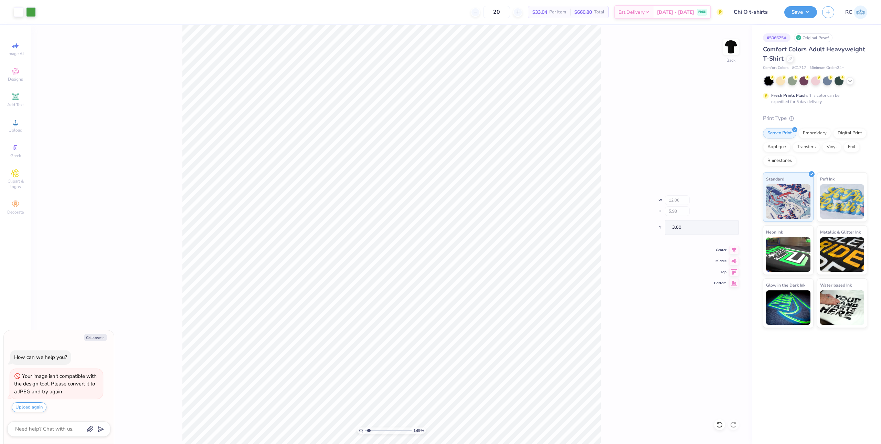
type textarea "x"
type input "1.49212329151837"
type textarea "x"
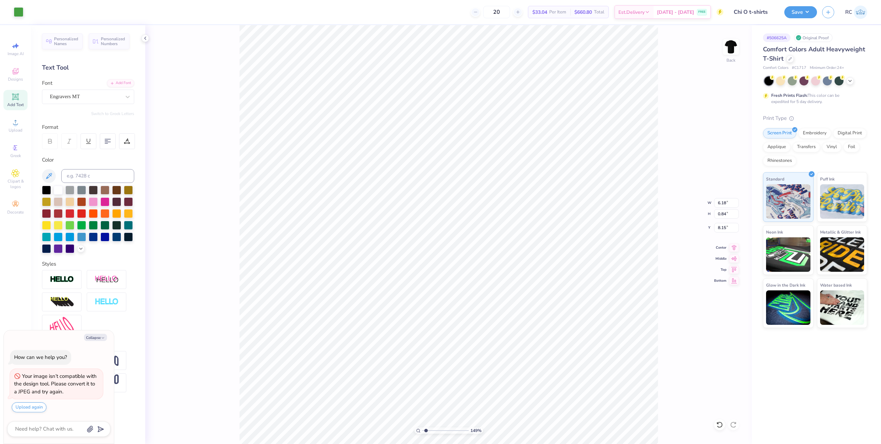
type input "1.49212329151837"
type textarea "x"
type input "1.49212329151837"
type textarea "x"
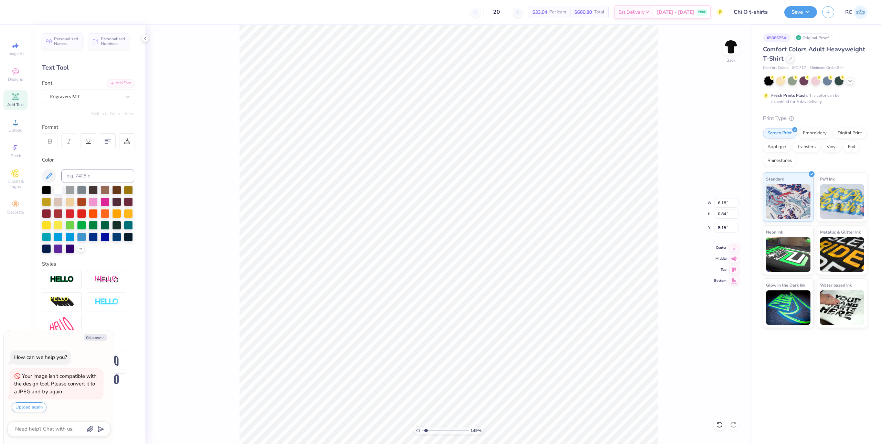
type input "1.49212329151837"
type textarea "x"
click at [72, 282] on img at bounding box center [62, 279] width 24 height 8
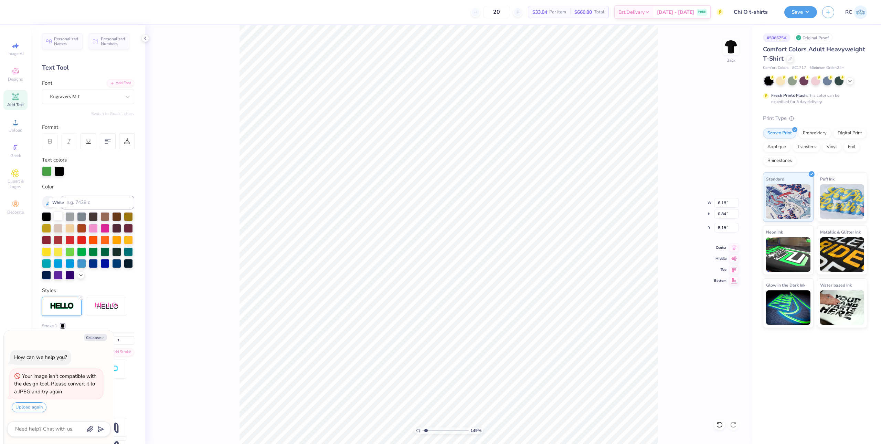
click at [62, 219] on div at bounding box center [58, 215] width 9 height 9
type input "1.49212329151837"
type textarea "x"
type input "1.49212329151837"
type textarea "x"
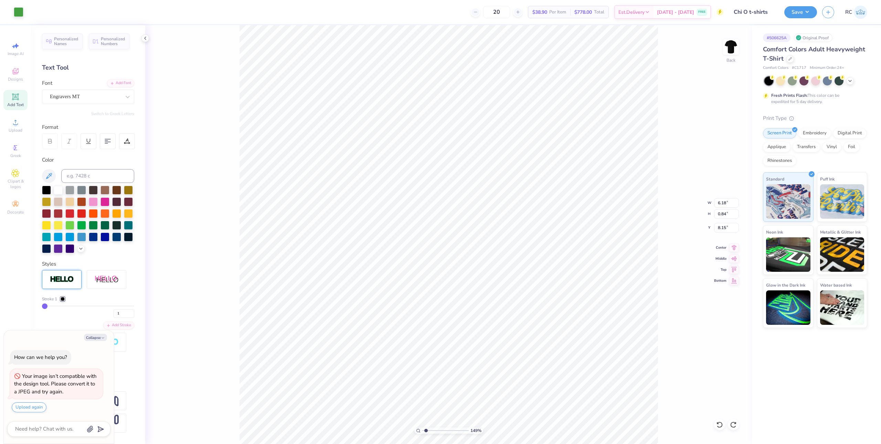
type input "1.49212329151837"
type textarea "x"
type input "1.49212329151837"
type textarea "x"
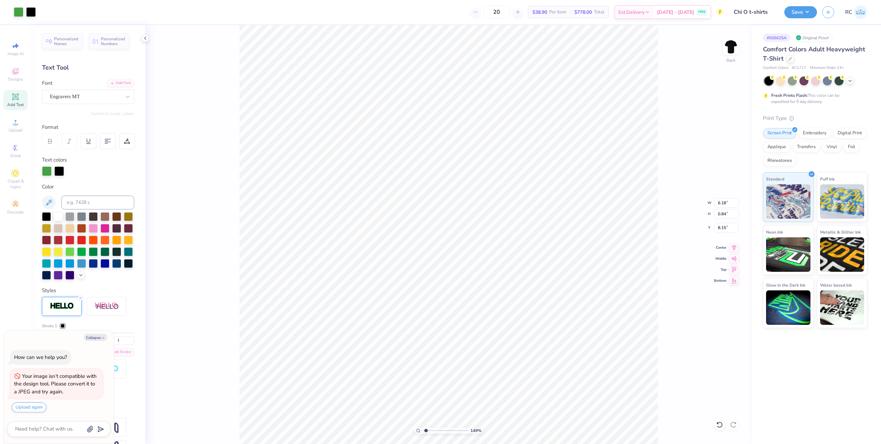
type input "1.49212329151837"
type textarea "x"
type input "1.49212329151837"
type textarea "x"
type input "7.29"
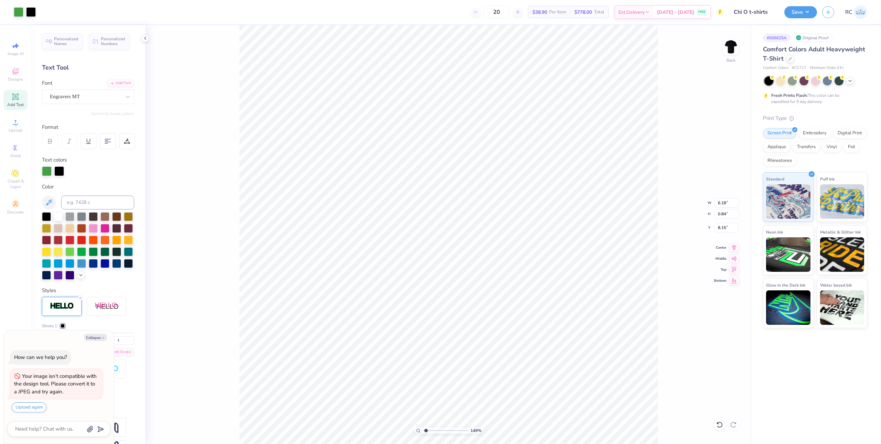
type input "0.83"
type input "8.22"
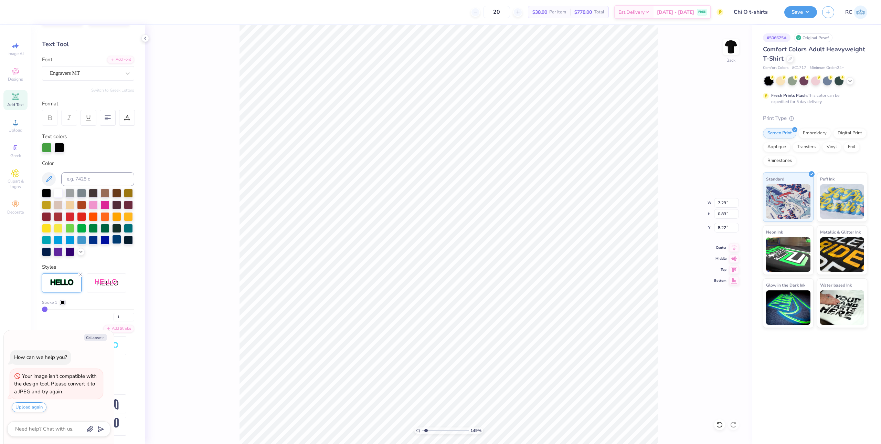
scroll to position [35, 0]
click at [100, 338] on button "Collapse" at bounding box center [95, 336] width 23 height 7
type textarea "x"
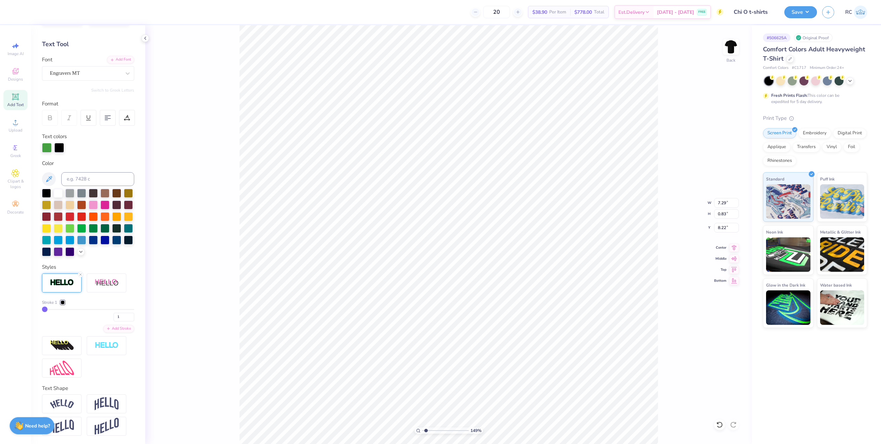
type input "3"
type input "4"
type input "5"
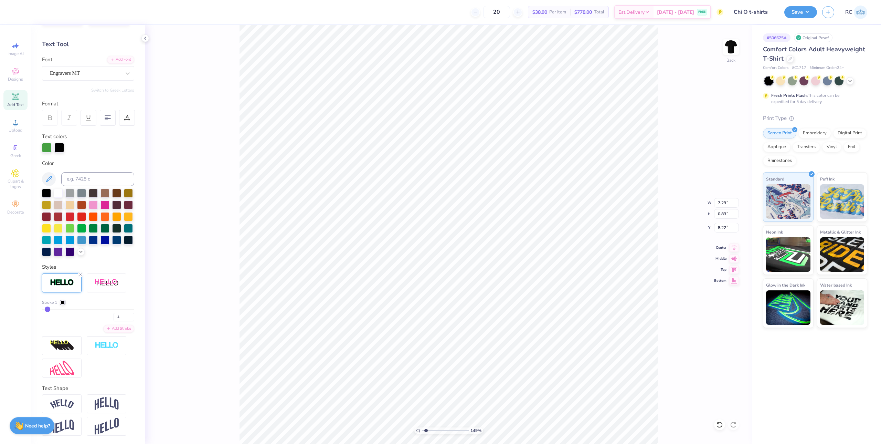
type input "5"
click at [48, 309] on input "range" at bounding box center [88, 309] width 92 height 1
type input "1.49212329151837"
type input "7.30"
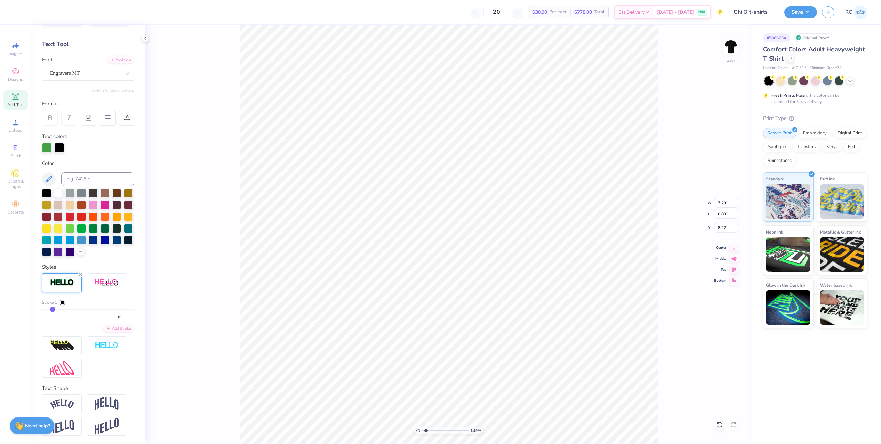
type input "0.85"
type input "8.21"
click at [65, 302] on div at bounding box center [63, 302] width 4 height 4
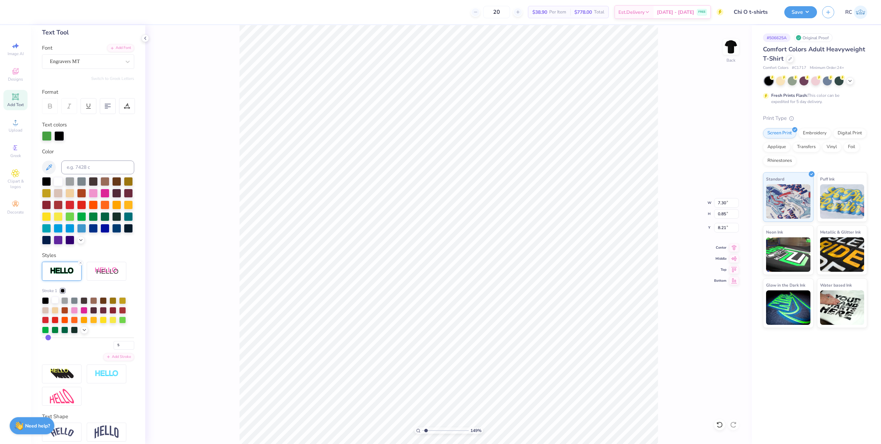
click at [56, 303] on div at bounding box center [55, 299] width 7 height 7
type input "4.95699908144428"
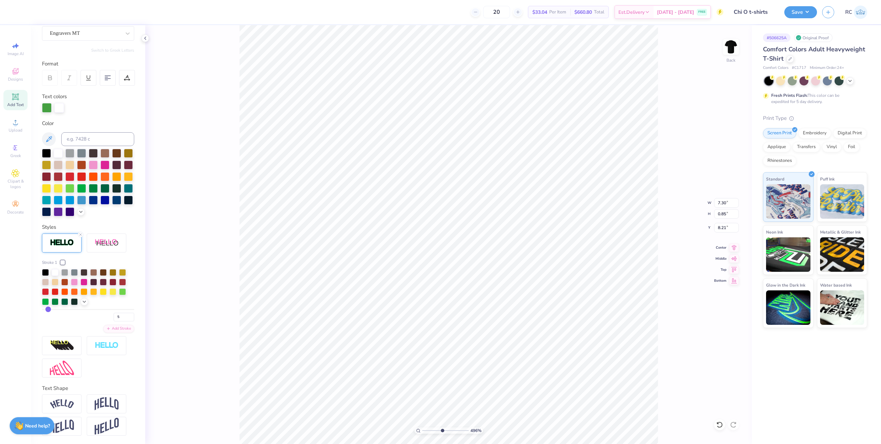
scroll to position [75, 0]
drag, startPoint x: 112, startPoint y: 316, endPoint x: 108, endPoint y: 316, distance: 4.5
click at [108, 316] on div "5" at bounding box center [88, 315] width 92 height 12
type input "2"
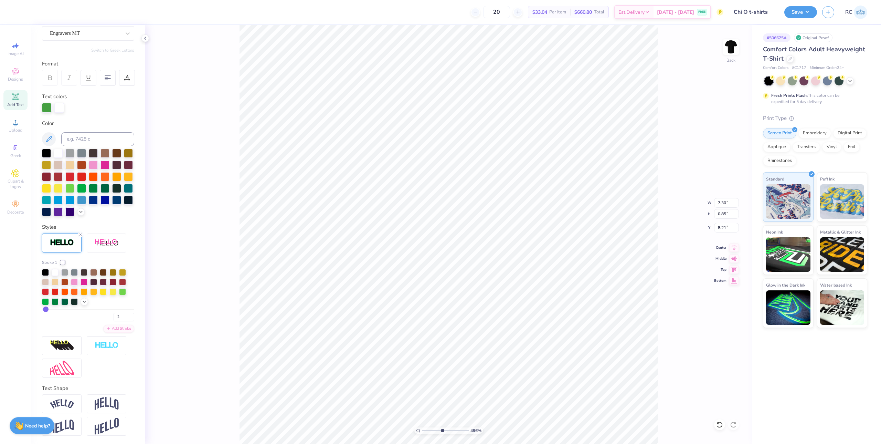
type input "7.29"
type input "0.84"
type input "8.22"
click at [21, 329] on div "Image AI Designs Add Text Upload Greek Clipart & logos Decorate" at bounding box center [15, 234] width 31 height 418
click at [88, 261] on div "Stroke 1" at bounding box center [88, 262] width 92 height 6
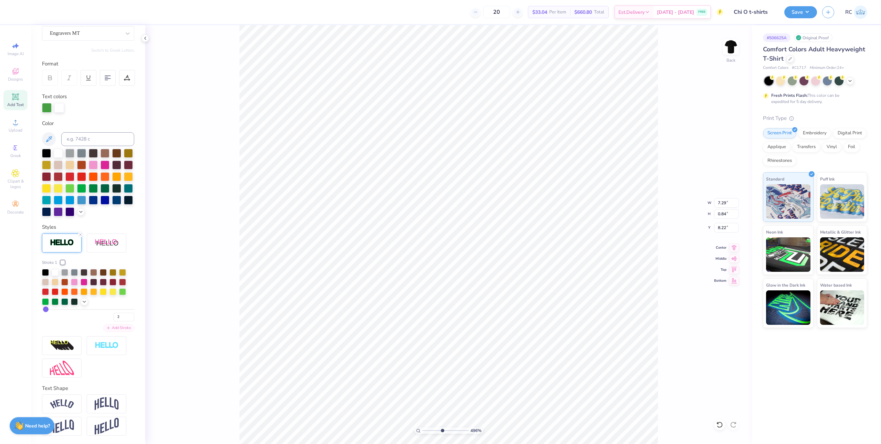
click at [117, 328] on div "Add Stroke" at bounding box center [118, 328] width 31 height 8
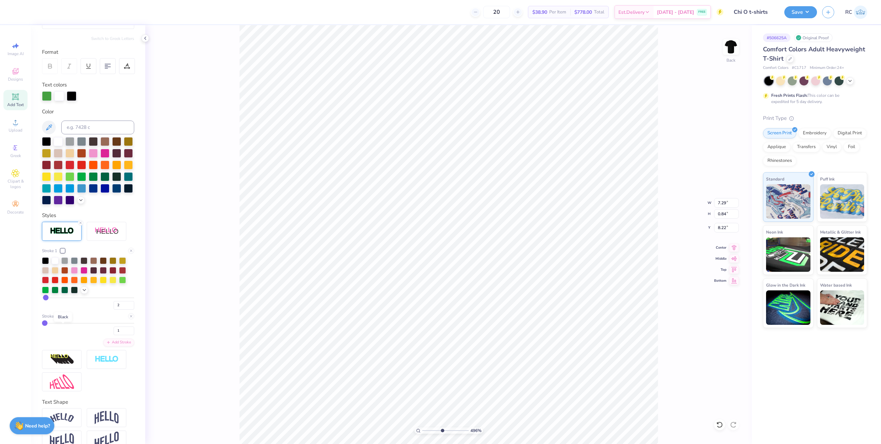
click at [62, 318] on div at bounding box center [63, 316] width 4 height 4
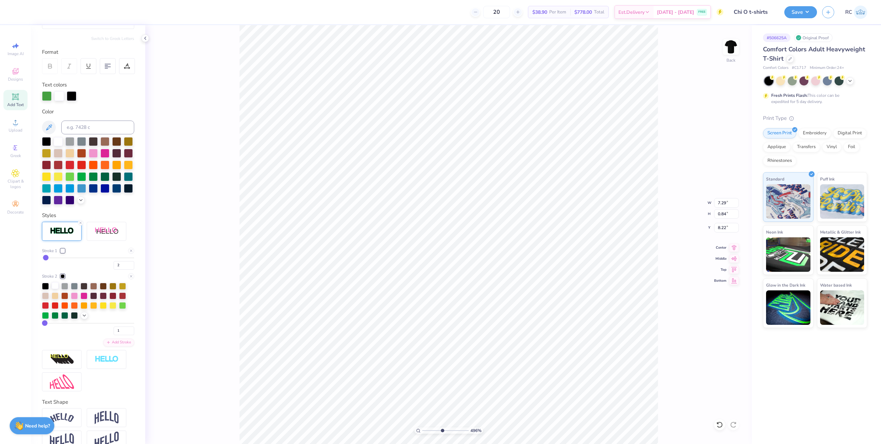
click at [55, 289] on div at bounding box center [55, 285] width 7 height 7
type input "2"
type input "3"
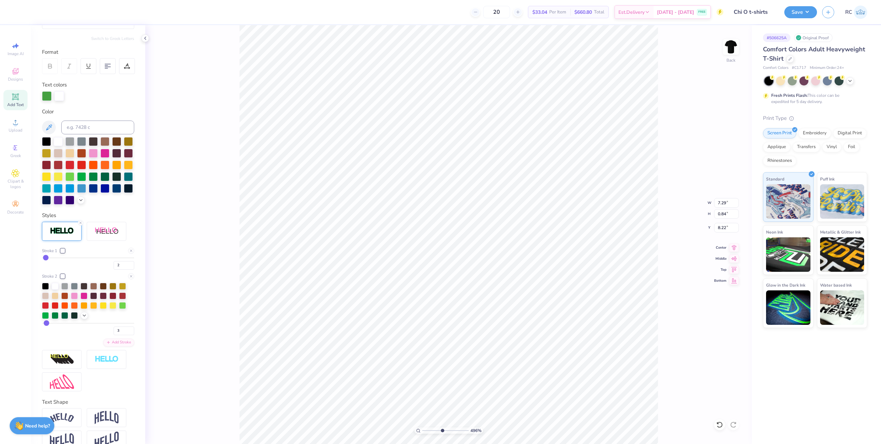
type input "4"
click at [47, 324] on input "range" at bounding box center [88, 322] width 92 height 1
type input "7.30"
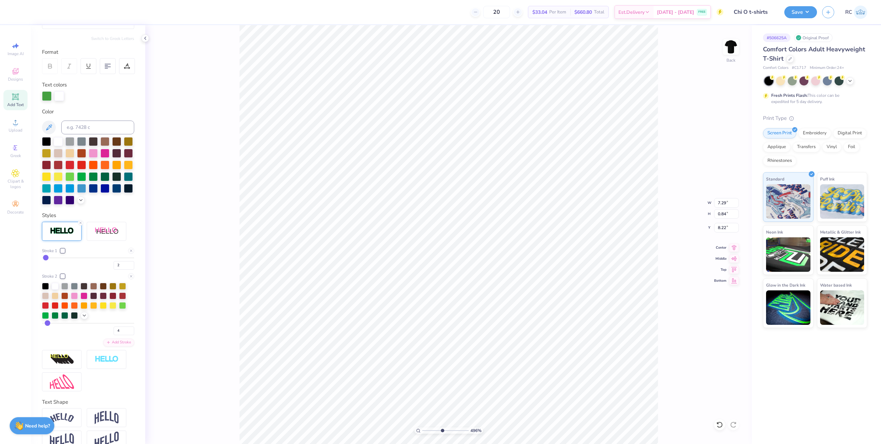
type input "0.85"
type input "8.21"
click at [48, 324] on input "range" at bounding box center [88, 322] width 92 height 1
type input "5"
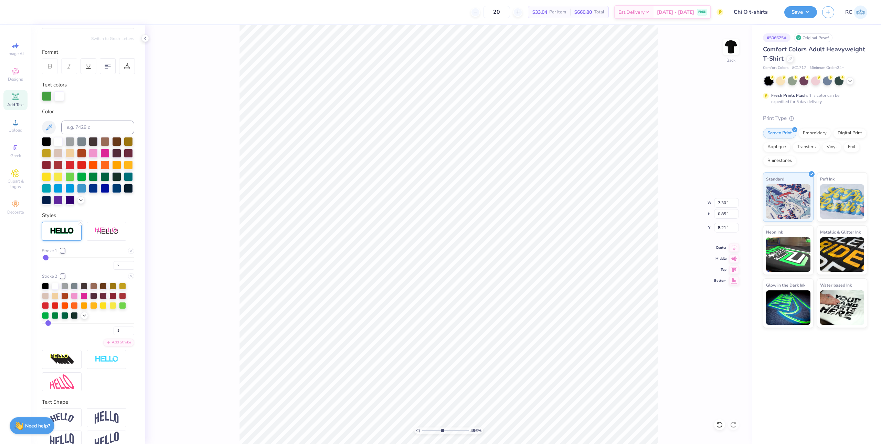
type input "6"
click at [49, 324] on input "range" at bounding box center [88, 322] width 92 height 1
type input "7.31"
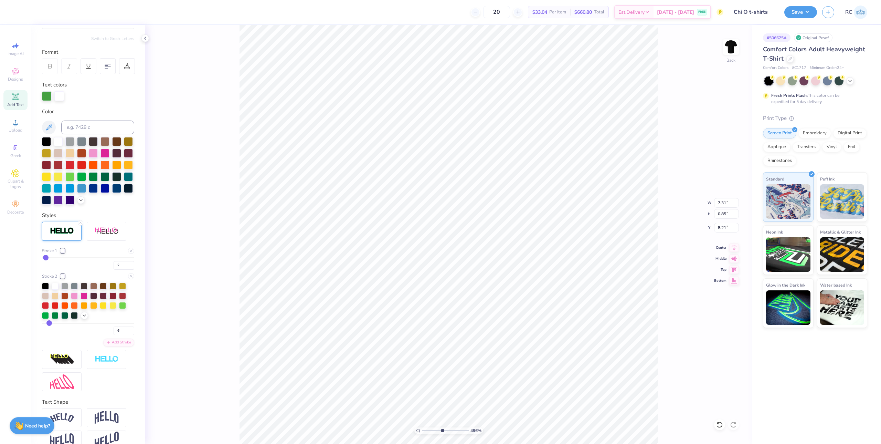
type input "5"
click at [48, 324] on input "range" at bounding box center [88, 322] width 92 height 1
type input "7.30"
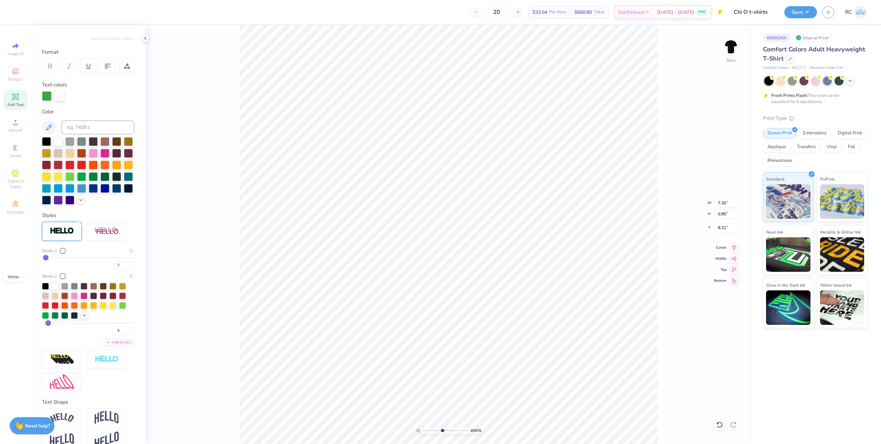
click at [65, 278] on div at bounding box center [63, 276] width 4 height 4
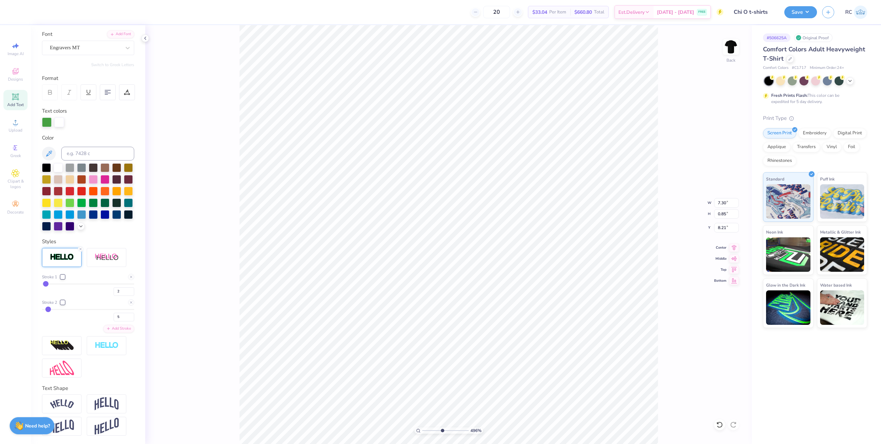
click at [63, 301] on div at bounding box center [63, 302] width 4 height 4
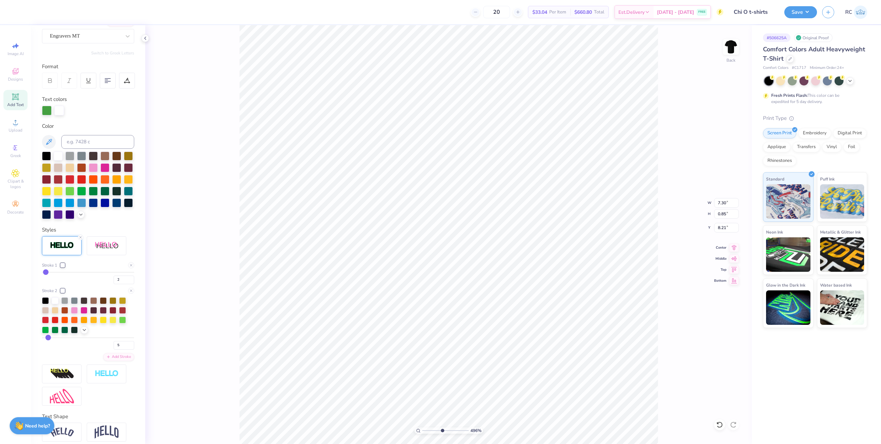
scroll to position [75, 0]
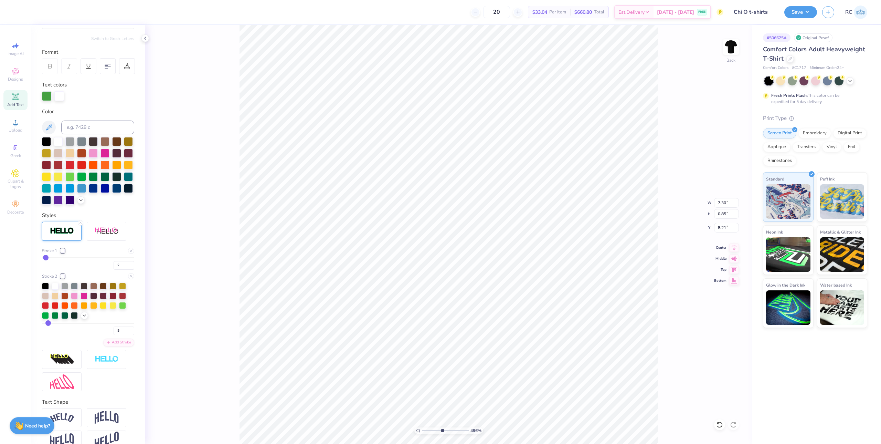
click at [62, 253] on div at bounding box center [63, 250] width 4 height 4
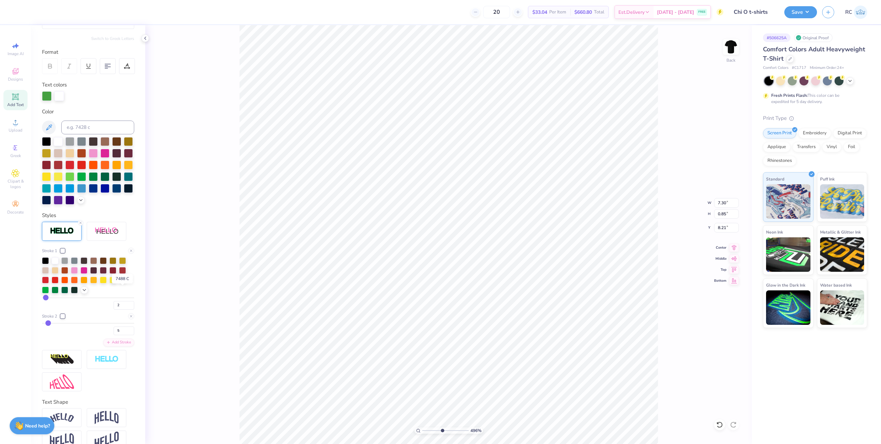
click at [123, 283] on div at bounding box center [122, 279] width 7 height 7
click at [46, 293] on div at bounding box center [45, 289] width 7 height 7
click at [116, 309] on input "2" at bounding box center [124, 305] width 21 height 9
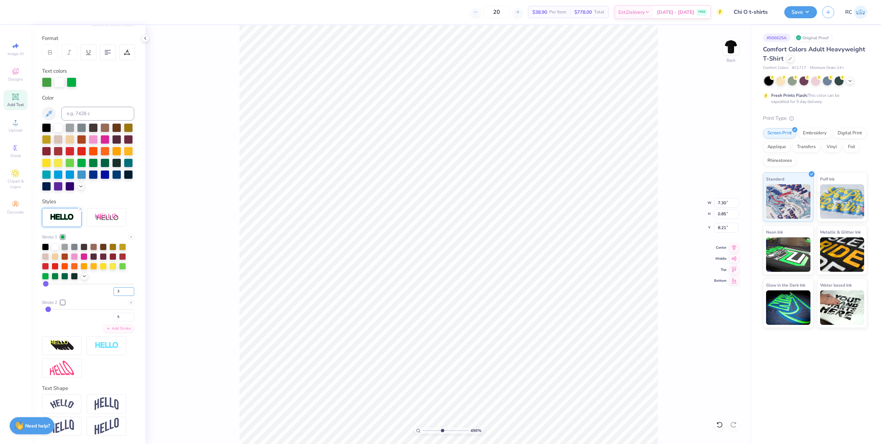
scroll to position [100, 0]
type input "4"
click at [125, 291] on input "4" at bounding box center [124, 291] width 21 height 9
type input "4"
click at [84, 277] on icon at bounding box center [85, 276] width 6 height 6
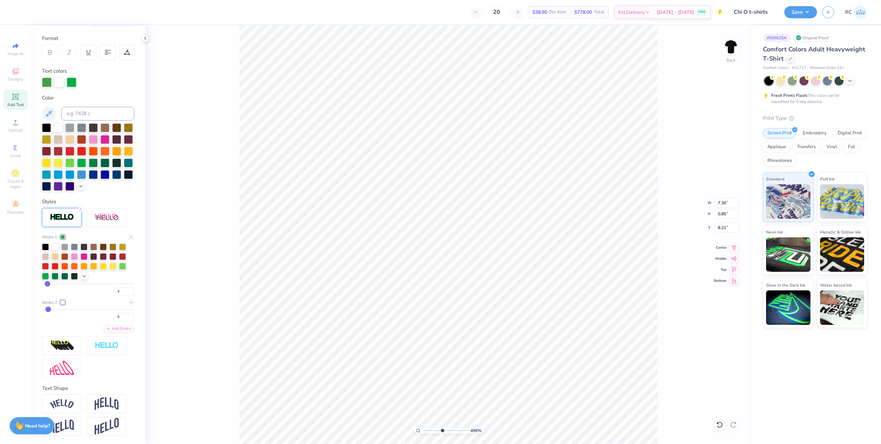
click at [84, 276] on icon at bounding box center [85, 276] width 6 height 6
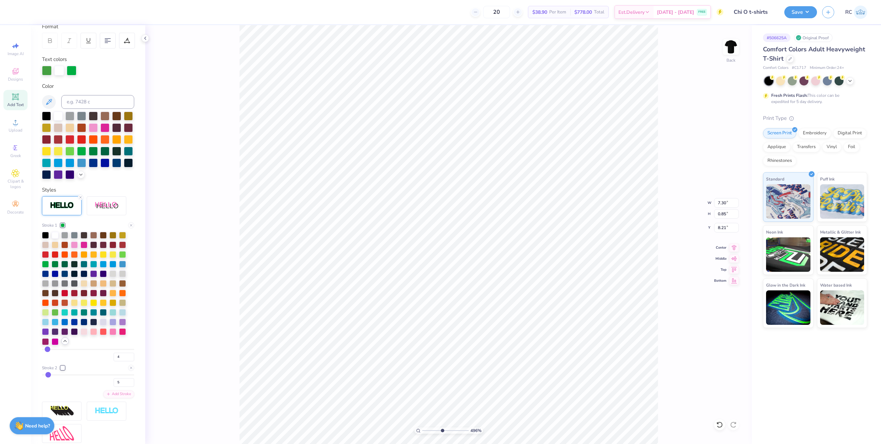
click at [64, 343] on icon at bounding box center [65, 341] width 6 height 6
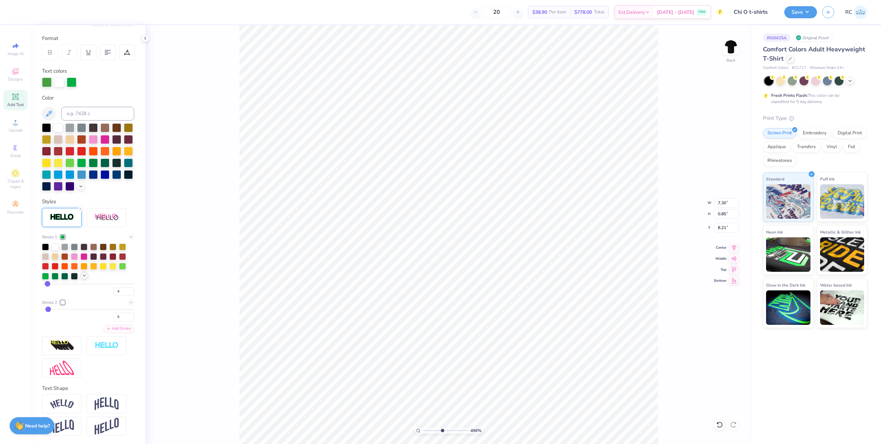
click at [86, 75] on div "Personalized Names Personalized Numbers Text Tool Add Font Font Engravers MT Sw…" at bounding box center [88, 234] width 114 height 418
click at [30, 310] on div "Image AI Designs Add Text Upload Greek Clipart & logos Decorate" at bounding box center [15, 234] width 31 height 418
click at [98, 280] on div "Stroke 1 2" at bounding box center [88, 265] width 92 height 62
click at [63, 236] on div at bounding box center [63, 237] width 4 height 4
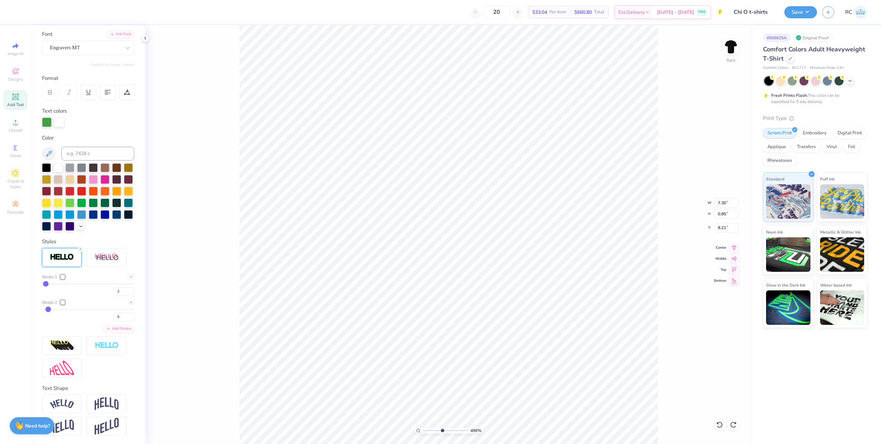
click at [62, 275] on div at bounding box center [63, 277] width 4 height 4
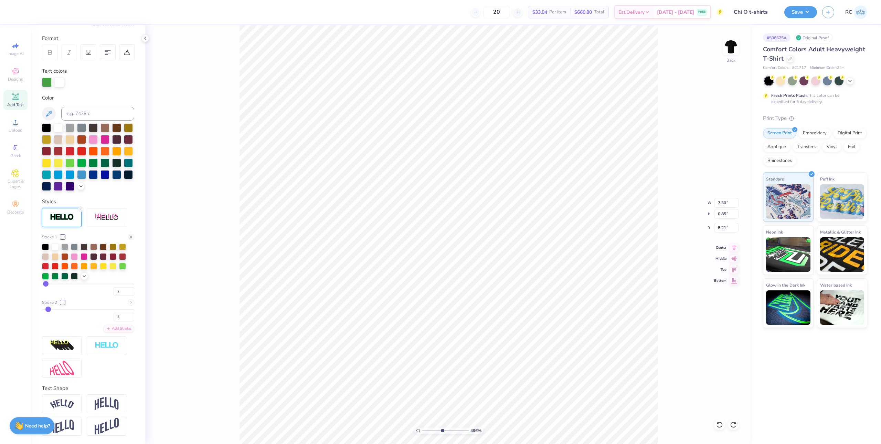
click at [111, 237] on div "Stroke 1" at bounding box center [88, 237] width 92 height 6
click at [91, 237] on div "Stroke 1" at bounding box center [88, 237] width 92 height 6
click at [82, 277] on icon at bounding box center [85, 276] width 6 height 6
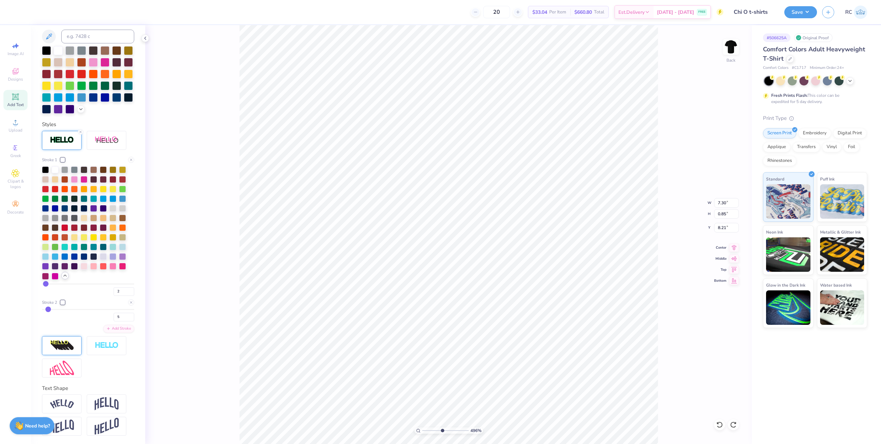
scroll to position [178, 0]
click at [145, 39] on polyline at bounding box center [145, 38] width 1 height 3
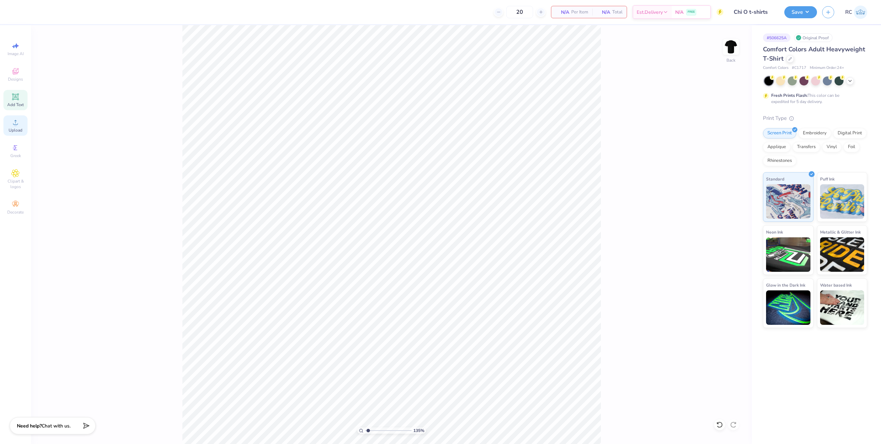
click at [12, 127] on div "Upload" at bounding box center [15, 125] width 24 height 20
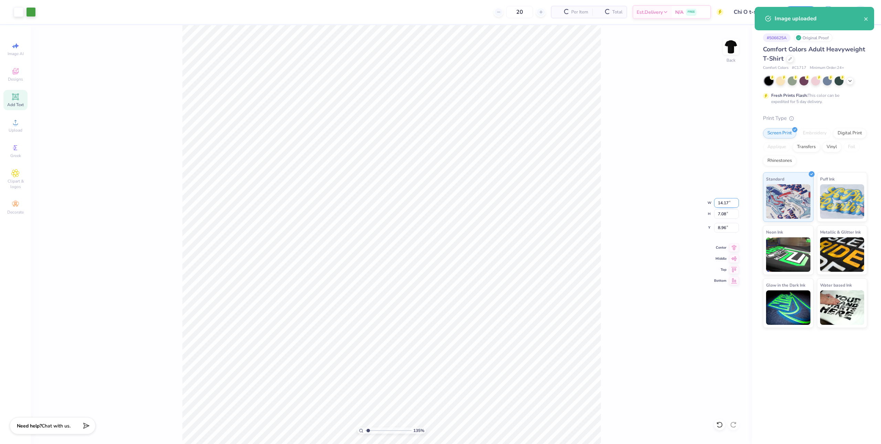
type input "1.35006143669128"
click at [725, 205] on input "14.17" at bounding box center [726, 203] width 25 height 10
type input "12"
type input "1.35006143669128"
type input "12.00"
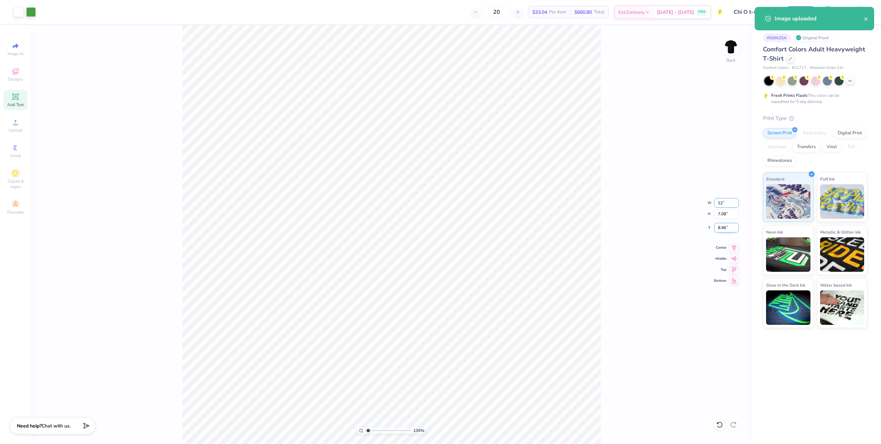
type input "6.00"
click at [724, 230] on input "9.50" at bounding box center [726, 228] width 25 height 10
type input "3"
type input "1.35006143669128"
type input "3.00"
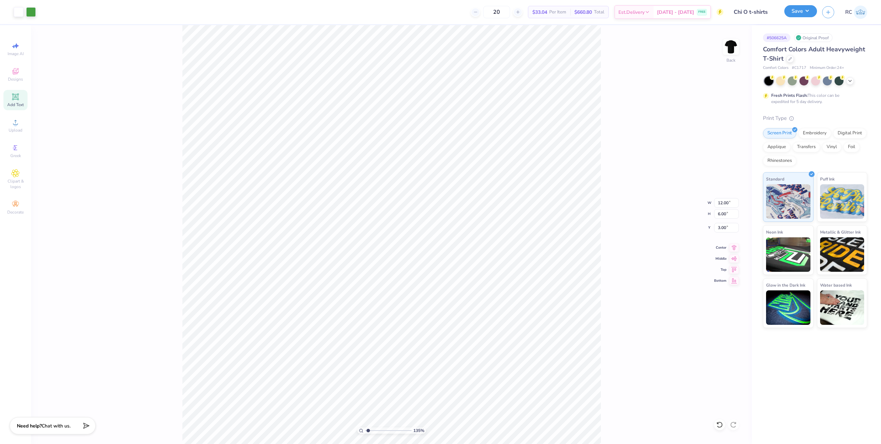
click at [806, 14] on button "Save" at bounding box center [800, 11] width 33 height 12
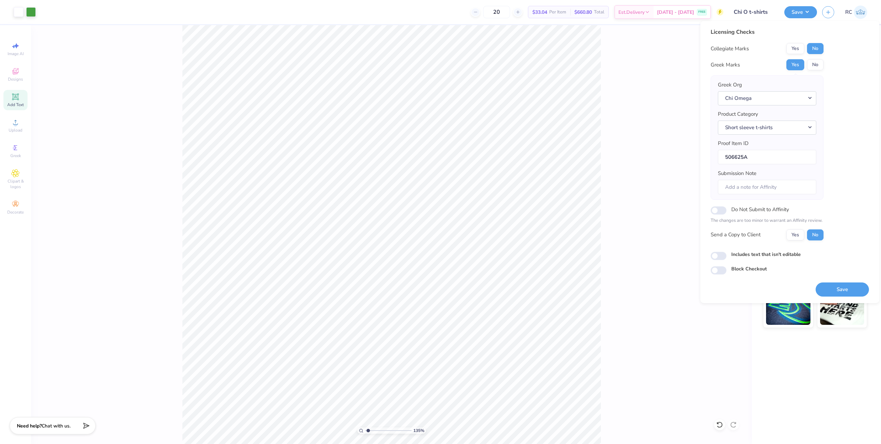
scroll to position [0, 0]
click at [810, 10] on button "Save" at bounding box center [800, 11] width 33 height 12
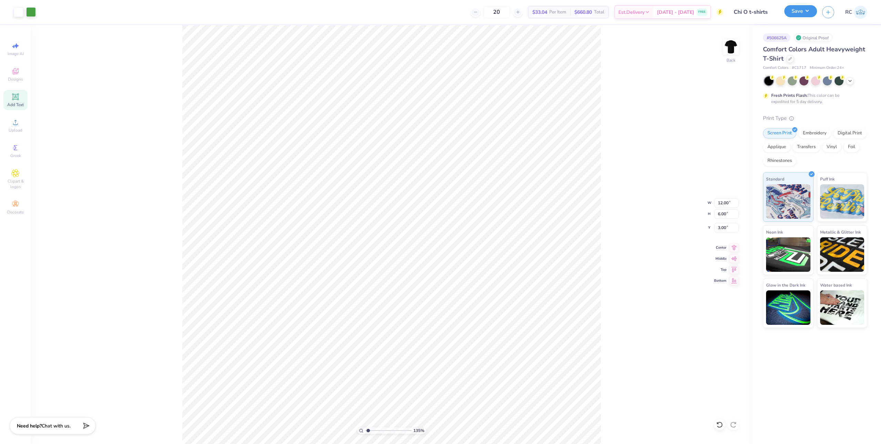
click at [810, 11] on button "Save" at bounding box center [800, 11] width 33 height 12
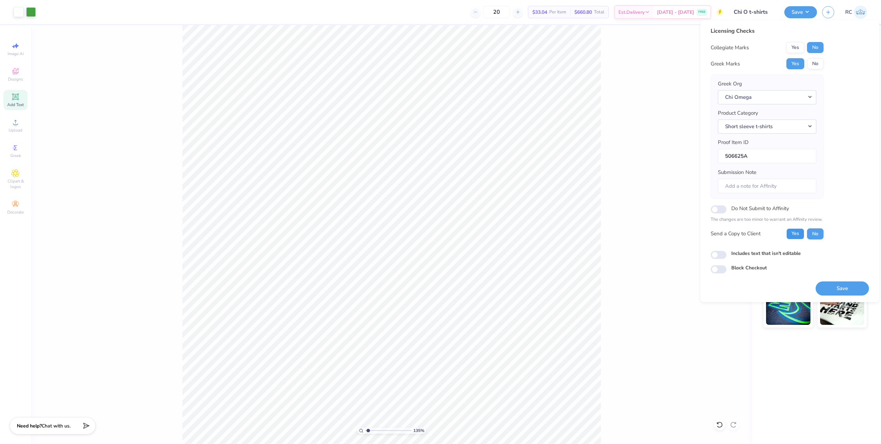
click at [801, 234] on button "Yes" at bounding box center [795, 233] width 18 height 11
click at [835, 287] on button "Save" at bounding box center [842, 288] width 53 height 14
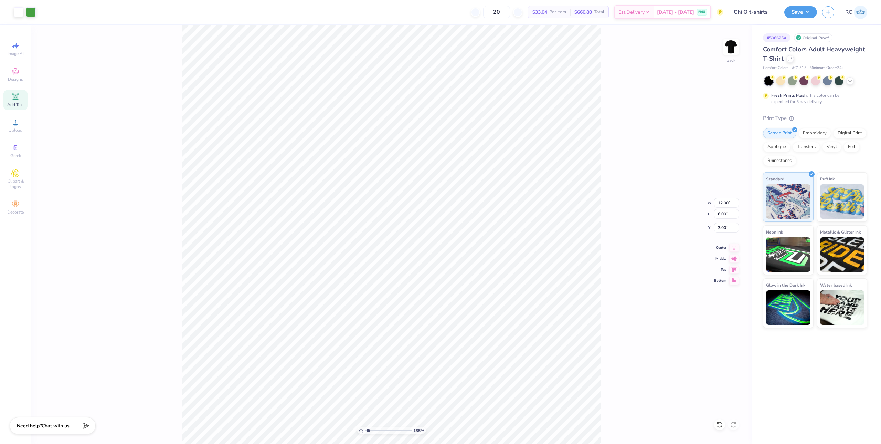
type input "1.35006143669128"
